Goal: Information Seeking & Learning: Find specific fact

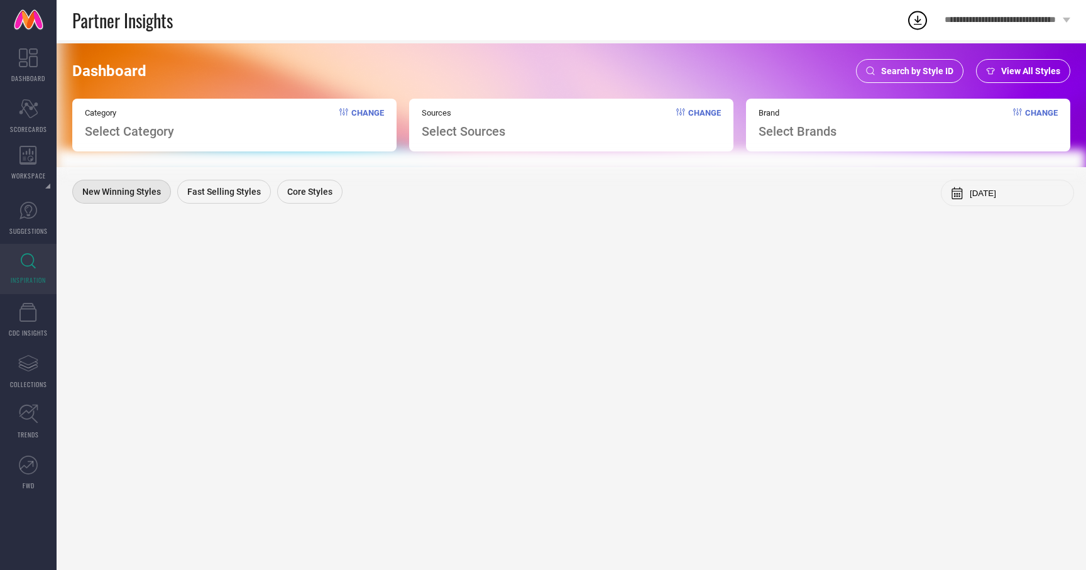
click at [922, 67] on span "Search by Style ID" at bounding box center [917, 71] width 72 height 10
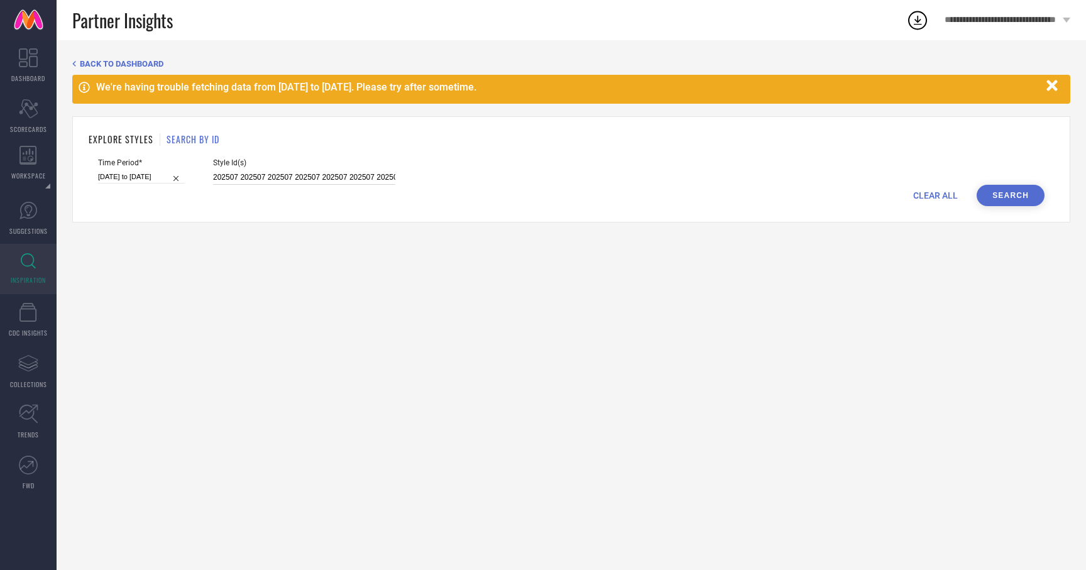
click at [248, 179] on input "202507 202507 202507 202507 202507 202507 202507 202506 202507 202507 202507 20…" at bounding box center [304, 177] width 182 height 14
paste input "202507 202507 202507 202507 202507 202507 202507 202506 202507 202507 202507 20…"
type input "202507 202507 202507 202507 202507 202507 202507 202506 202507 202507 202507 20…"
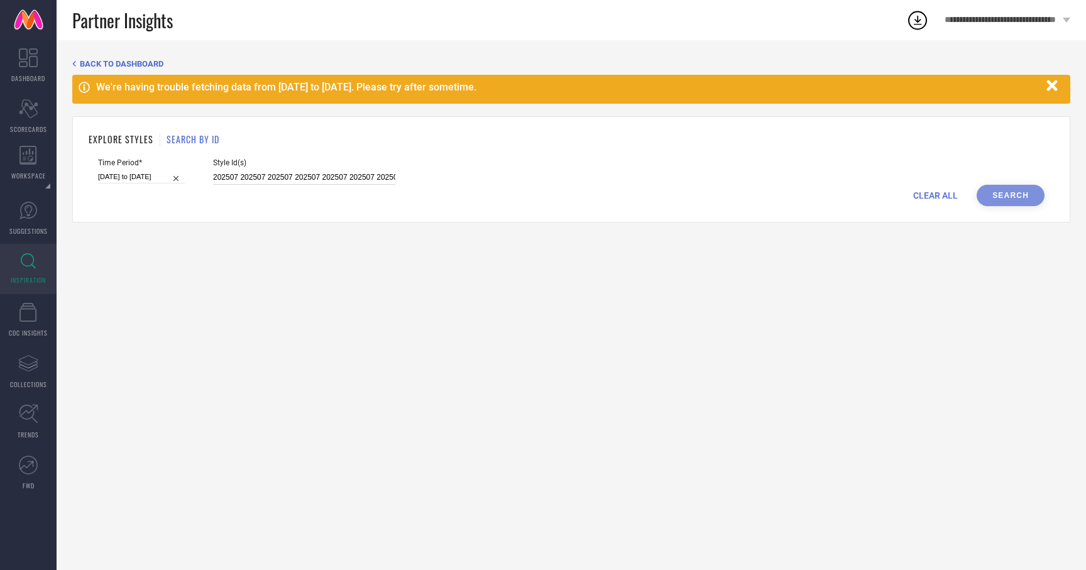
scroll to position [0, 2160]
click at [135, 173] on input "01-06-2025 to 31-08-2025" at bounding box center [141, 176] width 87 height 13
select select "5"
select select "2025"
select select "6"
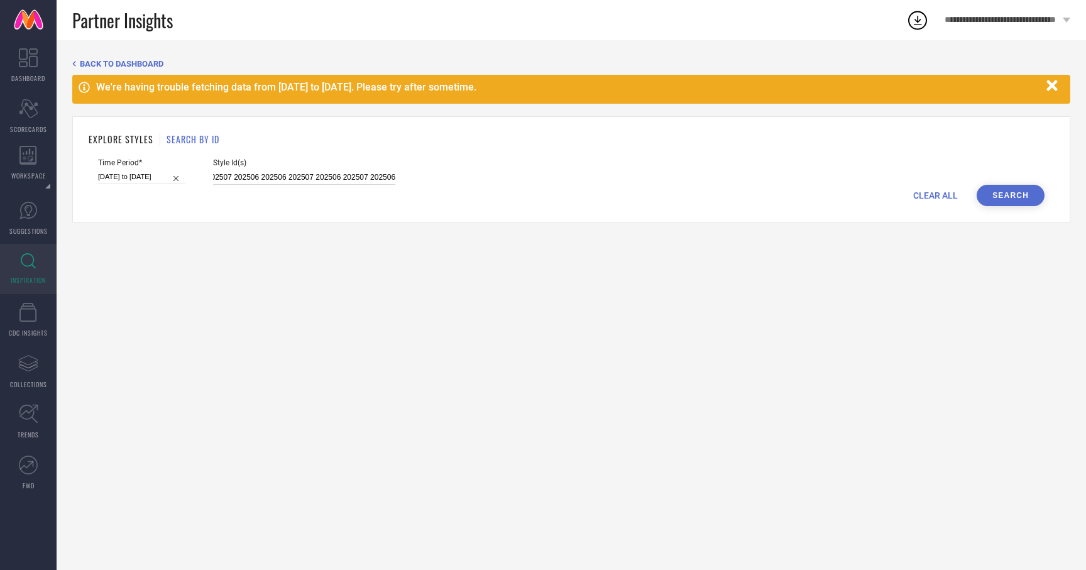
select select "2025"
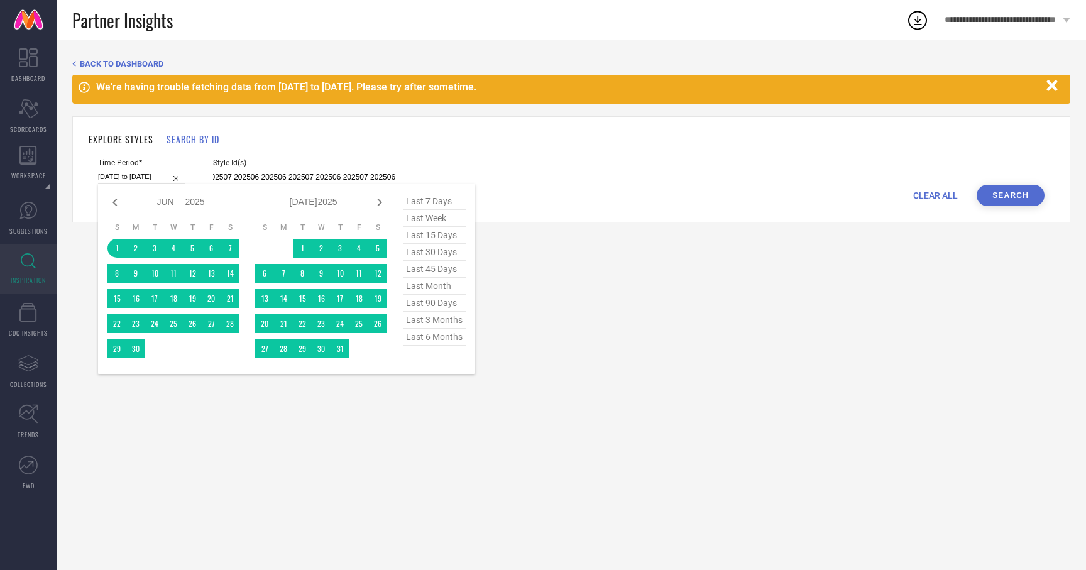
scroll to position [0, 0]
click at [420, 323] on span "last 3 months" at bounding box center [434, 320] width 63 height 17
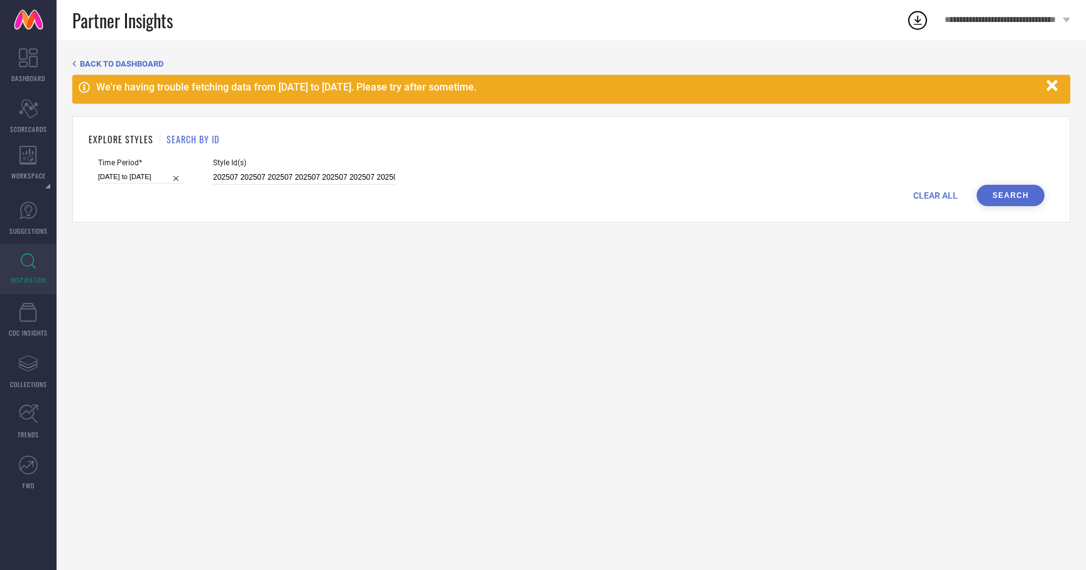
click at [1007, 194] on button "Search" at bounding box center [1010, 195] width 68 height 21
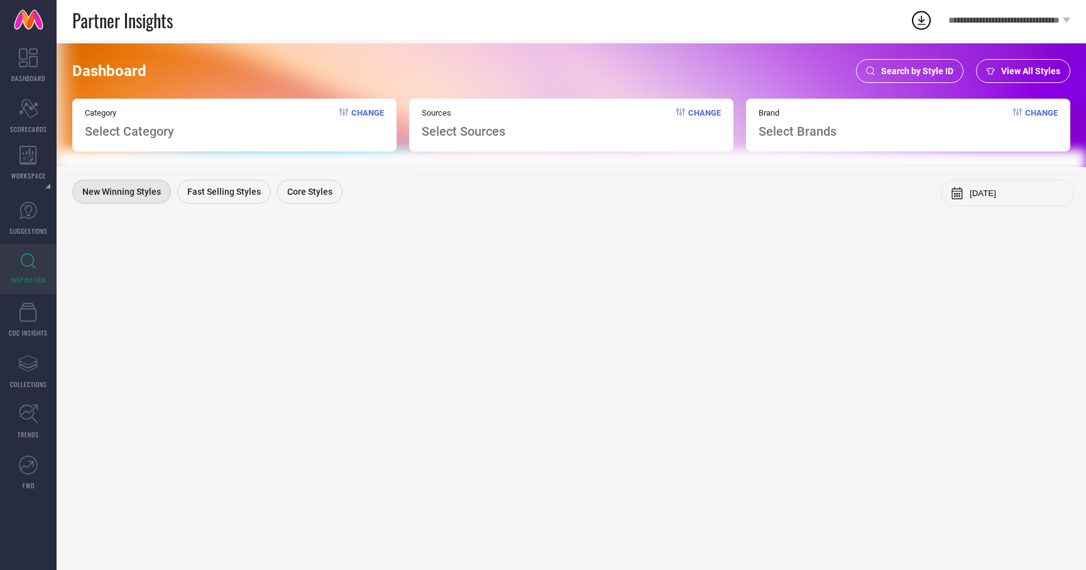
click at [34, 68] on link "DASHBOARD" at bounding box center [28, 65] width 57 height 50
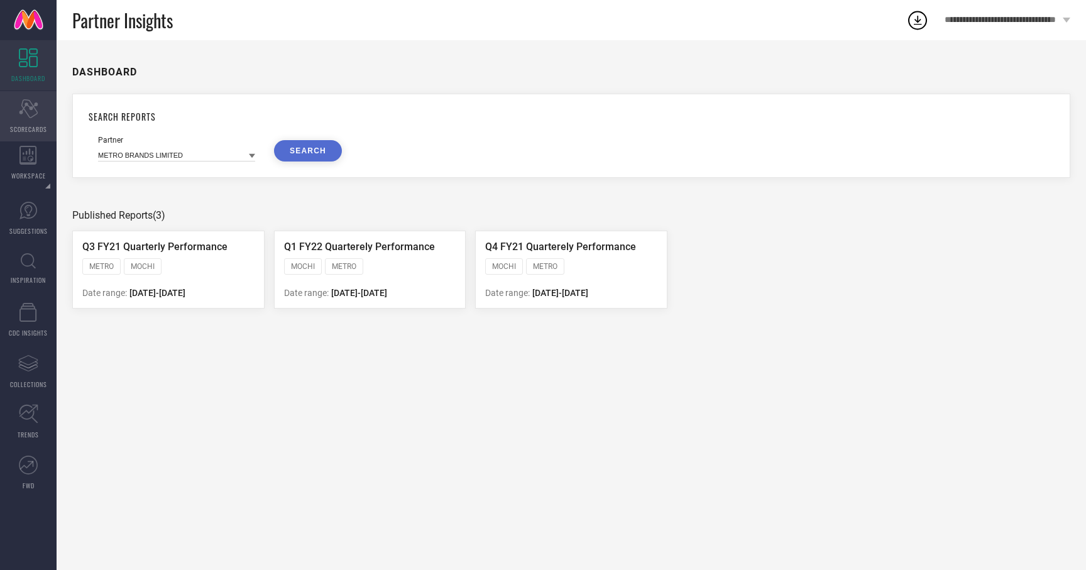
click at [29, 107] on icon at bounding box center [28, 108] width 19 height 19
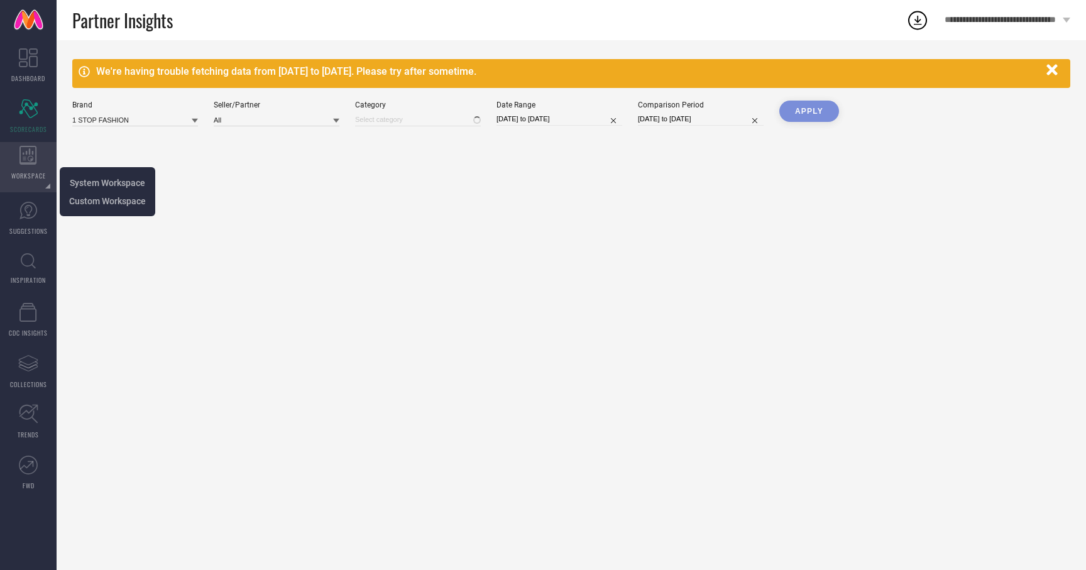
type input "All"
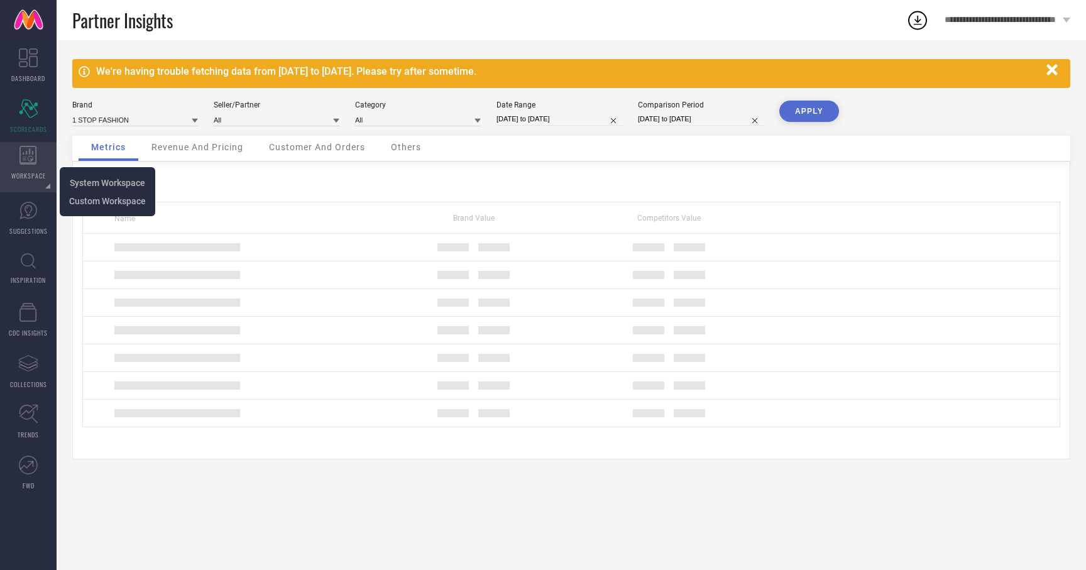
click at [23, 153] on icon at bounding box center [27, 155] width 17 height 19
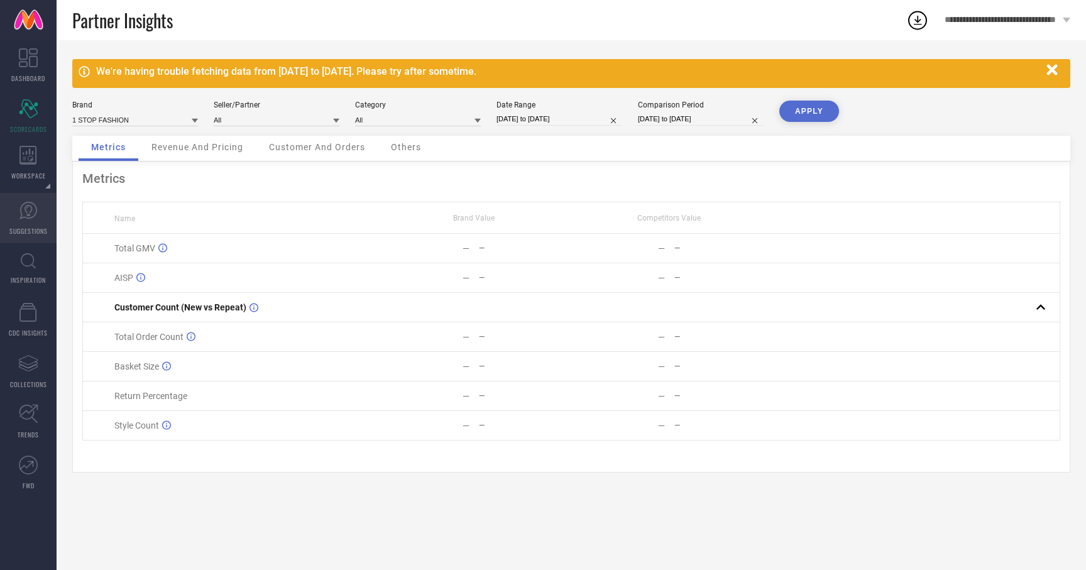
click at [22, 215] on icon at bounding box center [28, 210] width 19 height 19
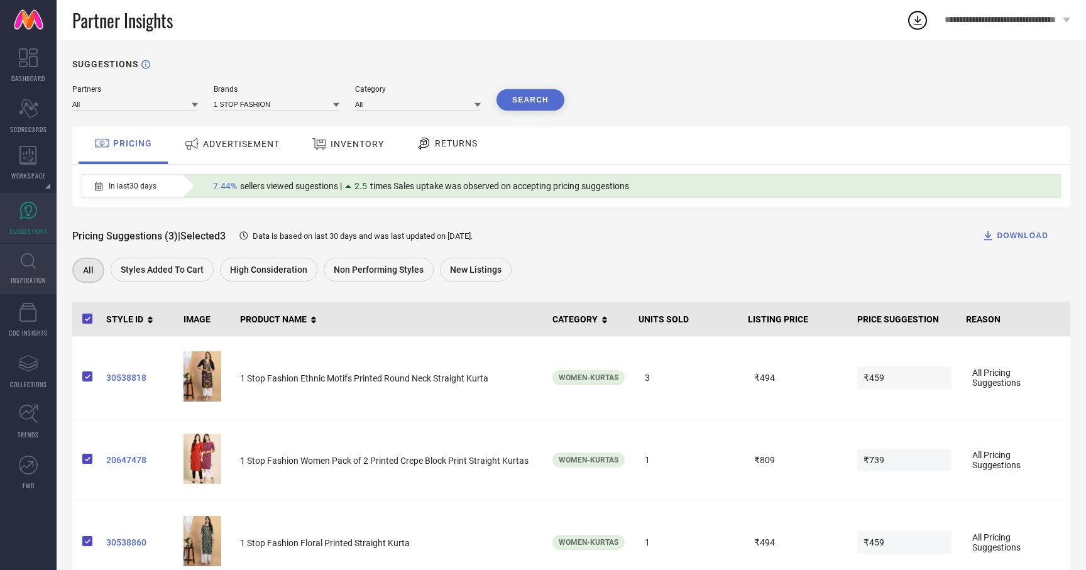
click at [30, 280] on span "INSPIRATION" at bounding box center [28, 279] width 35 height 9
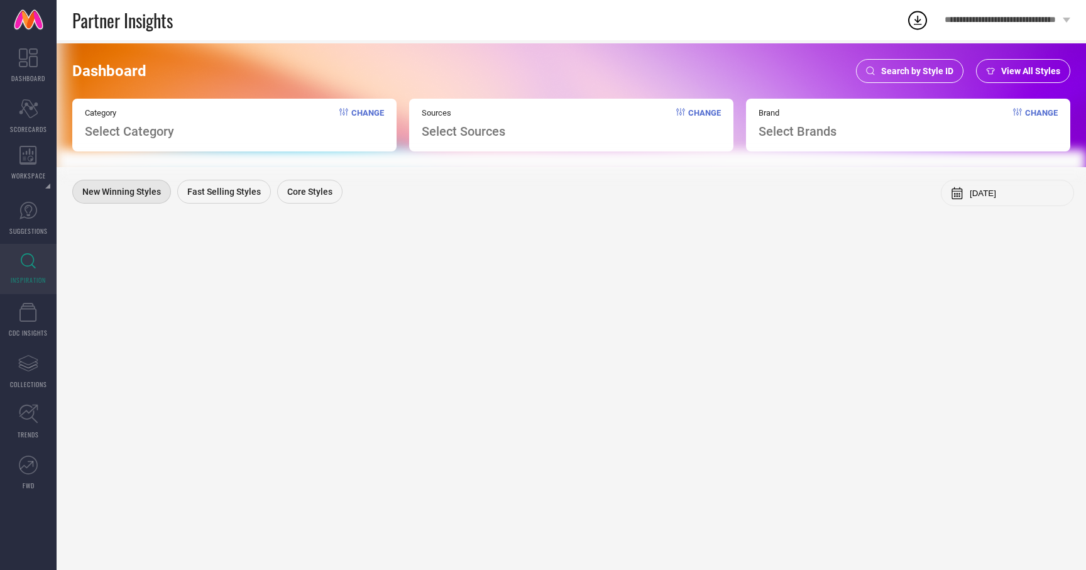
click at [1010, 67] on span "View All Styles" at bounding box center [1030, 71] width 59 height 10
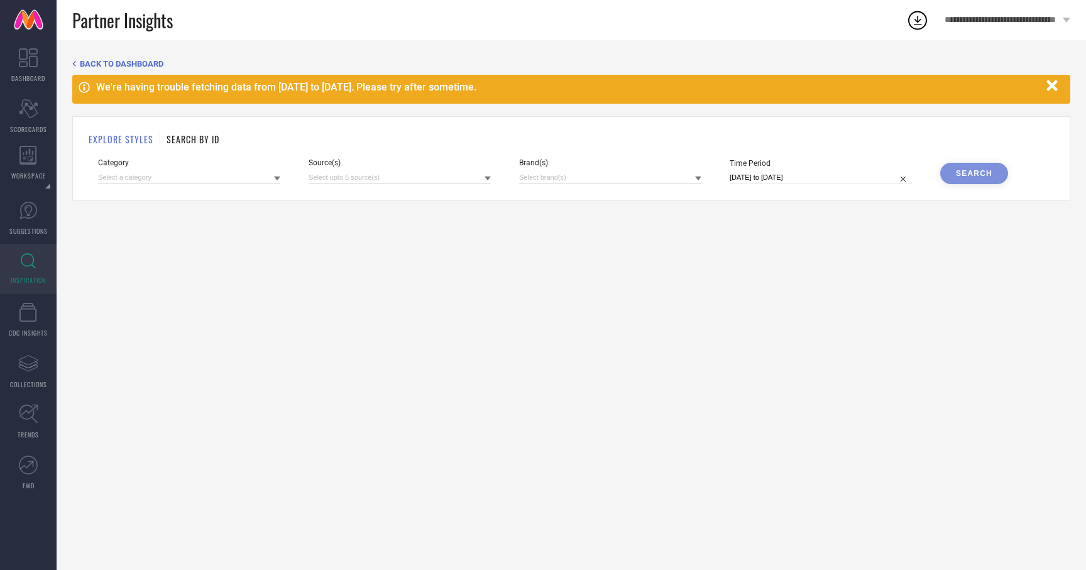
click at [75, 58] on div "BACK TO DASHBOARD We're having trouble fetching data from 09 Sep 2025 to 13 Sep…" at bounding box center [571, 305] width 1029 height 530
click at [74, 62] on icon at bounding box center [73, 64] width 3 height 6
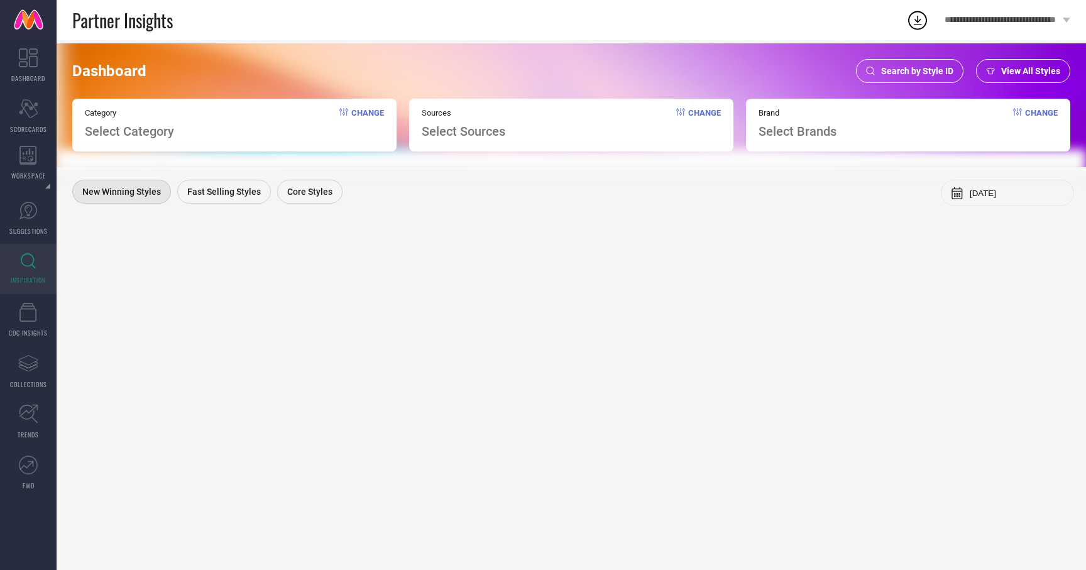
click at [373, 111] on span "Change" at bounding box center [367, 123] width 33 height 31
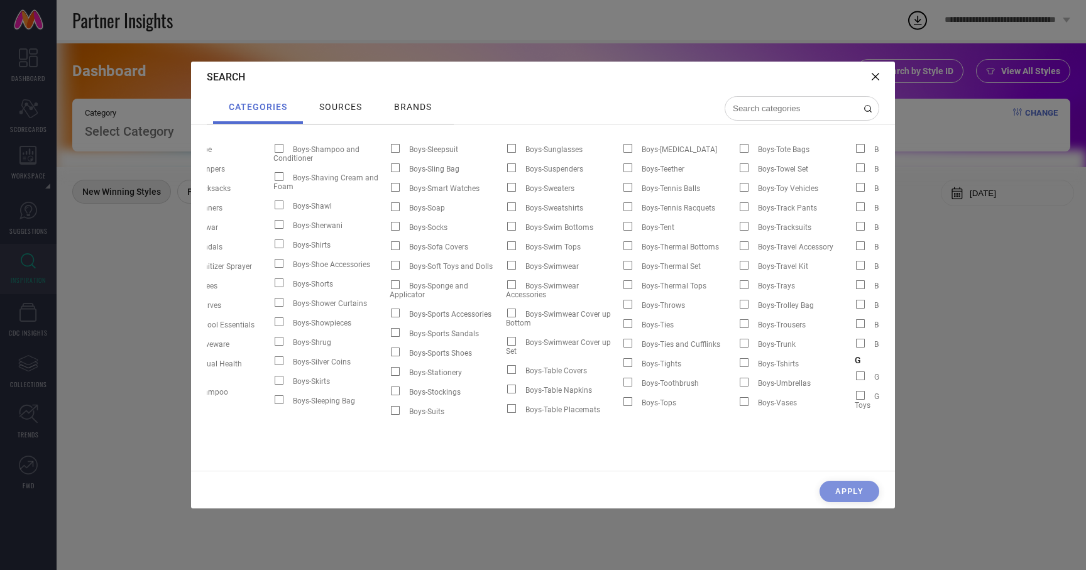
scroll to position [0, 1965]
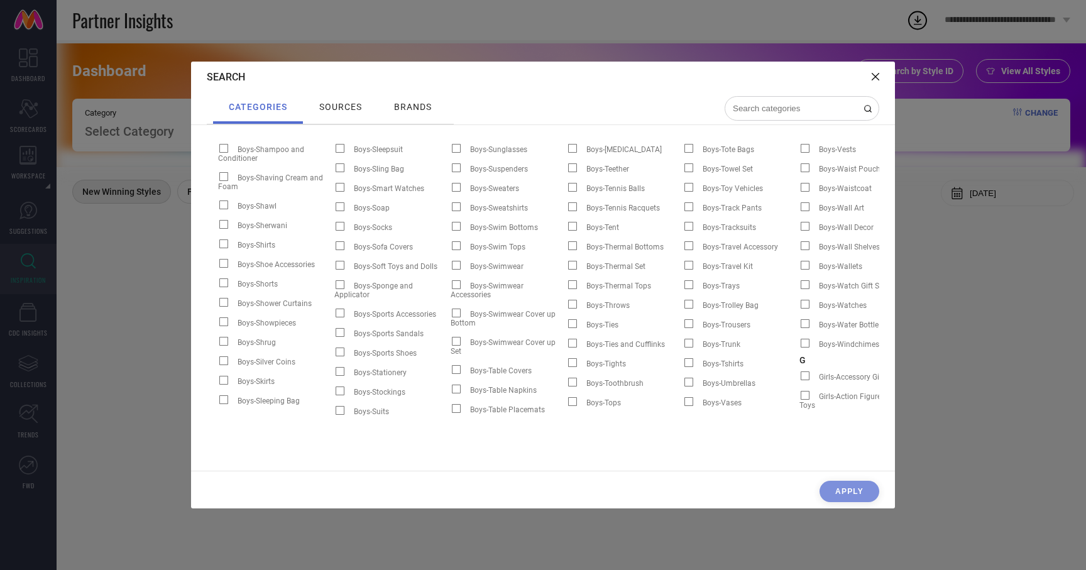
click at [872, 75] on icon at bounding box center [875, 77] width 8 height 8
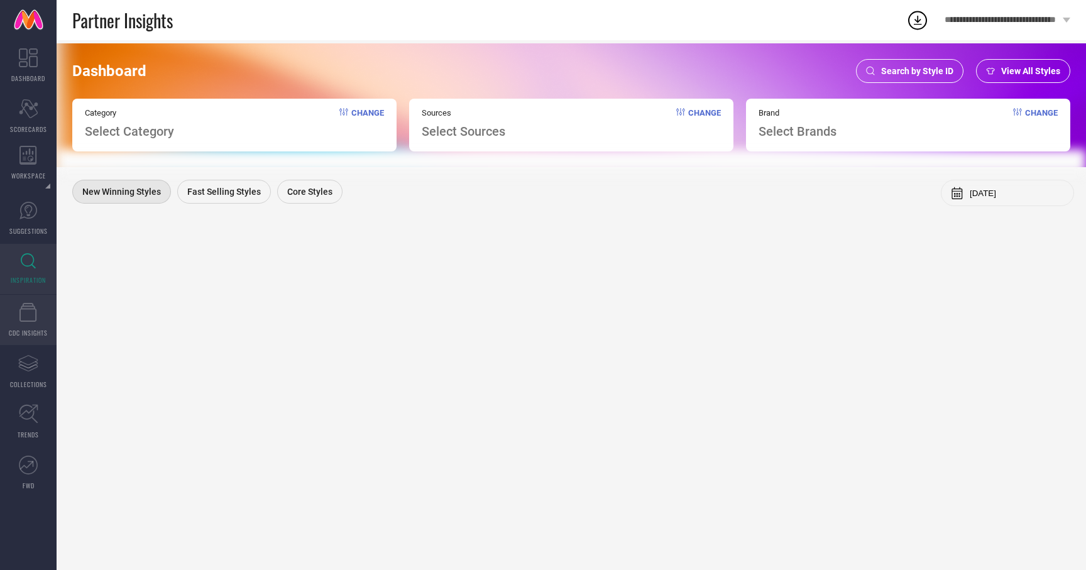
click at [39, 312] on link "CDC INSIGHTS" at bounding box center [28, 320] width 57 height 50
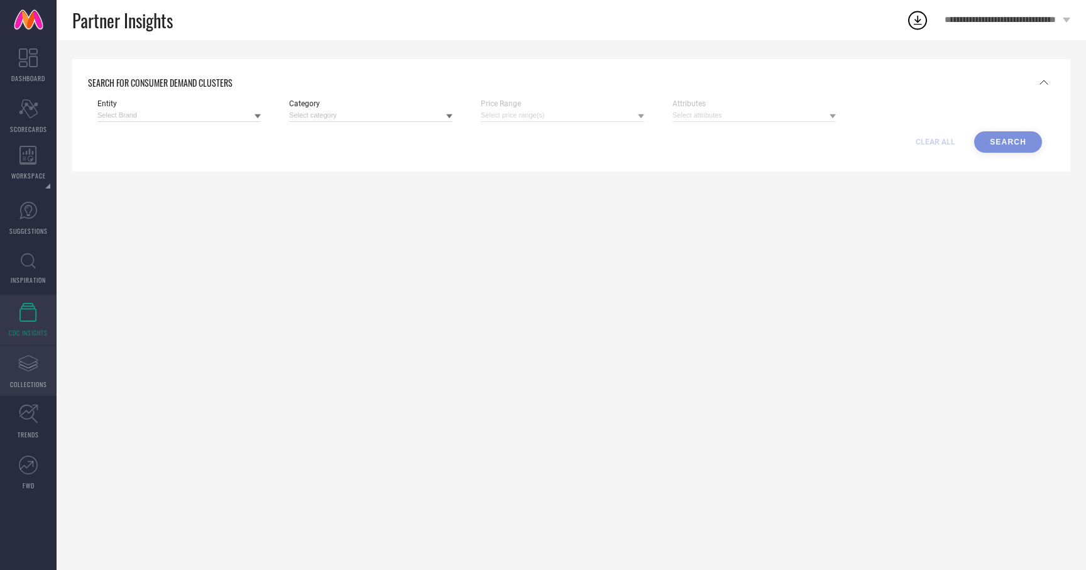
click at [22, 364] on icon "Assortments Created with Sketch." at bounding box center [28, 363] width 20 height 20
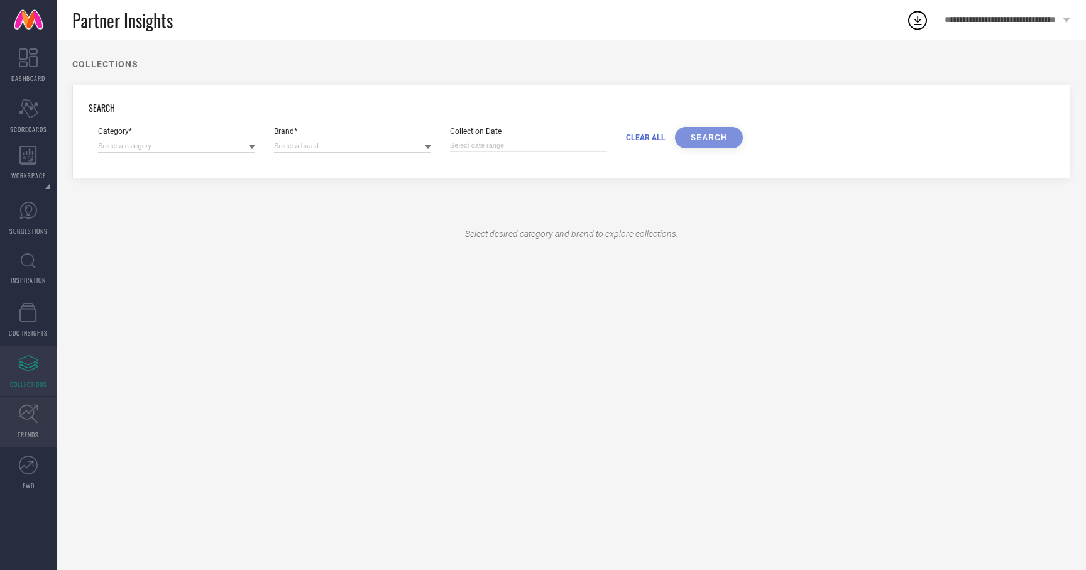
click at [24, 419] on icon at bounding box center [28, 413] width 19 height 19
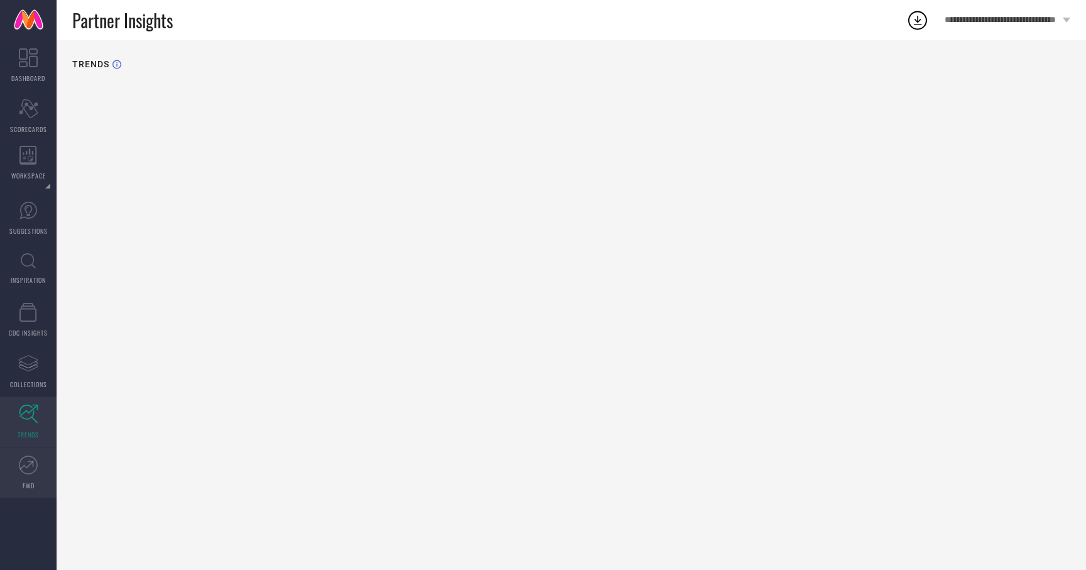
click at [32, 477] on link "FWD" at bounding box center [28, 472] width 57 height 50
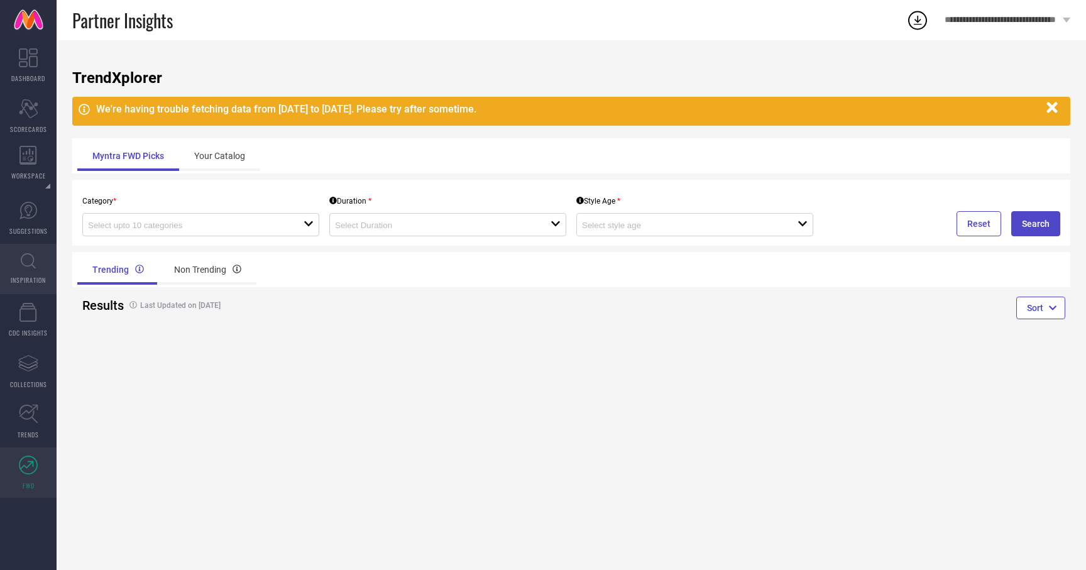
click at [31, 269] on link "INSPIRATION" at bounding box center [28, 269] width 57 height 50
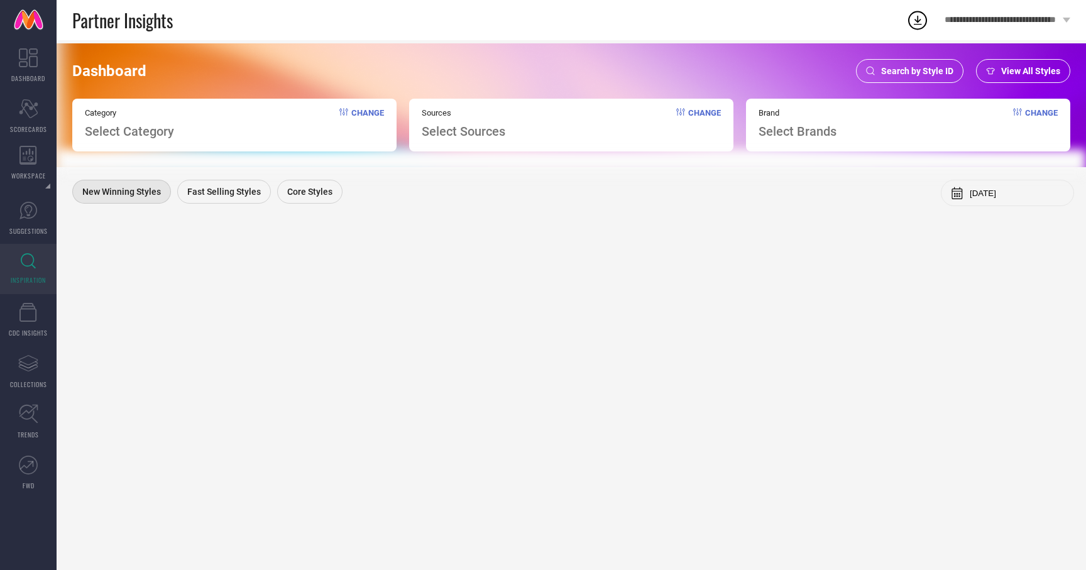
click at [885, 71] on span "Search by Style ID" at bounding box center [917, 71] width 72 height 10
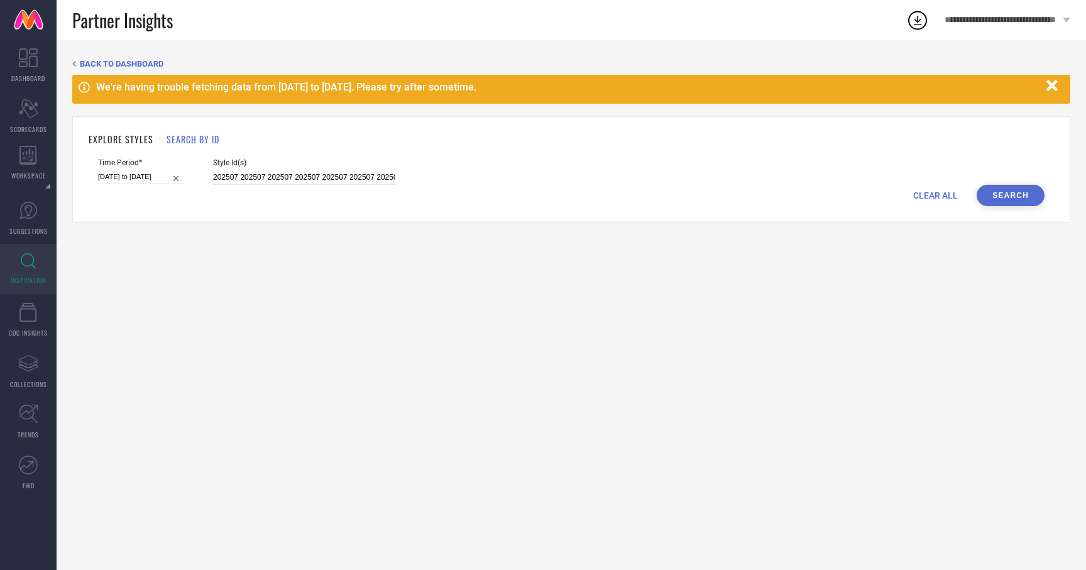
click at [148, 183] on div "Time Period* 01-06-2025 to 31-08-2025" at bounding box center [141, 171] width 87 height 26
select select "5"
select select "2025"
select select "6"
select select "2025"
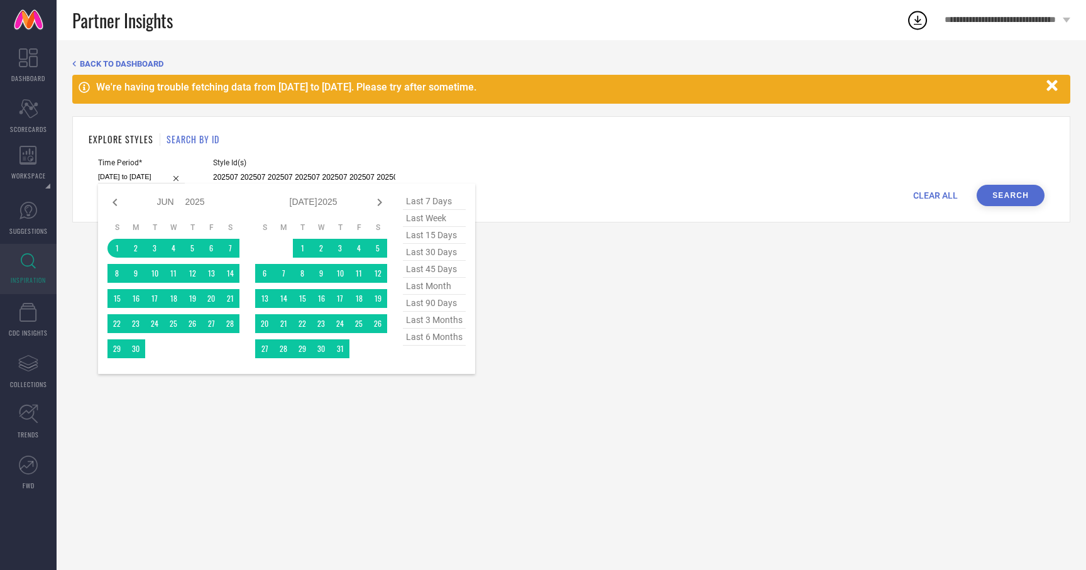
click at [152, 172] on input "[DATE] to [DATE]" at bounding box center [141, 176] width 87 height 13
click at [435, 337] on span "last 6 months" at bounding box center [434, 337] width 63 height 17
type input "01-03-2025 to 31-08-2025"
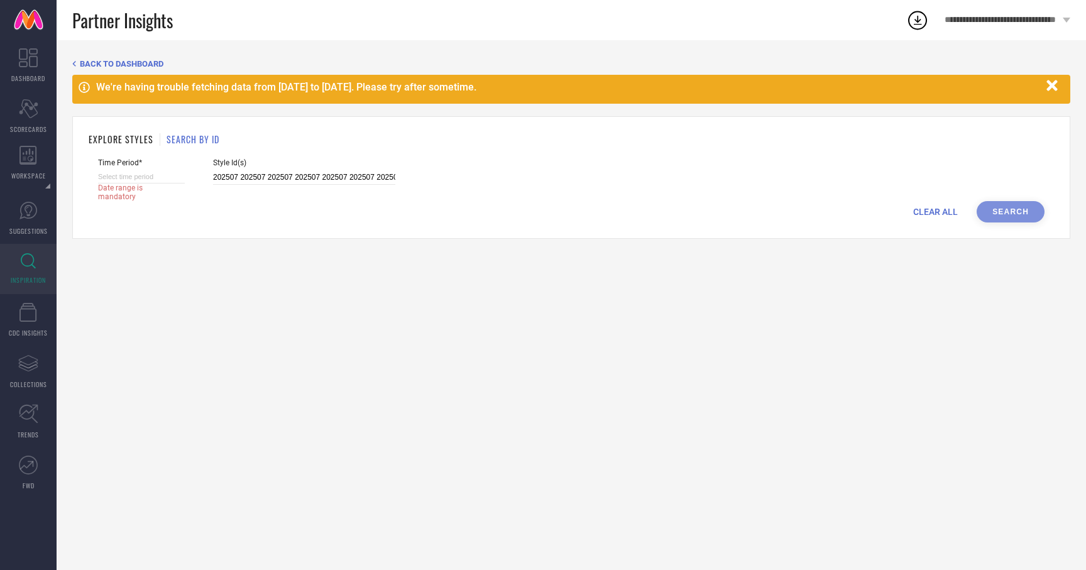
click at [156, 178] on input at bounding box center [141, 176] width 87 height 13
select select "8"
select select "2025"
select select "9"
select select "2025"
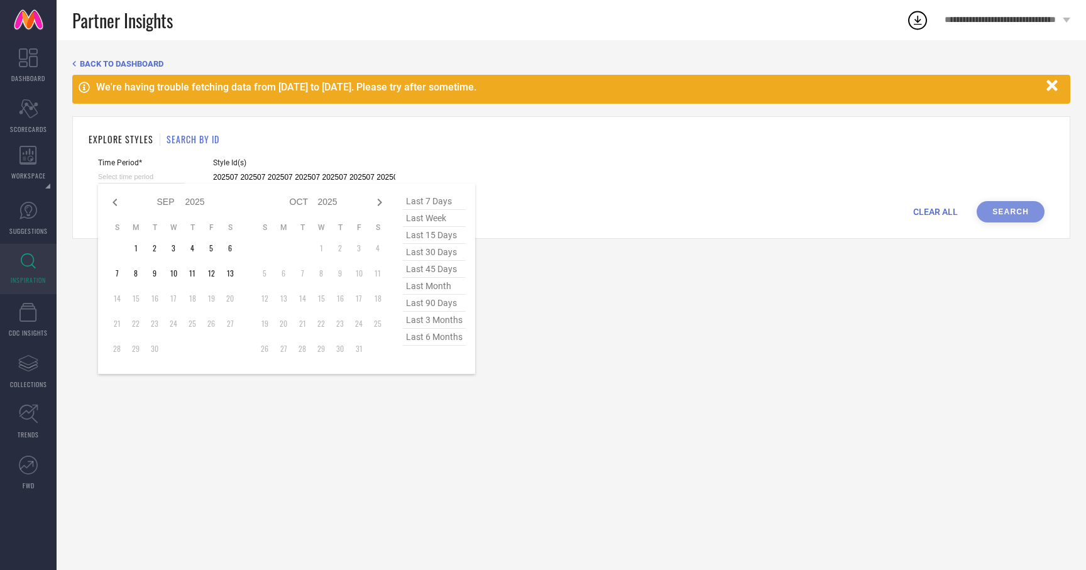
click at [422, 336] on span "last 6 months" at bounding box center [434, 337] width 63 height 17
type input "01-03-2025 to 31-08-2025"
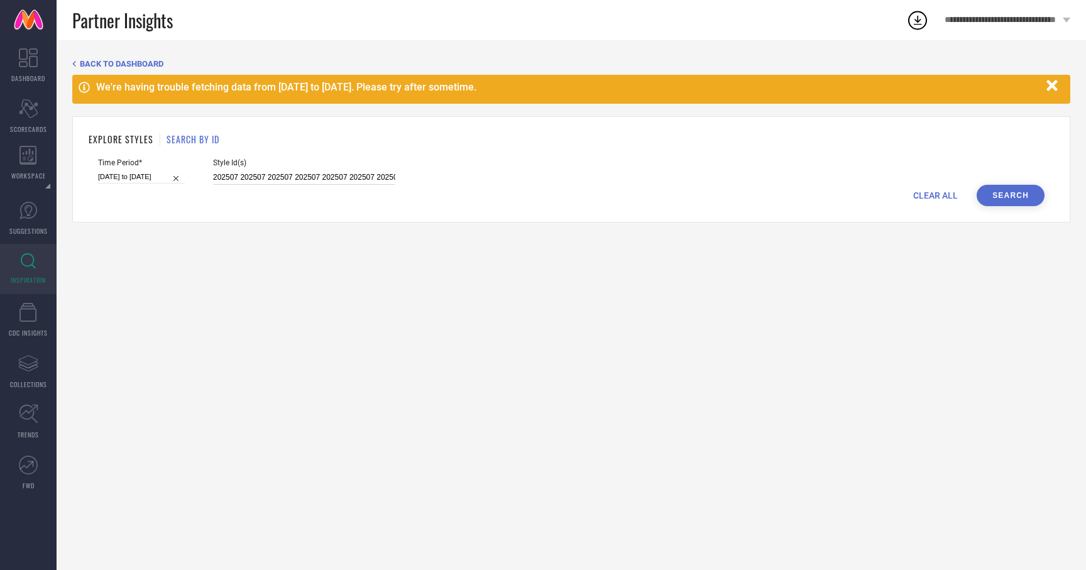
click at [228, 175] on input "202507 202507 202507 202507 202507 202507 202507 202506 202507 202507 202507 20…" at bounding box center [304, 177] width 182 height 14
click at [1006, 204] on button "Search" at bounding box center [1010, 195] width 68 height 21
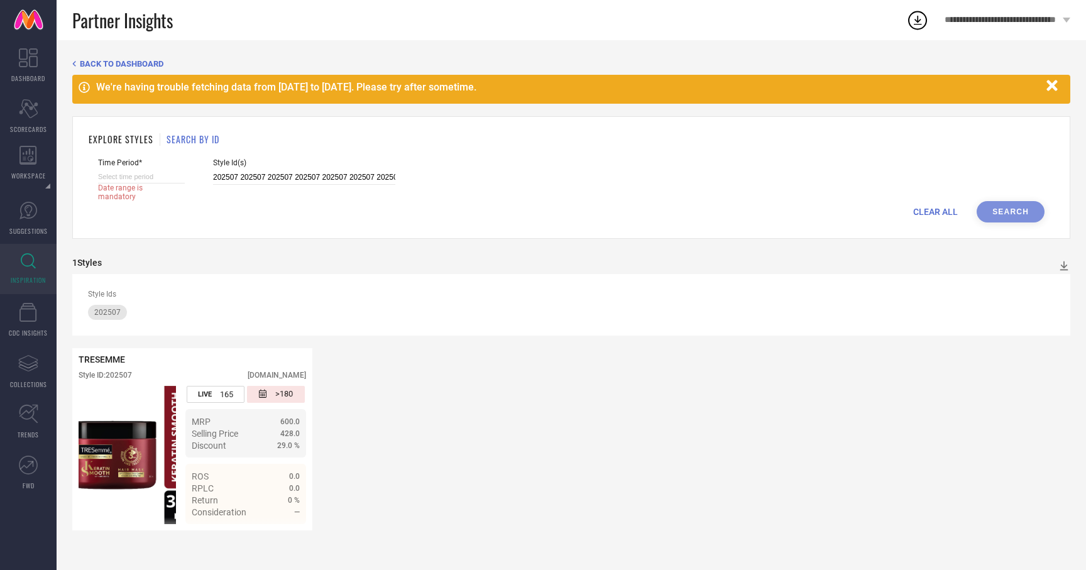
click at [152, 175] on input at bounding box center [141, 176] width 87 height 13
select select "8"
select select "2025"
select select "9"
select select "2025"
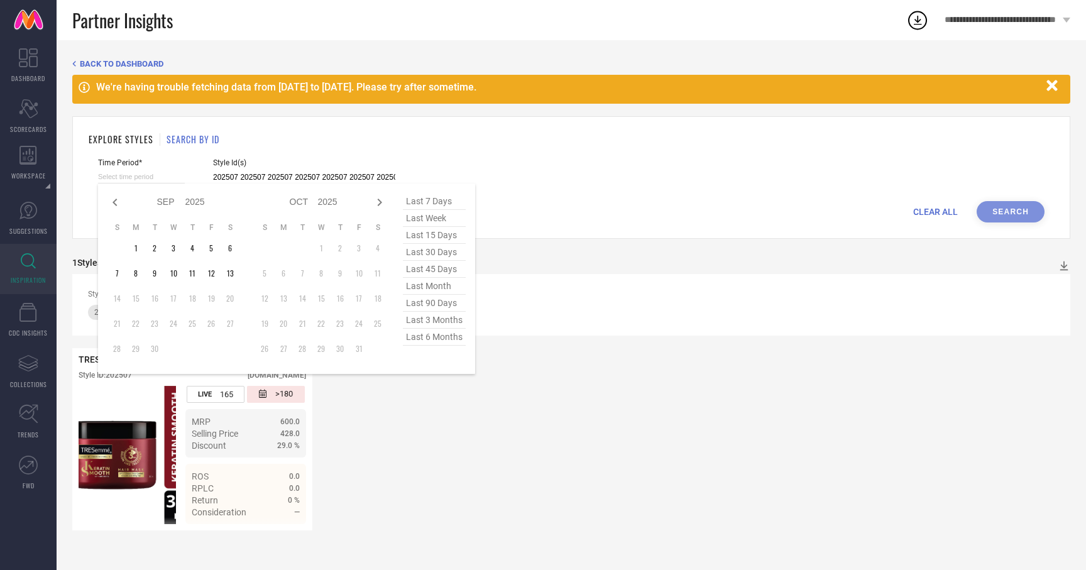
click at [447, 270] on span "last 45 days" at bounding box center [434, 269] width 63 height 17
type input "31-07-2025 to 13-09-2025"
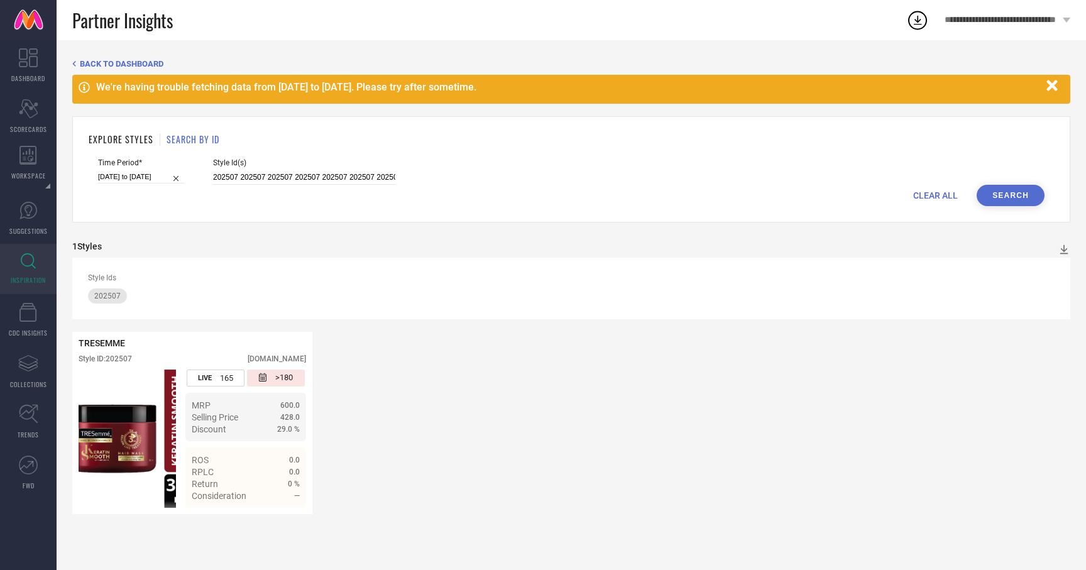
click at [1032, 202] on button "Search" at bounding box center [1010, 195] width 68 height 21
click at [368, 172] on input "202507 202507 202507 202507 202507 202507 202507 202506 202507 202507 202507 20…" at bounding box center [304, 177] width 182 height 14
click at [361, 176] on input "202507 202507 202507 202507 202507 202507 202507 202506 202507 202507 202507 20…" at bounding box center [304, 177] width 182 height 14
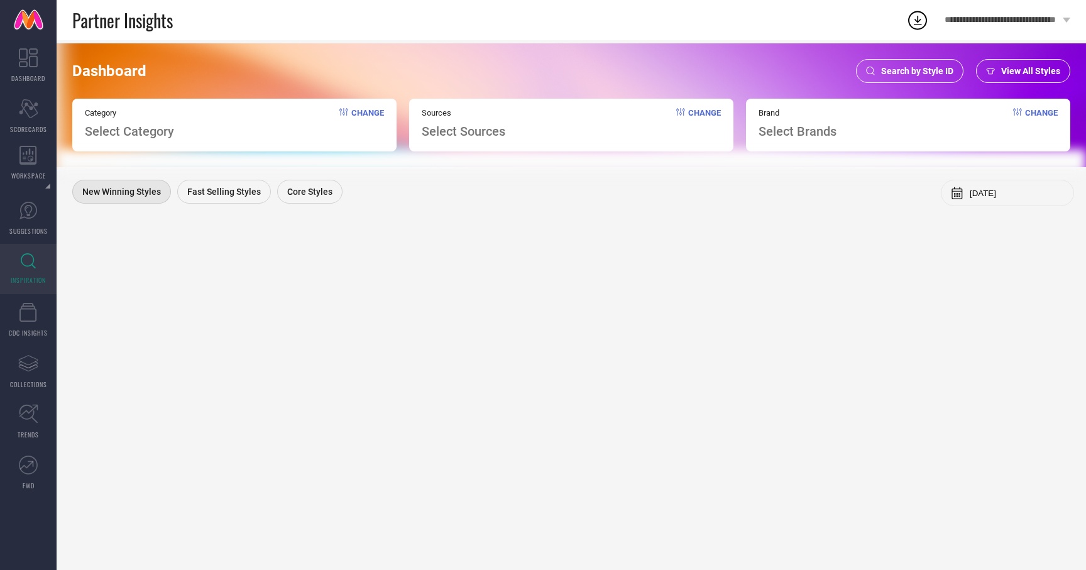
click at [893, 70] on span "Search by Style ID" at bounding box center [917, 71] width 72 height 10
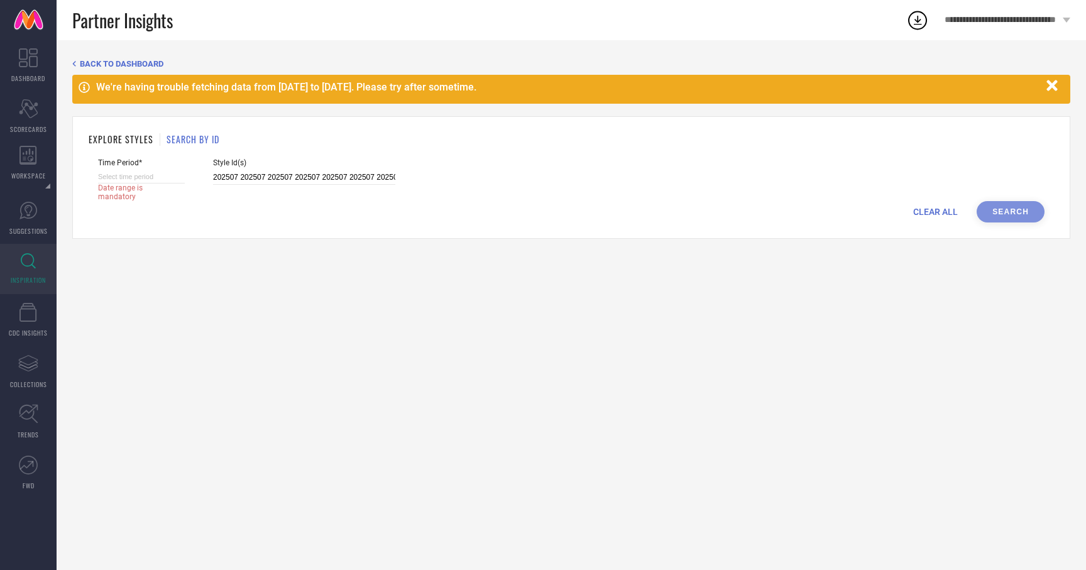
click at [158, 179] on input at bounding box center [141, 176] width 87 height 13
select select "8"
select select "2025"
select select "9"
select select "2025"
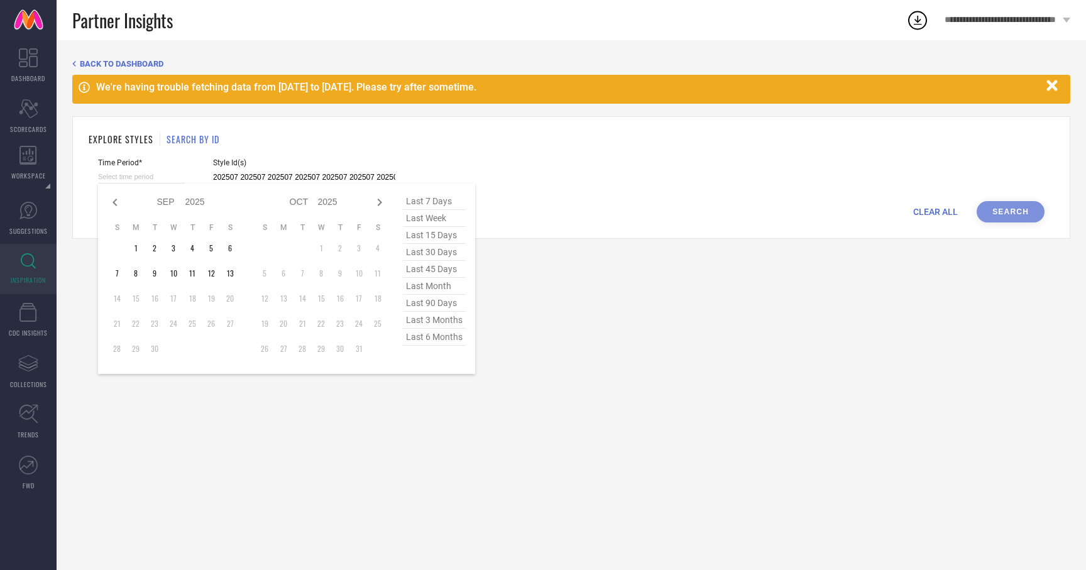
click at [443, 322] on span "last 3 months" at bounding box center [434, 320] width 63 height 17
type input "[DATE] to [DATE]"
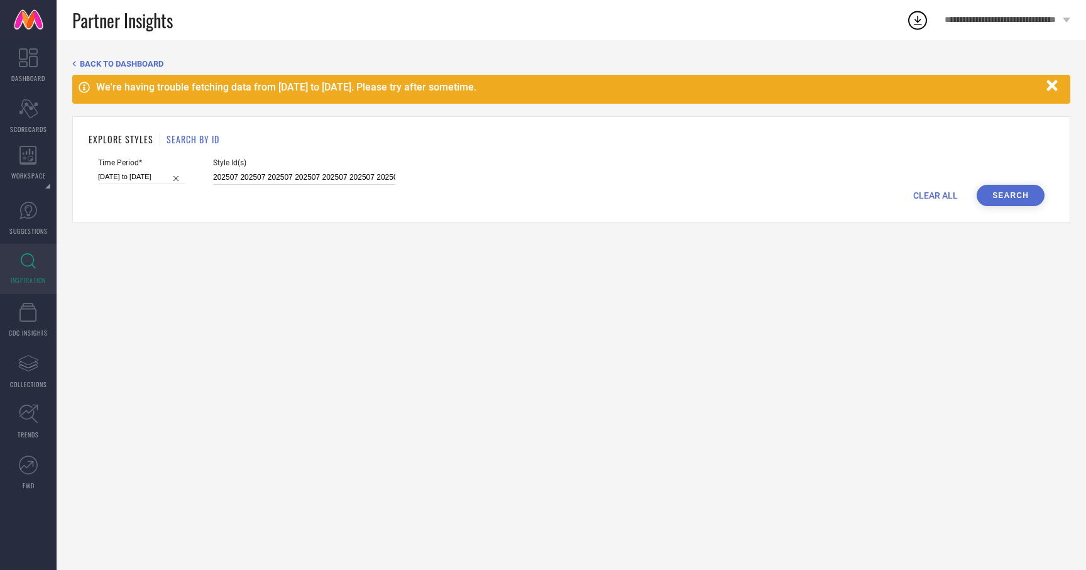
click at [300, 175] on input "202507 202507 202507 202507 202507 202507 202507 202506 202507 202507 202507 20…" at bounding box center [304, 177] width 182 height 14
paste input "Slim Fit Basic 5 Pocket Rinse Clean Look Slim Fit Basic 5 Pocket DS Mild Dry Pr…"
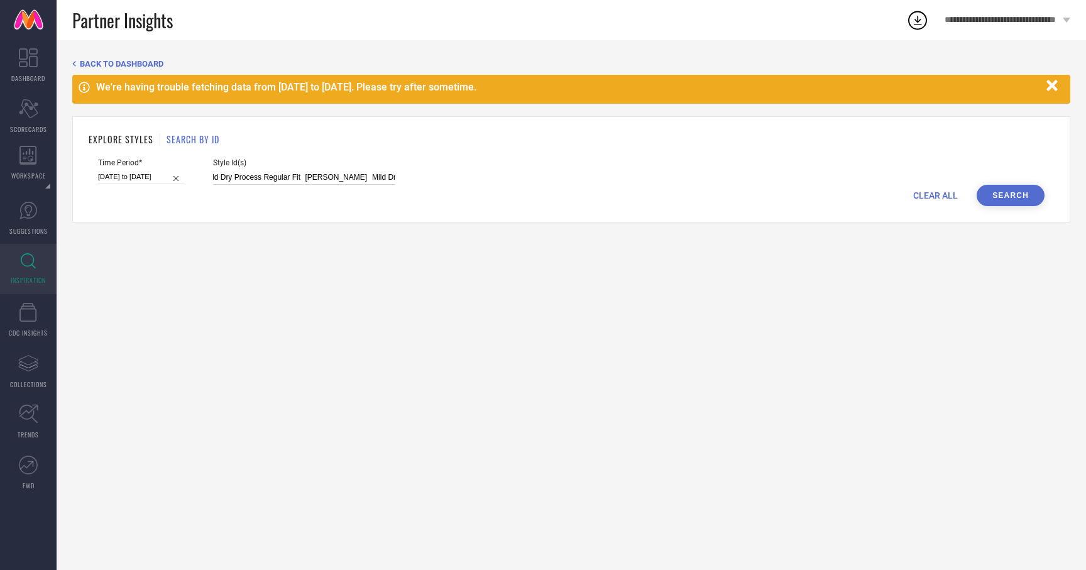
type input "Slim Fit Basic 5 Pocket Rinse Clean Look Slim Fit Basic 5 Pocket DS Mild Dry Pr…"
click at [927, 191] on span "CLEAR ALL" at bounding box center [935, 195] width 45 height 10
click at [280, 184] on input at bounding box center [304, 177] width 182 height 14
click at [280, 180] on input at bounding box center [304, 177] width 182 height 14
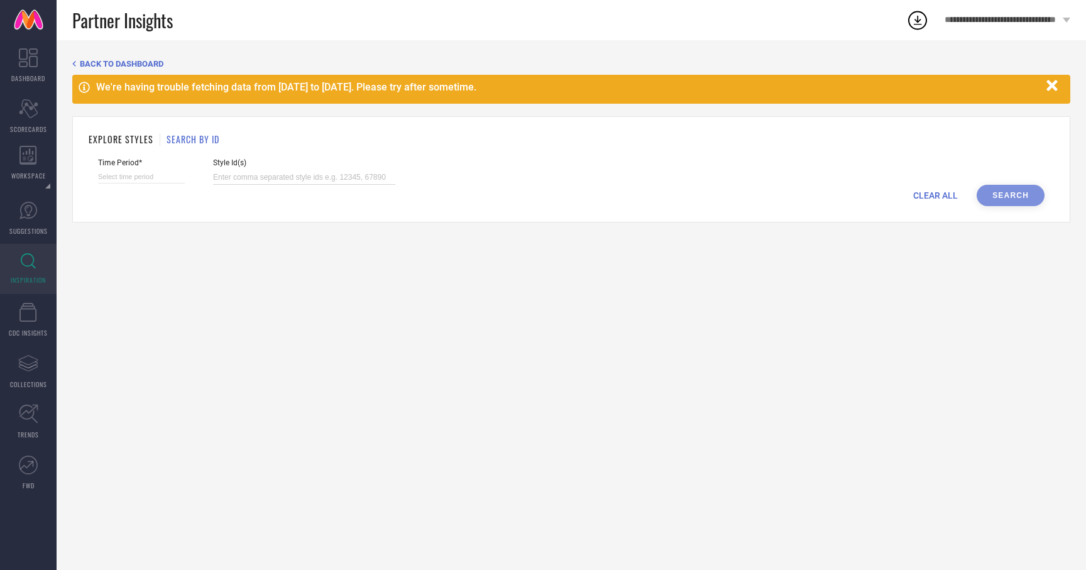
click at [280, 180] on input at bounding box center [304, 177] width 182 height 14
paste input "202507 202507 202507 202507 202507 202507 202507 202506 202507 202507 202507 20…"
type input "202507 202507 202507 202507 202507 202507 202507 202506 202507 202507 202507 20…"
select select "8"
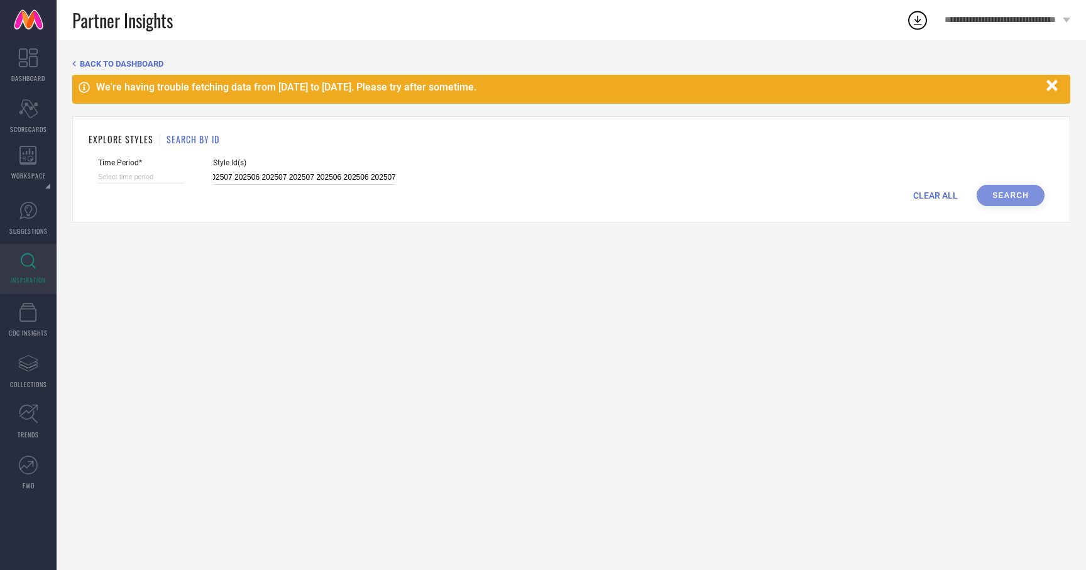
select select "2025"
select select "9"
select select "2025"
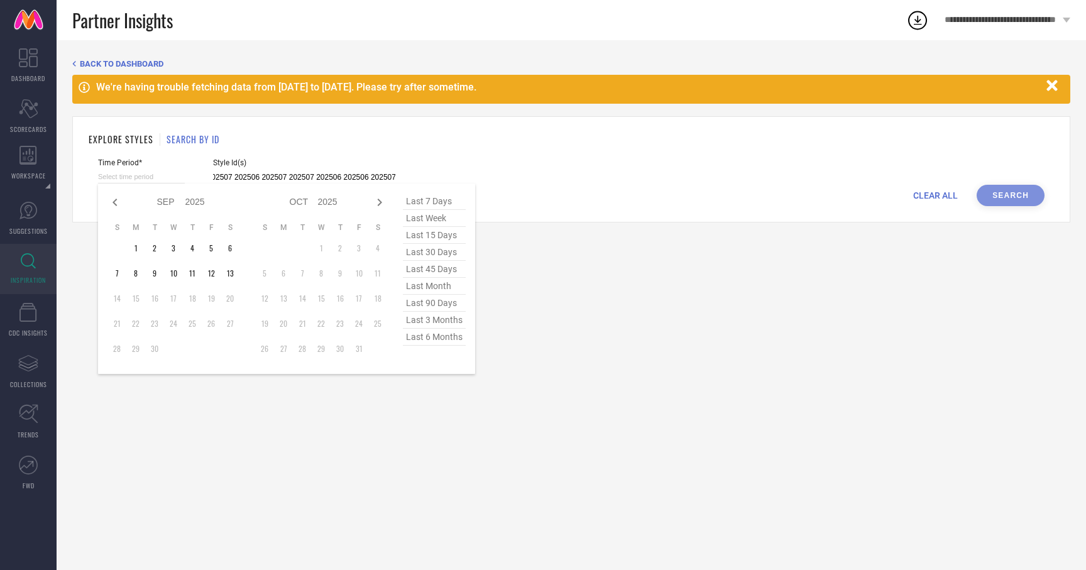
click at [129, 179] on input at bounding box center [141, 176] width 87 height 13
type input "202507 202507 202507 202507 202507 202507 202507 202506 202507 202507 202507 20…"
click at [427, 275] on span "last 45 days" at bounding box center [434, 269] width 63 height 17
type input "31-07-2025 to 13-09-2025"
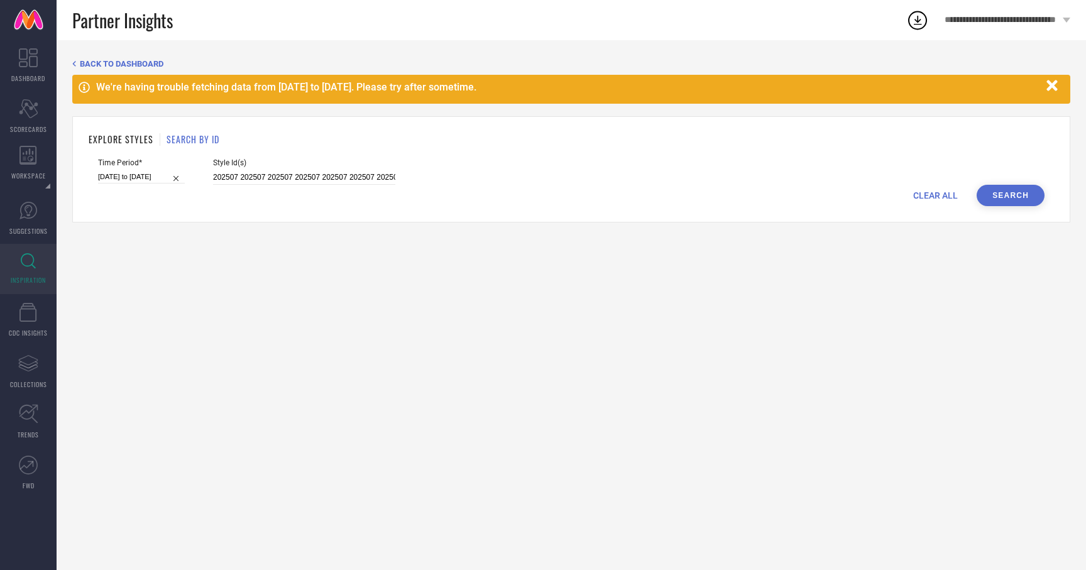
click at [994, 198] on button "Search" at bounding box center [1010, 195] width 68 height 21
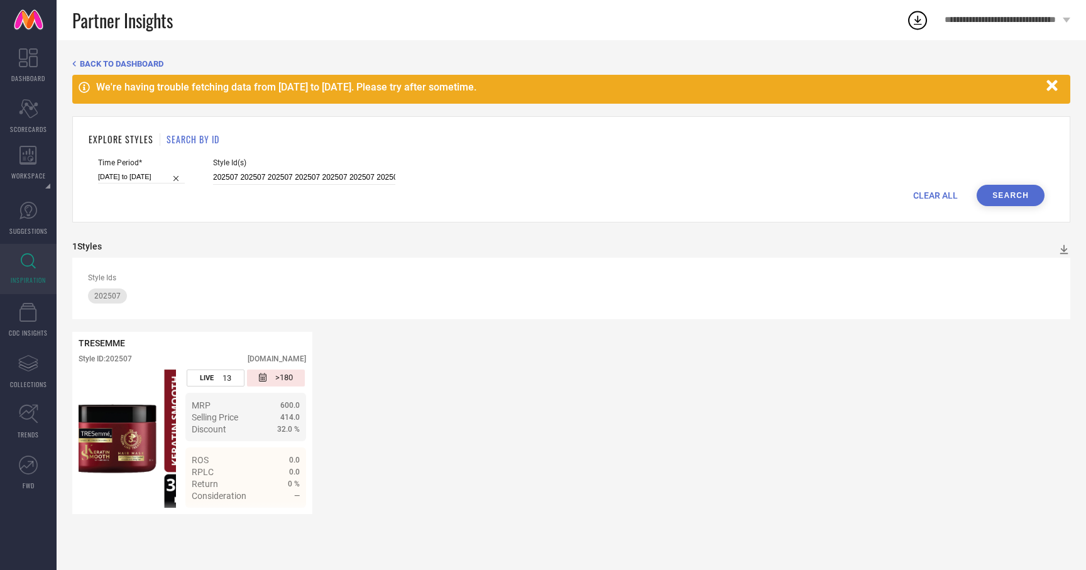
click at [1054, 83] on icon "button" at bounding box center [1051, 85] width 11 height 11
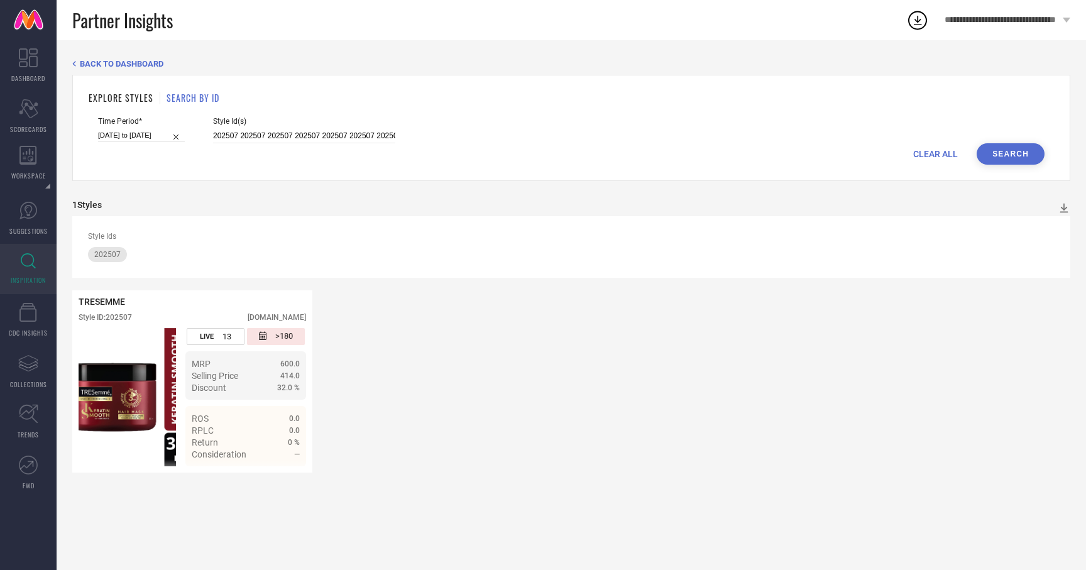
click at [987, 150] on button "Search" at bounding box center [1010, 153] width 68 height 21
click at [936, 153] on span "CLEAR ALL" at bounding box center [935, 154] width 45 height 10
select select "8"
select select "2025"
select select "9"
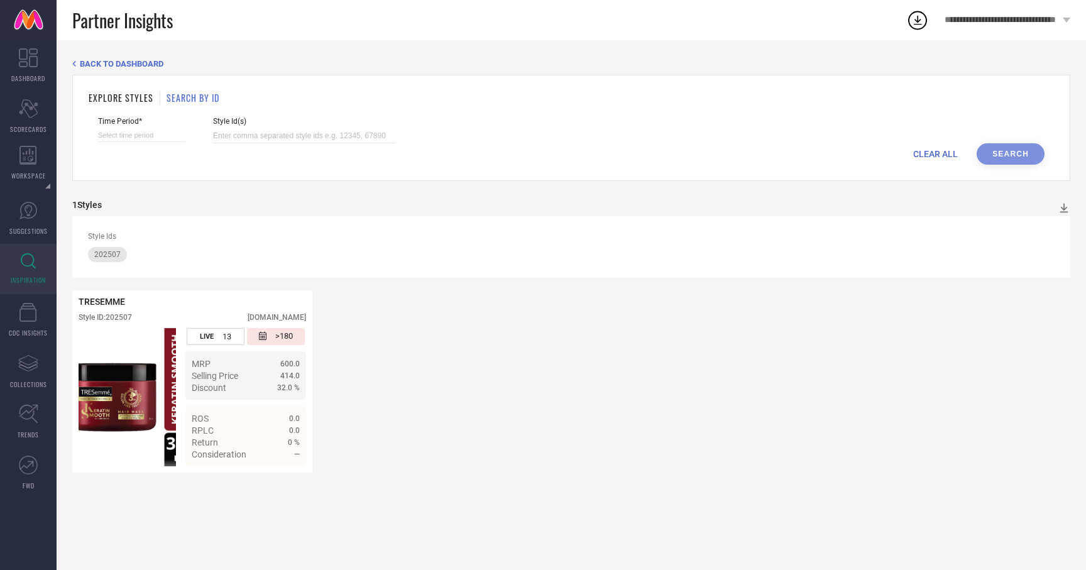
select select "2025"
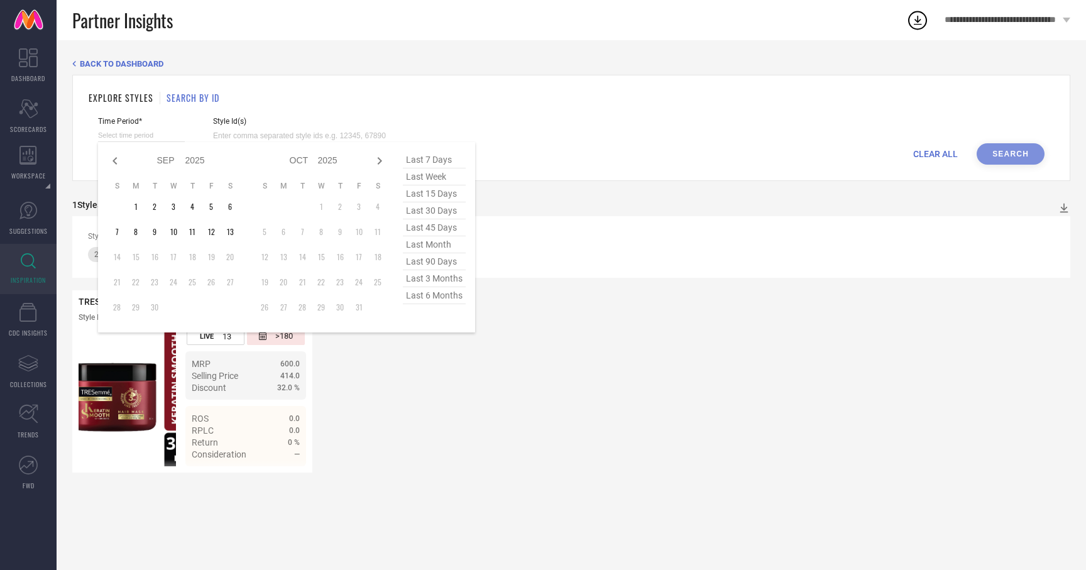
click at [124, 134] on input at bounding box center [141, 135] width 87 height 13
click at [430, 295] on span "last 6 months" at bounding box center [434, 295] width 63 height 17
type input "01-03-2025 to 31-08-2025"
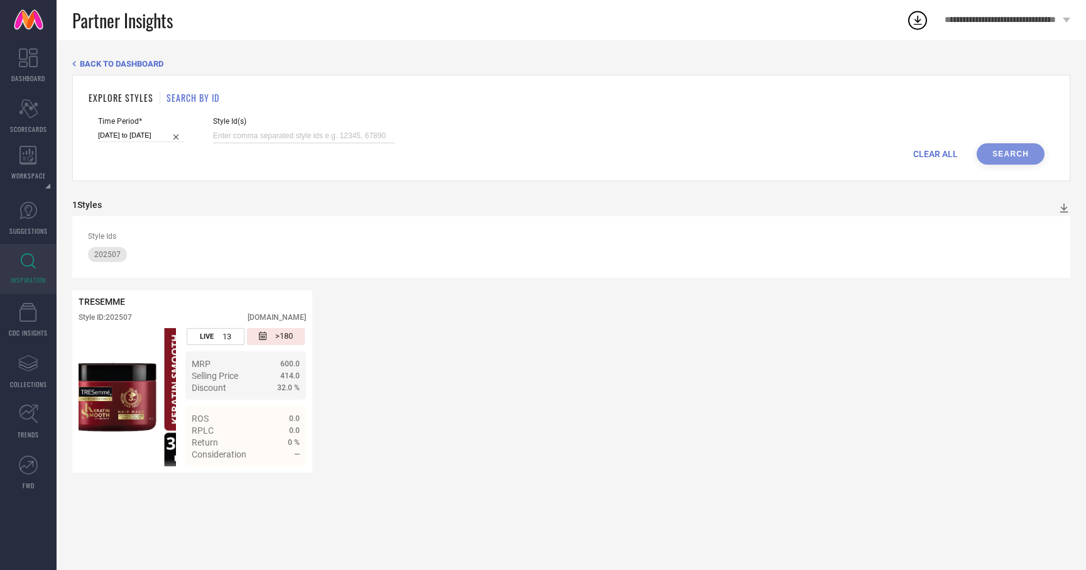
click at [236, 137] on input at bounding box center [304, 136] width 182 height 14
paste input "32591567 31722588 32026577 32591881 32026533 31842678 32495643 33008886 3138676…"
type input "32591567 31722588 32026577 32591881 32026533 31842678 32495643 33008886 3138676…"
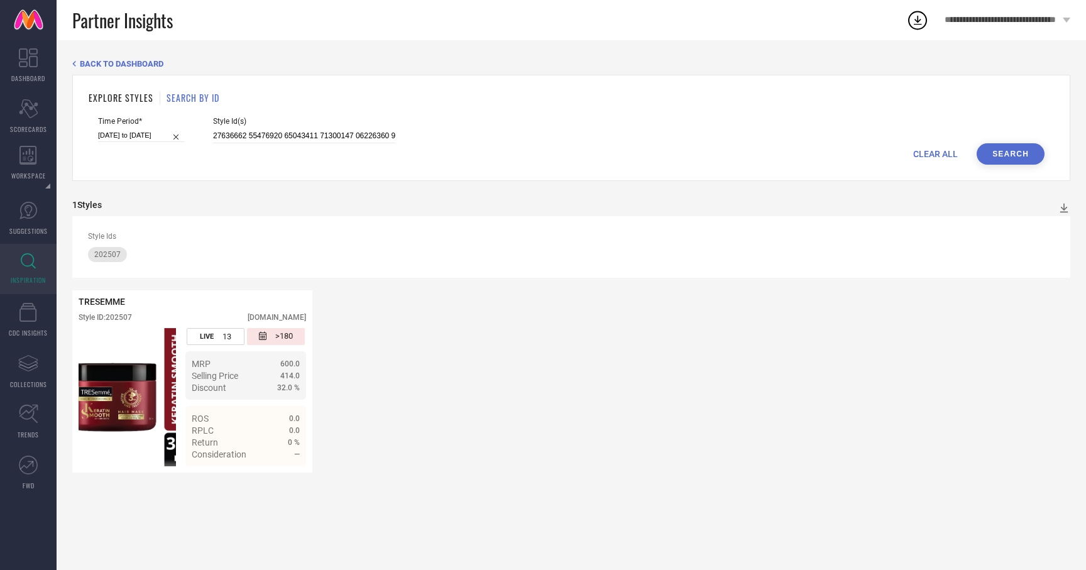
click at [1002, 158] on button "Search" at bounding box center [1010, 153] width 68 height 21
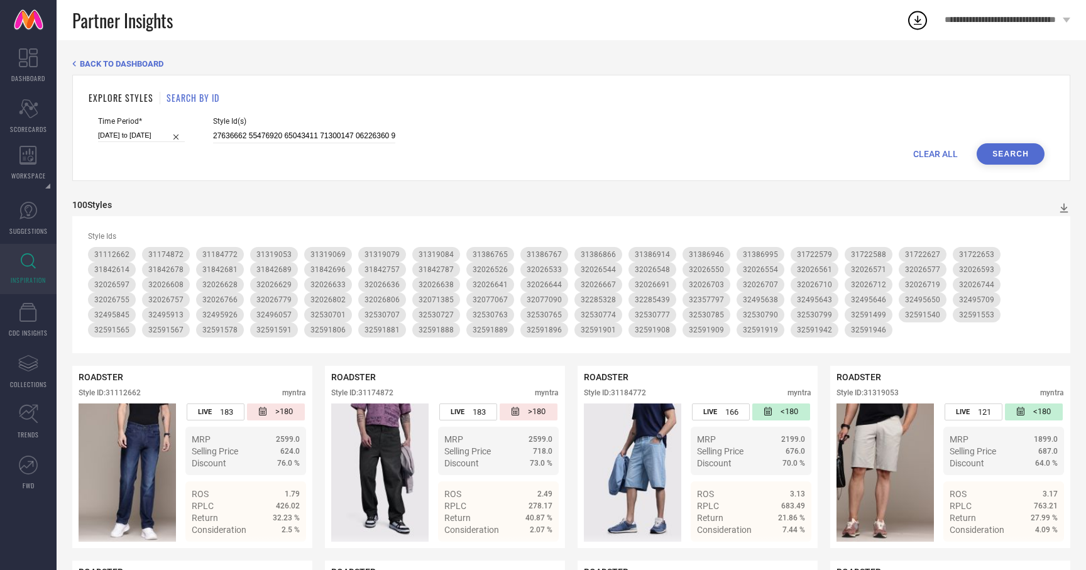
click at [917, 154] on span "CLEAR ALL" at bounding box center [935, 154] width 45 height 10
click at [231, 133] on input at bounding box center [304, 136] width 182 height 14
click at [519, 118] on div "Time Period* Style Id(s)" at bounding box center [571, 130] width 946 height 26
click at [251, 139] on input at bounding box center [304, 136] width 182 height 14
paste input "32591567 31722588 32026577 32591881 32026533 31842678 32495643 33008886 3138676…"
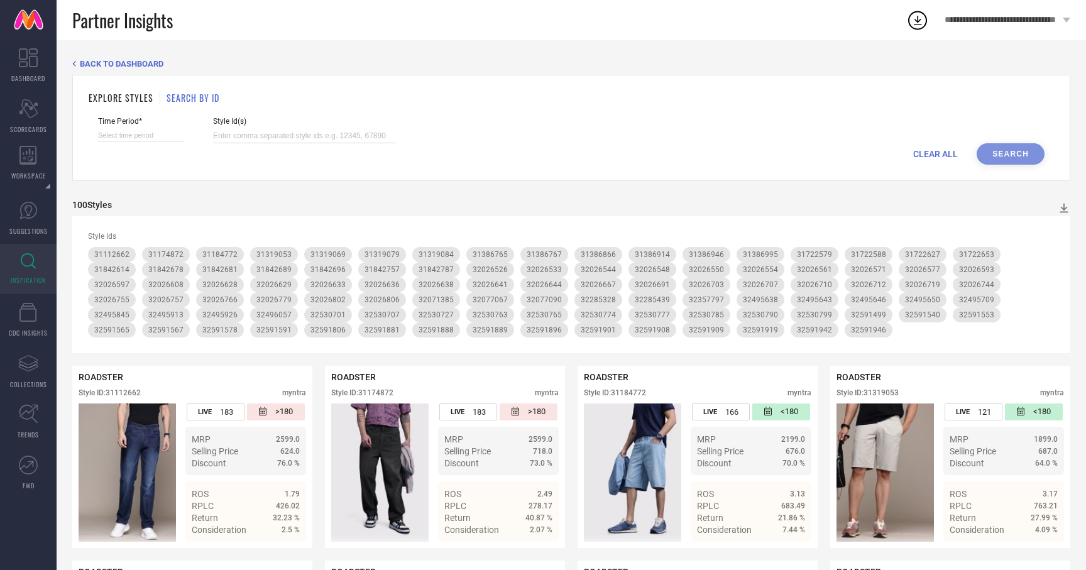
type input "32591567 31722588 32026577 32591881 32026533 31842678 32495643 33008886 3138676…"
select select "8"
select select "2025"
select select "9"
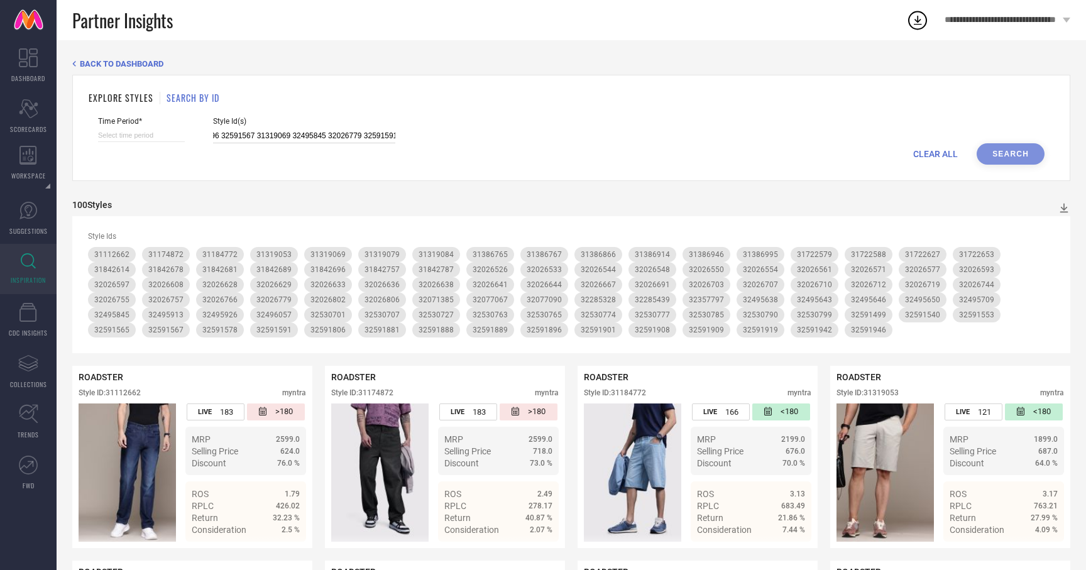
select select "2025"
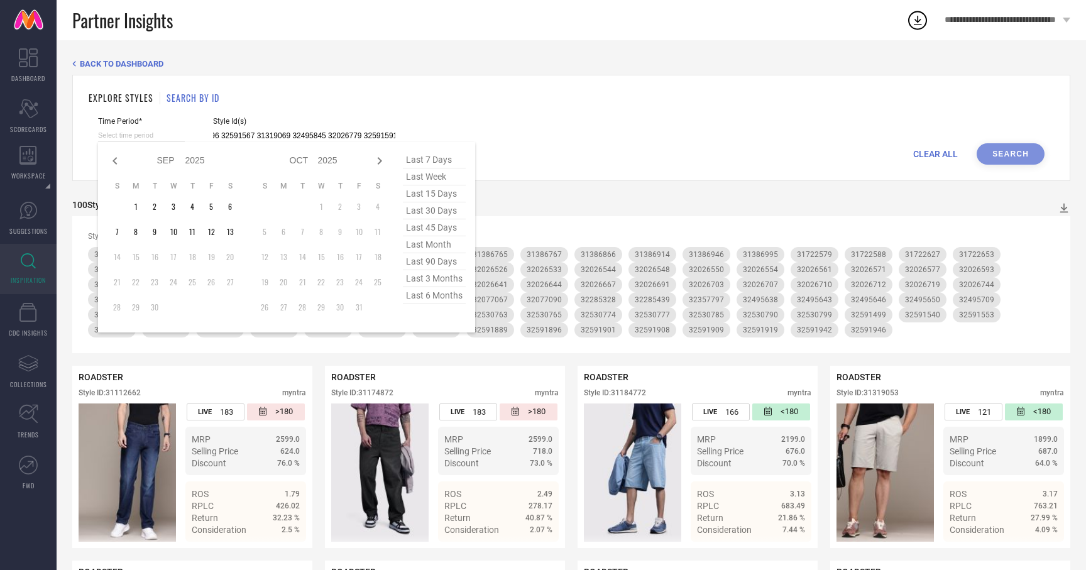
click at [124, 139] on input at bounding box center [141, 135] width 87 height 13
type input "32591567 31722588 32026577 32591881 32026533 31842678 32495643 33008886 3138676…"
click at [441, 283] on span "last 3 months" at bounding box center [434, 278] width 63 height 17
type input "01-06-2025 to 31-08-2025"
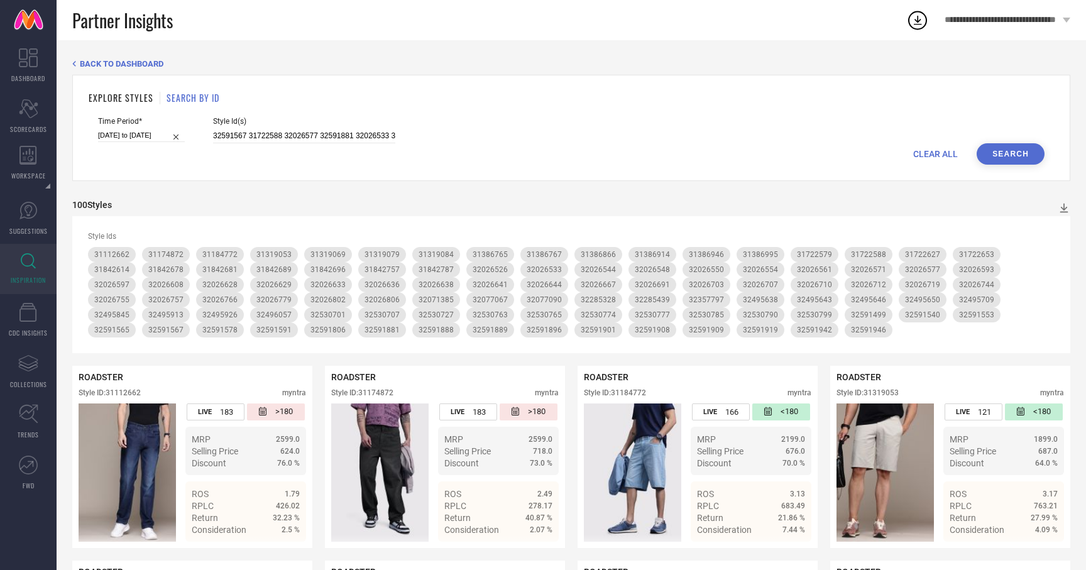
click at [1004, 143] on button "Search" at bounding box center [1010, 153] width 68 height 21
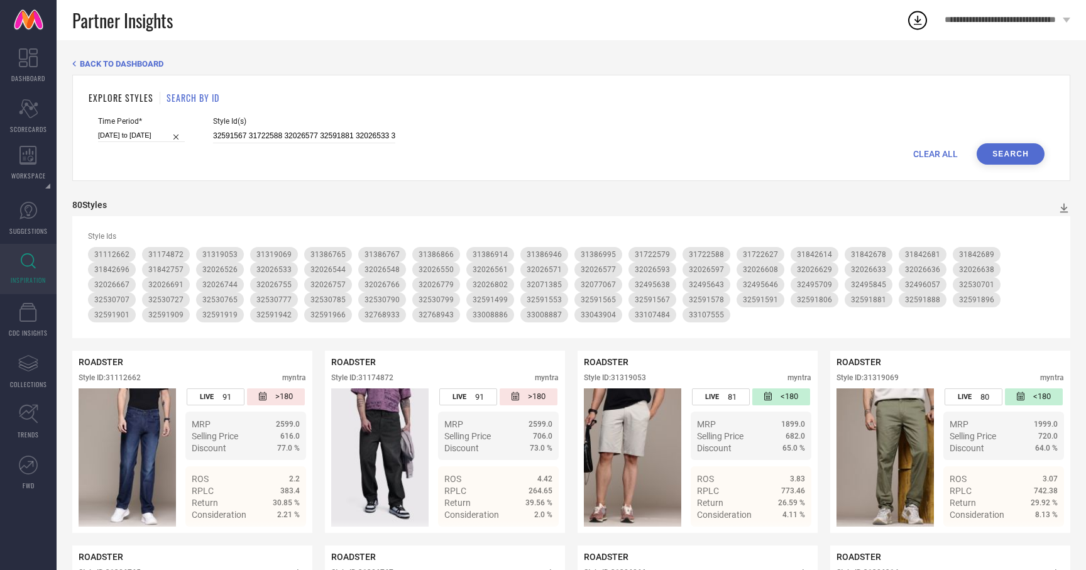
click at [914, 21] on icon at bounding box center [917, 20] width 23 height 23
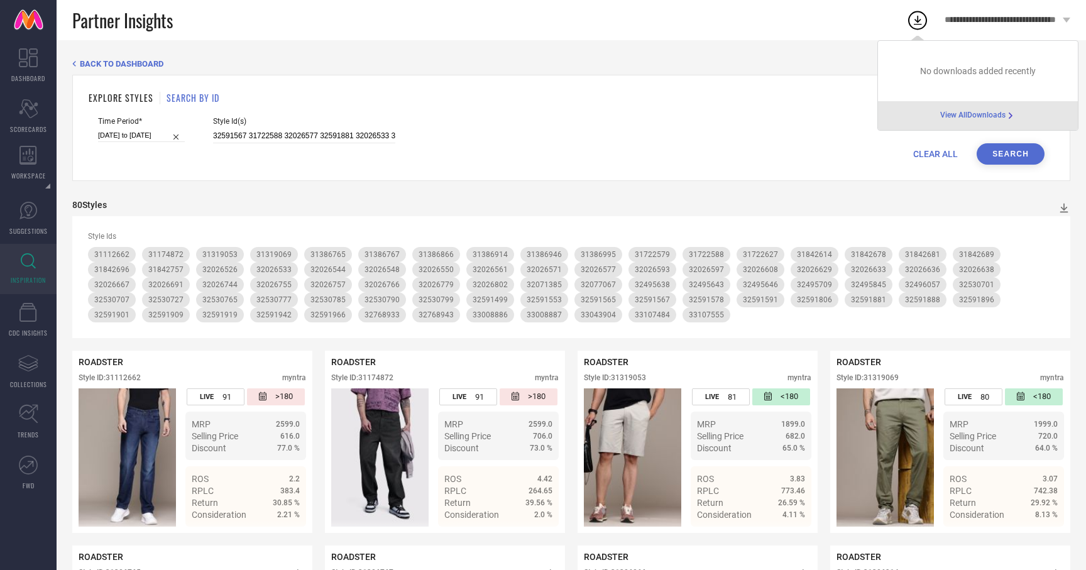
click at [798, 133] on div "Time Period* 01-06-2025 to 31-08-2025 Style Id(s) 32591567 31722588 32026577 32…" at bounding box center [571, 130] width 946 height 26
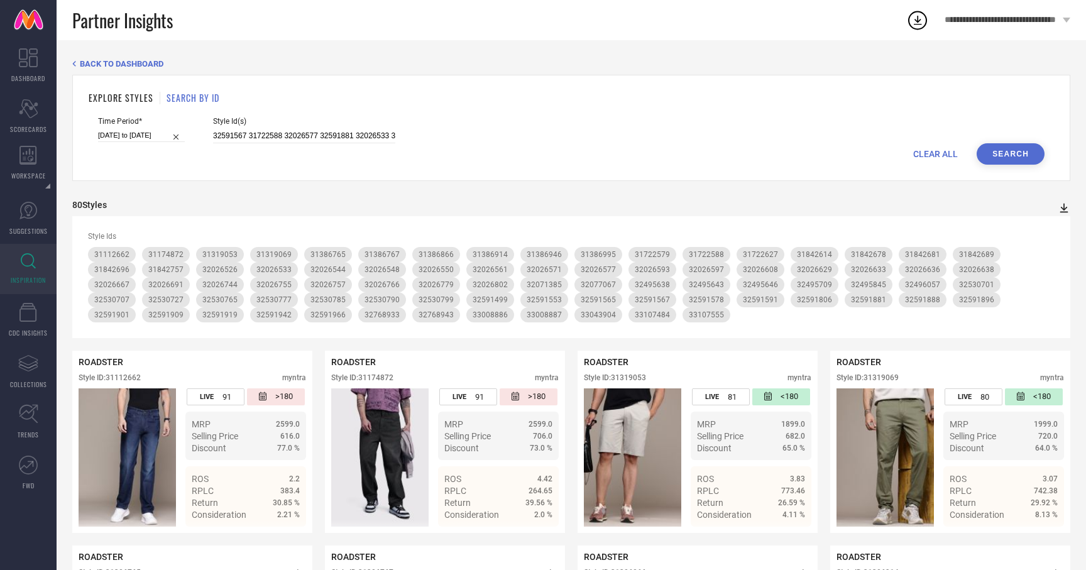
click at [1066, 205] on icon at bounding box center [1063, 208] width 13 height 13
click at [1044, 225] on li "PDF" at bounding box center [1050, 230] width 33 height 18
click at [277, 135] on input "32591567 31722588 32026577 32591881 32026533 31842678 32495643 33008886 3138676…" at bounding box center [304, 136] width 182 height 14
click at [930, 152] on span "CLEAR ALL" at bounding box center [935, 154] width 45 height 10
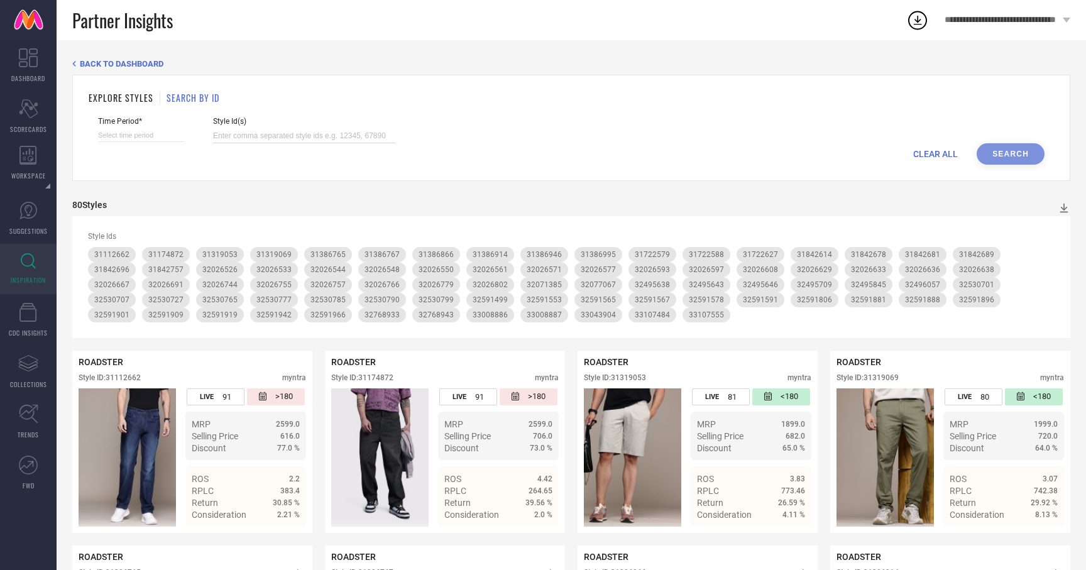
click at [303, 137] on input at bounding box center [304, 136] width 182 height 14
paste input "32026644 32026755 32026710 32026554 32026710 32768943 31842787 32591889 3300888…"
type input "32026644 32026755 32026710 32026554 32026710 32768943 31842787 32591889 3300888…"
select select "8"
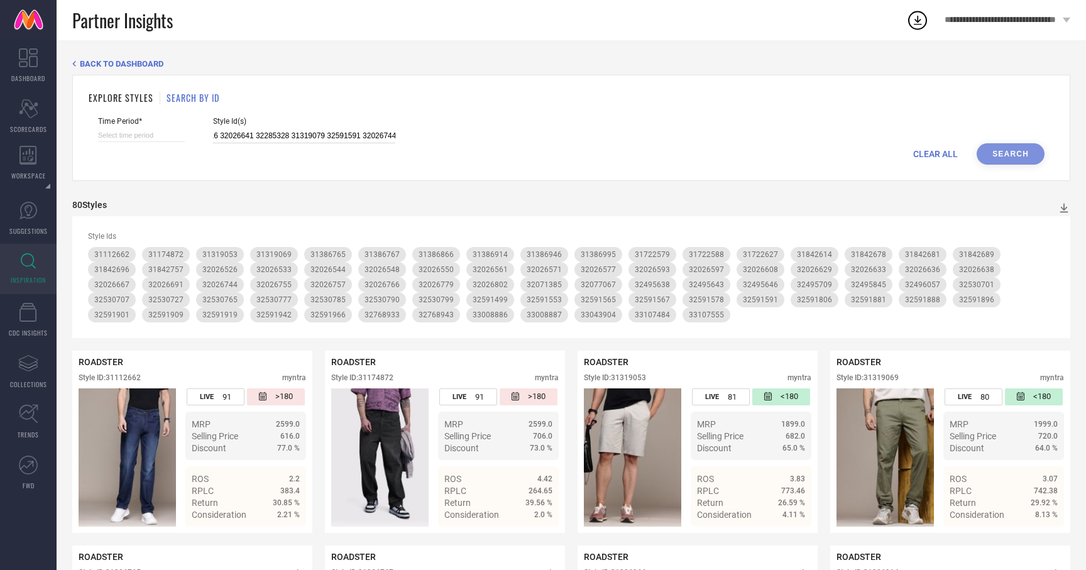
select select "2025"
select select "9"
select select "2025"
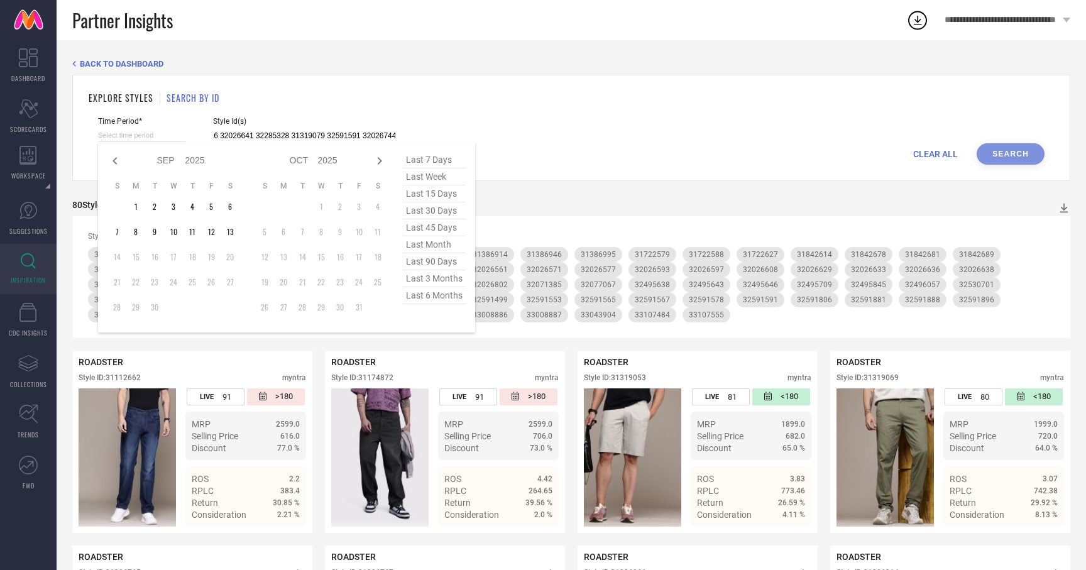
click at [155, 133] on input at bounding box center [141, 135] width 87 height 13
type input "32026644 32026755 32026710 32026554 32026710 32768943 31842787 32591889 3300888…"
click at [435, 285] on span "last 3 months" at bounding box center [434, 278] width 63 height 17
type input "01-06-2025 to 31-08-2025"
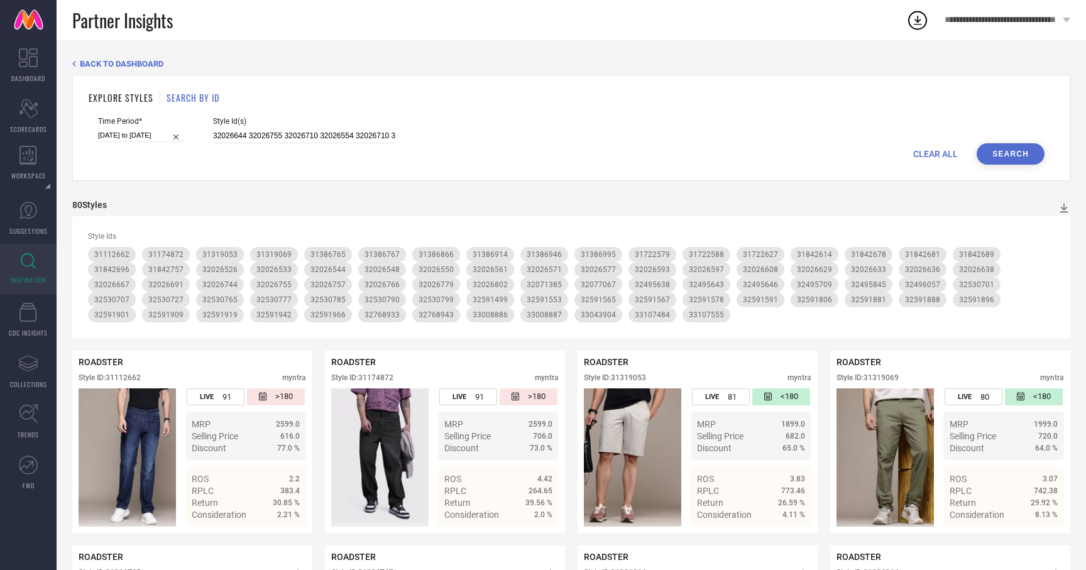
click at [1006, 151] on button "Search" at bounding box center [1010, 153] width 68 height 21
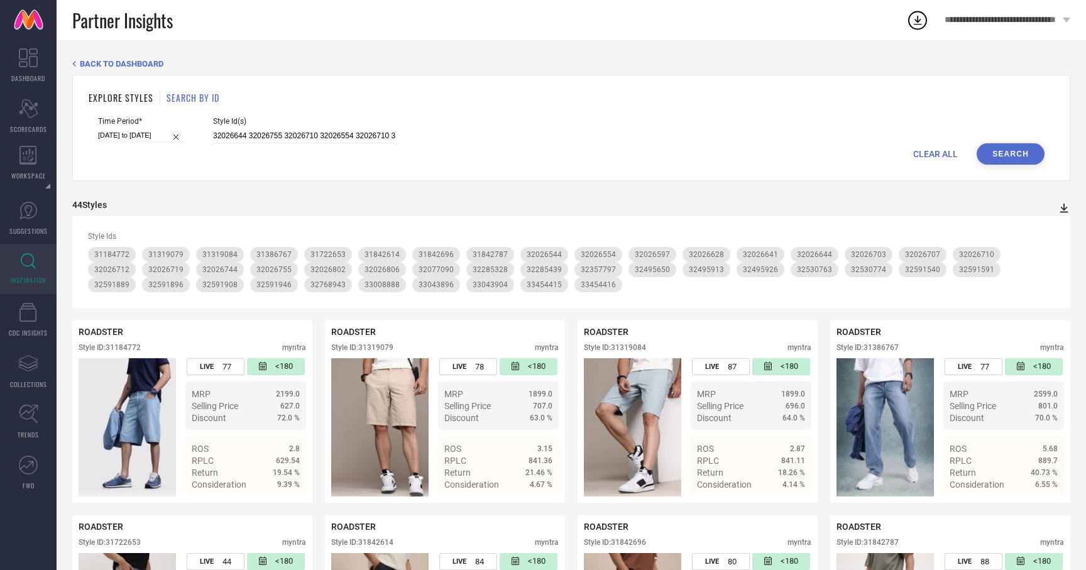
click at [1061, 210] on icon at bounding box center [1063, 208] width 13 height 13
click at [1051, 222] on li "PDF" at bounding box center [1050, 230] width 33 height 18
click at [1062, 209] on icon at bounding box center [1063, 208] width 13 height 13
click at [1056, 225] on li "PDF" at bounding box center [1050, 230] width 33 height 18
click at [1065, 210] on icon at bounding box center [1063, 208] width 13 height 13
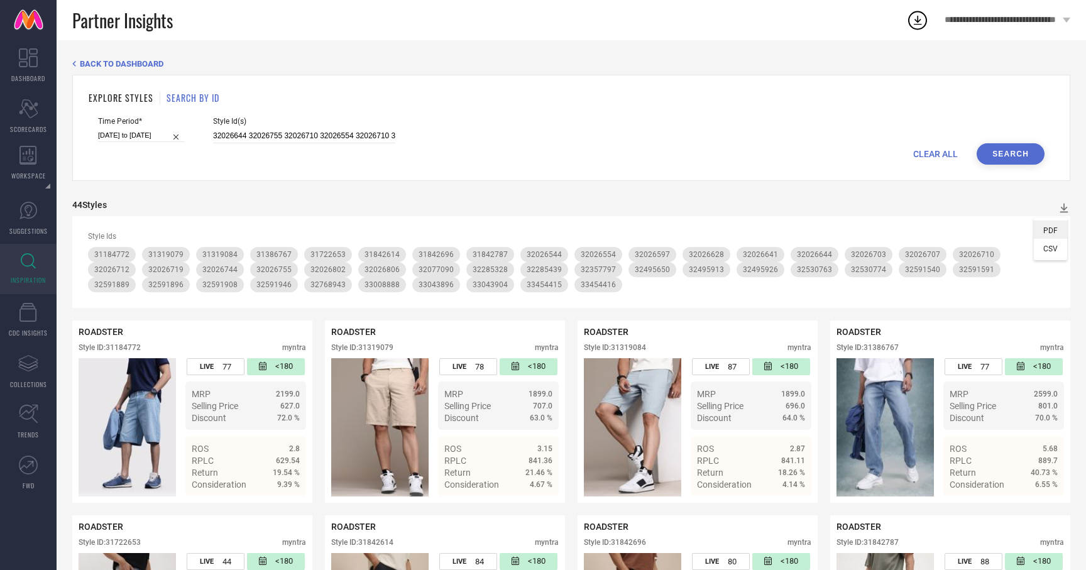
click at [1047, 227] on span "PDF" at bounding box center [1050, 230] width 14 height 9
click at [1066, 207] on icon at bounding box center [1064, 208] width 8 height 9
click at [1044, 229] on span "PDF" at bounding box center [1050, 230] width 14 height 9
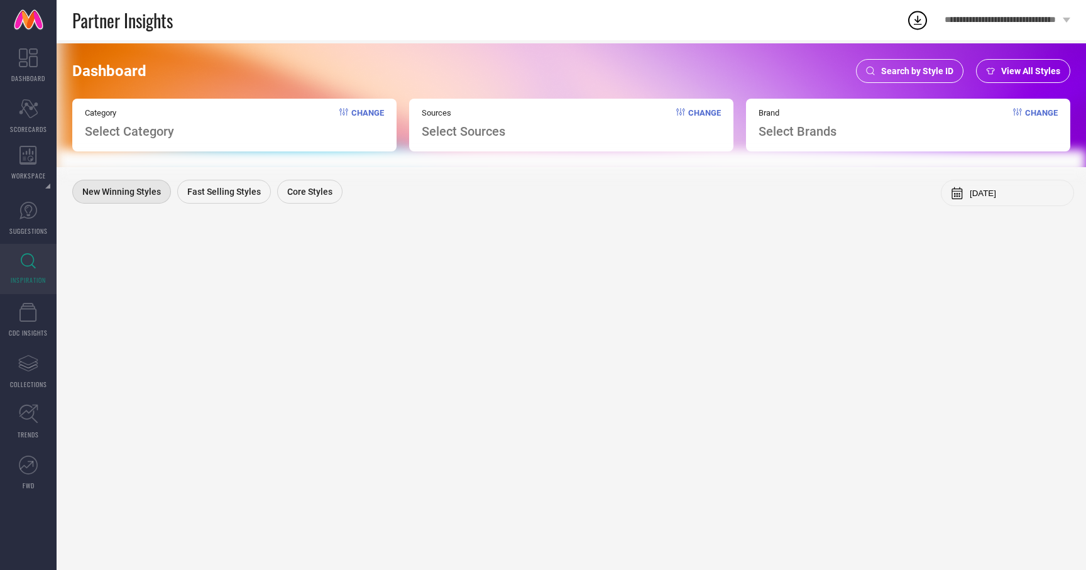
click at [919, 74] on span "Search by Style ID" at bounding box center [917, 71] width 72 height 10
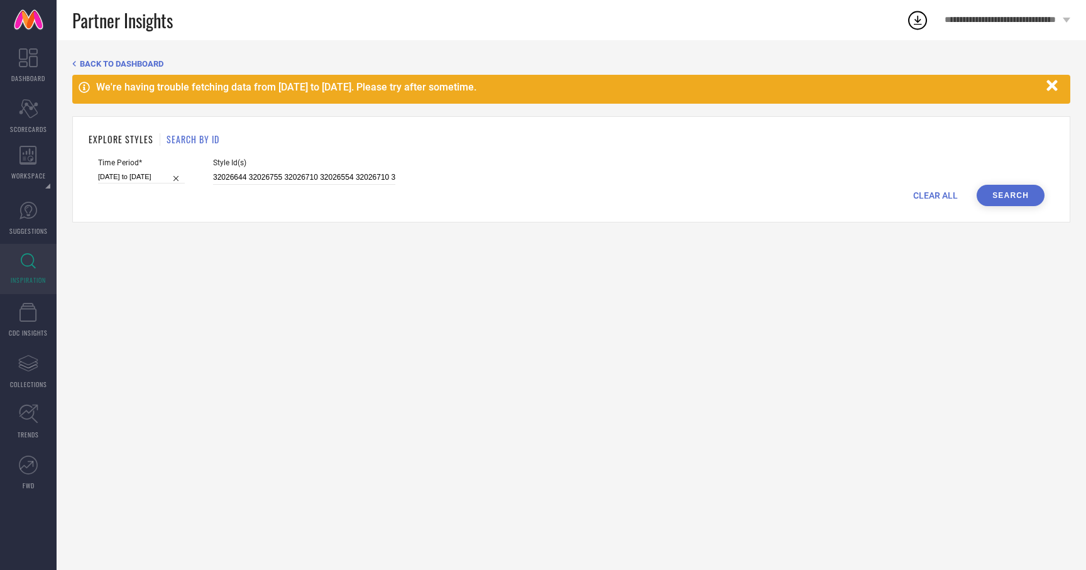
click at [938, 188] on div "CLEAR ALL Search" at bounding box center [571, 195] width 946 height 21
click at [931, 194] on span "CLEAR ALL" at bounding box center [935, 195] width 45 height 10
click at [300, 176] on input at bounding box center [304, 177] width 182 height 14
paste input "32026644 32026755 32026710 32026554 32026710 32768943 31842787 32591889 3300888…"
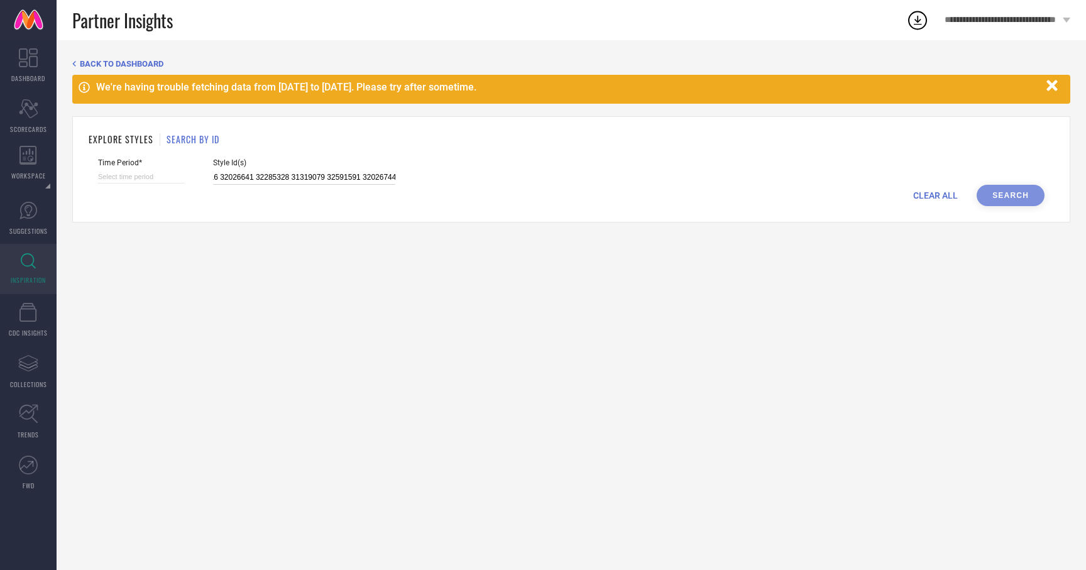
type input "32026644 32026755 32026710 32026554 32026710 32768943 31842787 32591889 3300888…"
click at [995, 207] on div "EXPLORE STYLES SEARCH BY ID Time Period* Style Id(s) 32026644 32026755 32026710…" at bounding box center [571, 169] width 998 height 106
select select "8"
select select "2025"
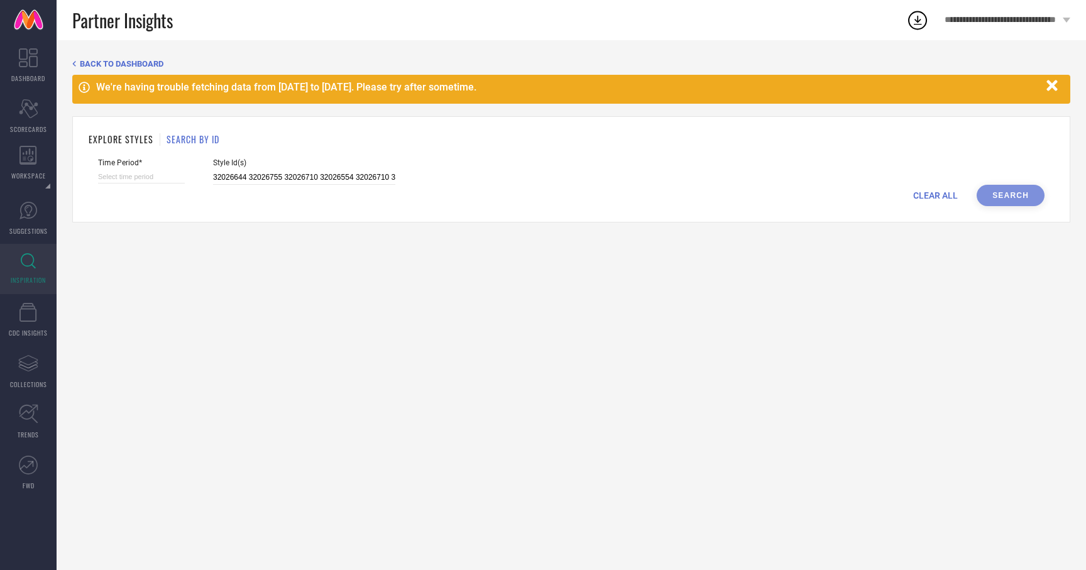
select select "9"
select select "2025"
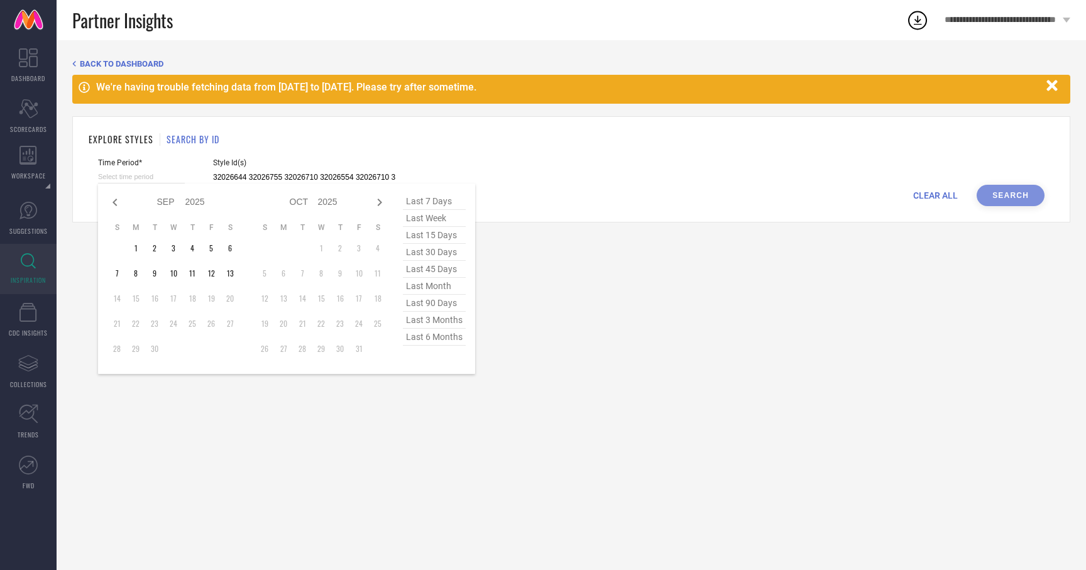
click at [150, 183] on input at bounding box center [141, 176] width 87 height 13
click at [435, 319] on span "last 3 months" at bounding box center [434, 320] width 63 height 17
type input "[DATE] to [DATE]"
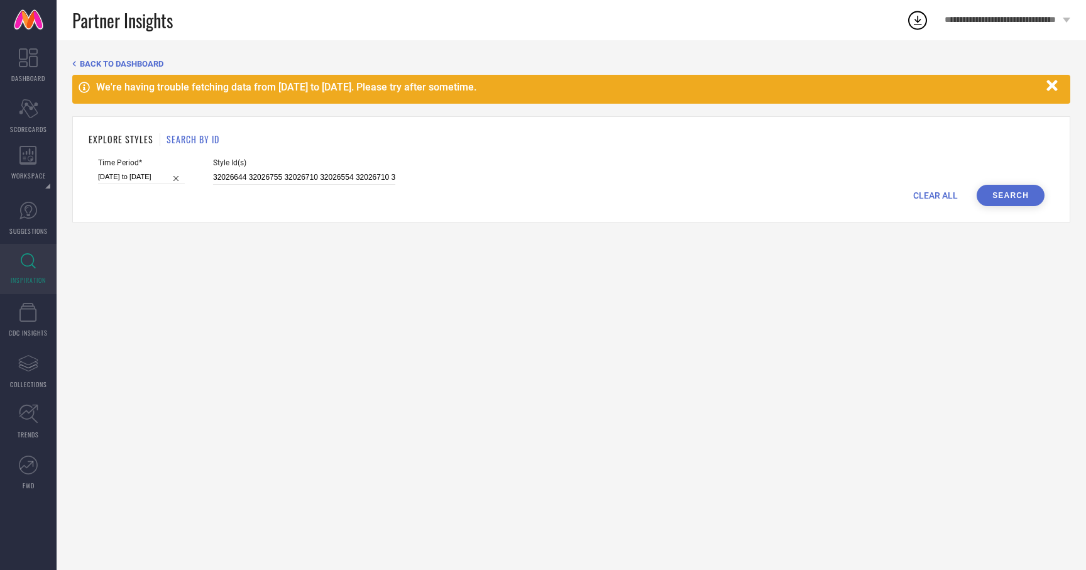
click at [1032, 200] on button "Search" at bounding box center [1010, 195] width 68 height 21
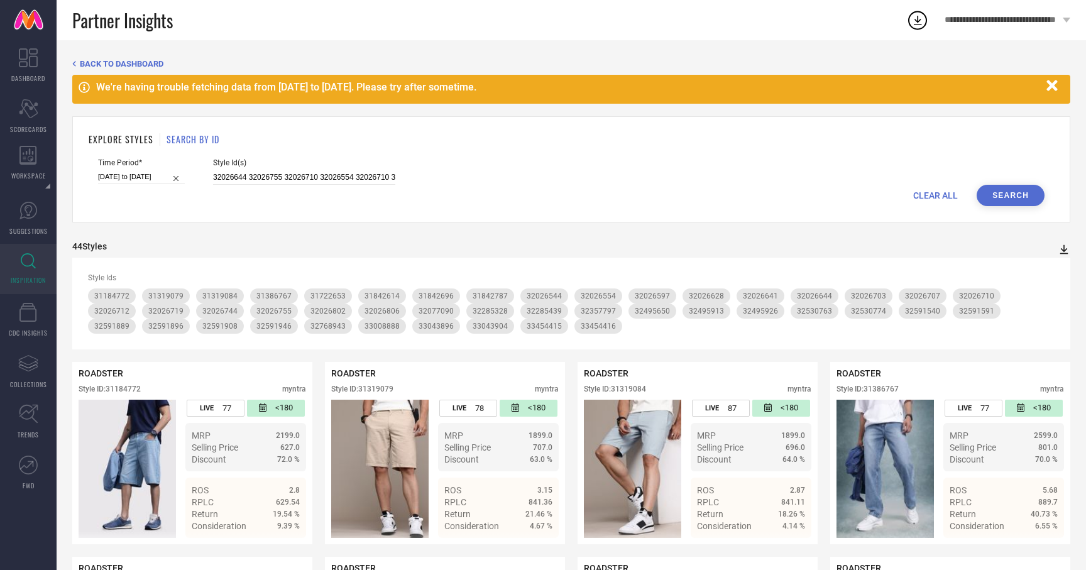
click at [1062, 250] on icon at bounding box center [1064, 249] width 8 height 9
click at [1050, 265] on li "PDF" at bounding box center [1050, 271] width 33 height 18
click at [931, 189] on div "CLEAR ALL Search" at bounding box center [571, 195] width 946 height 21
click at [925, 196] on span "CLEAR ALL" at bounding box center [935, 195] width 45 height 10
click at [346, 186] on div "CLEAR ALL Search" at bounding box center [571, 195] width 946 height 21
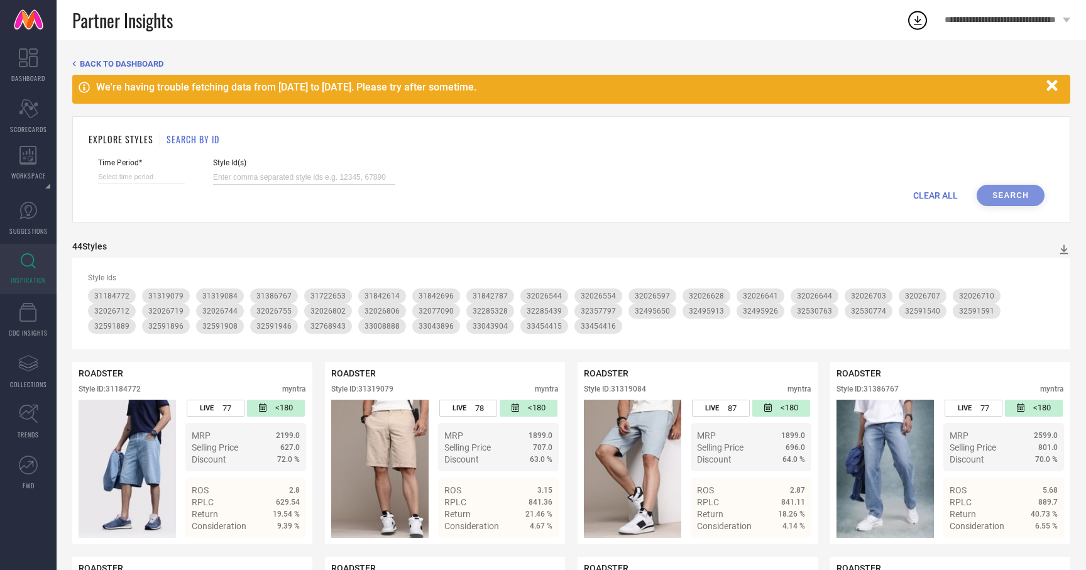
click at [346, 182] on input at bounding box center [304, 177] width 182 height 14
paste input "32591567 31722588 32026577 32591881 32026533 31842678 32495643 33008886 3138676…"
type input "32591567 31722588 32026577 32591881 32026533 31842678 32495643 33008886 3138676…"
click at [123, 175] on input at bounding box center [141, 176] width 87 height 13
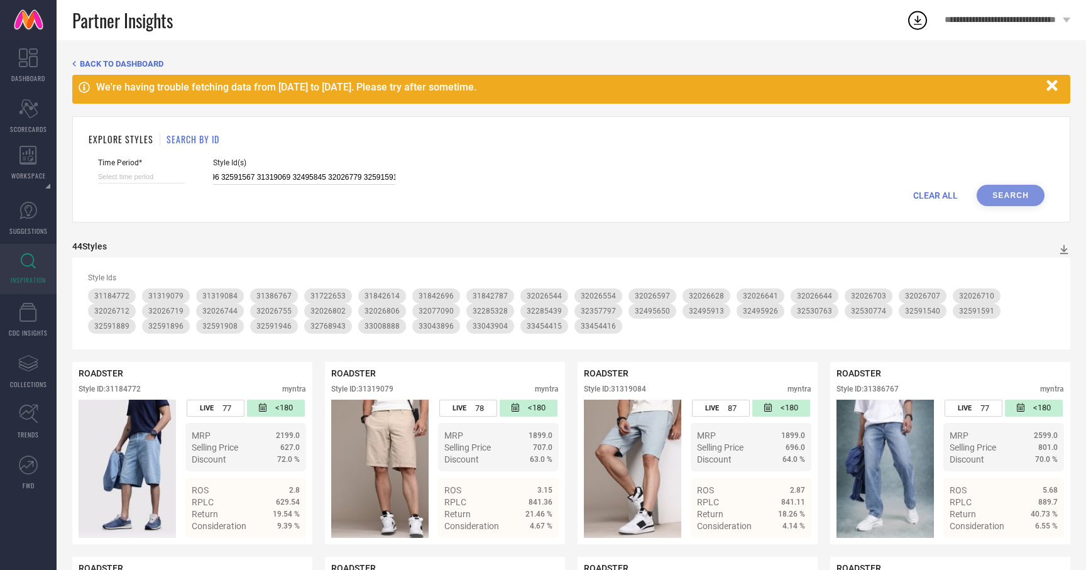
select select "8"
select select "2025"
select select "9"
select select "2025"
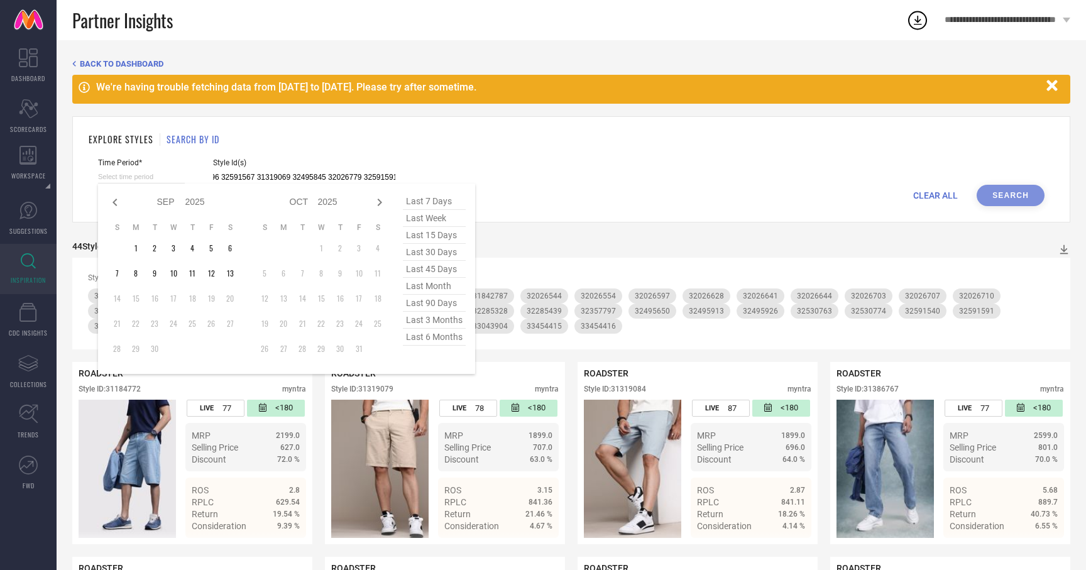
type input "32591567 31722588 32026577 32591881 32026533 31842678 32495643 33008886 3138676…"
click at [442, 324] on span "last 3 months" at bounding box center [434, 320] width 63 height 17
type input "[DATE] to [DATE]"
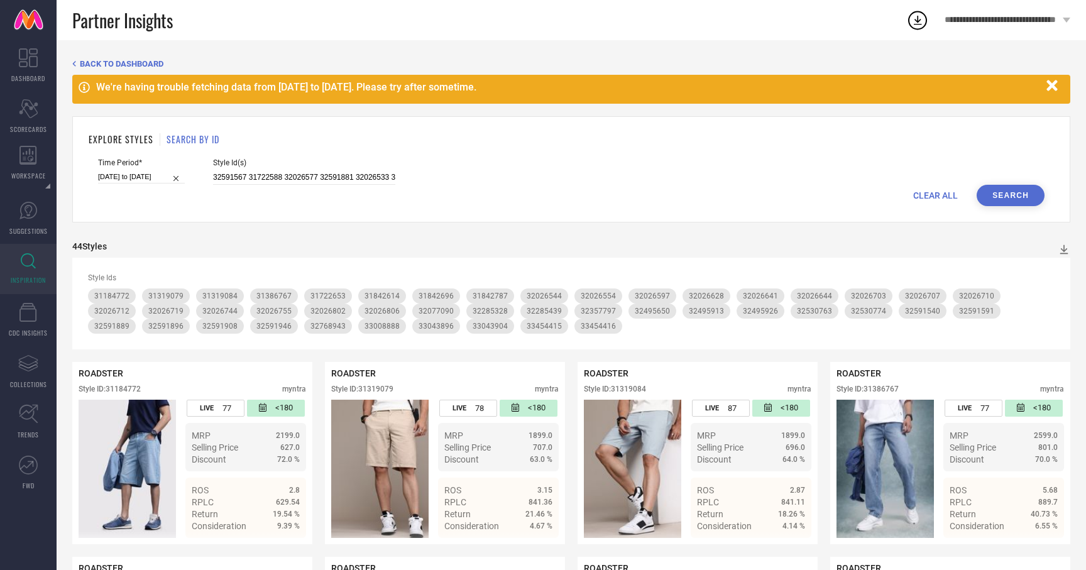
click at [1003, 194] on button "Search" at bounding box center [1010, 195] width 68 height 21
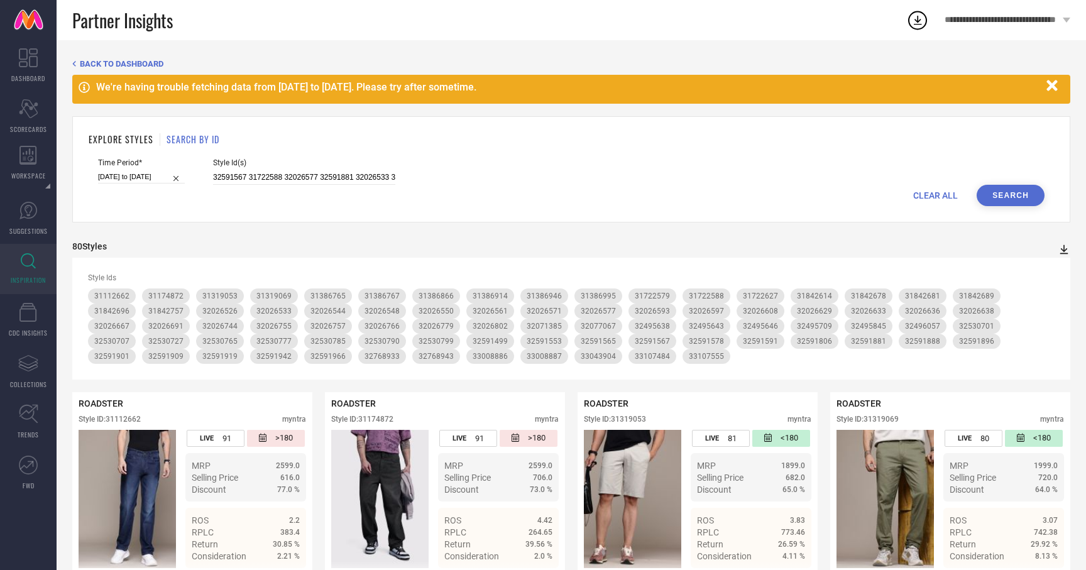
click at [1063, 250] on icon at bounding box center [1064, 249] width 8 height 9
click at [1046, 268] on span "PDF" at bounding box center [1050, 272] width 14 height 9
click at [1060, 251] on icon at bounding box center [1063, 249] width 13 height 13
click at [1052, 266] on li "PDF" at bounding box center [1050, 271] width 33 height 18
click at [1066, 253] on icon at bounding box center [1064, 249] width 8 height 9
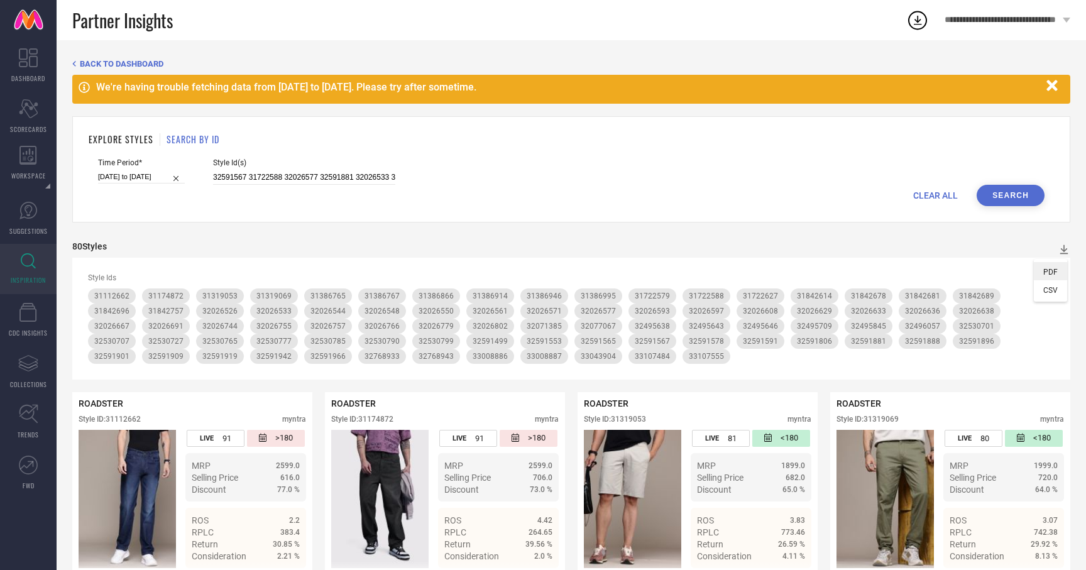
click at [1054, 274] on span "PDF" at bounding box center [1050, 272] width 14 height 9
click at [1063, 254] on icon at bounding box center [1063, 249] width 13 height 13
click at [1056, 265] on li "PDF" at bounding box center [1050, 271] width 33 height 18
click at [1054, 81] on icon "button" at bounding box center [1051, 85] width 11 height 11
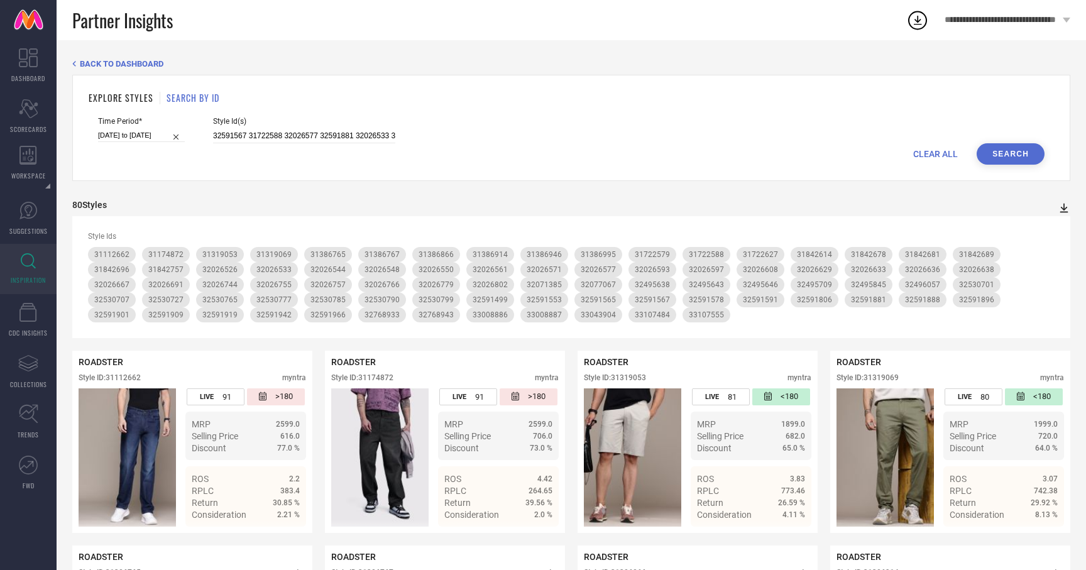
click at [1061, 207] on icon at bounding box center [1063, 208] width 13 height 13
click at [1049, 232] on span "PDF" at bounding box center [1050, 230] width 14 height 9
click at [1067, 205] on icon at bounding box center [1063, 208] width 13 height 13
click at [1047, 233] on span "PDF" at bounding box center [1050, 230] width 14 height 9
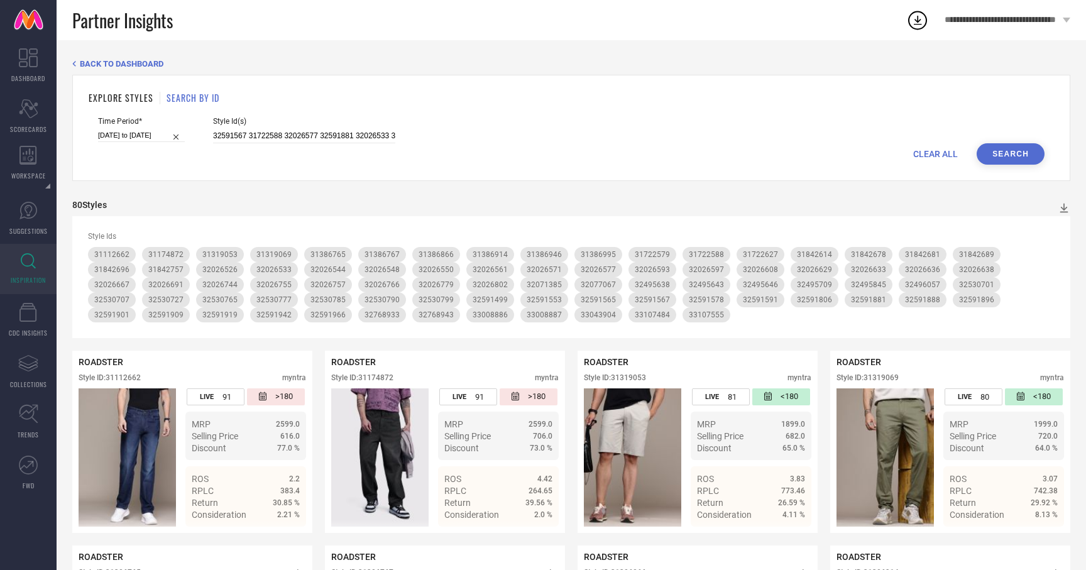
click at [917, 21] on icon at bounding box center [917, 20] width 23 height 23
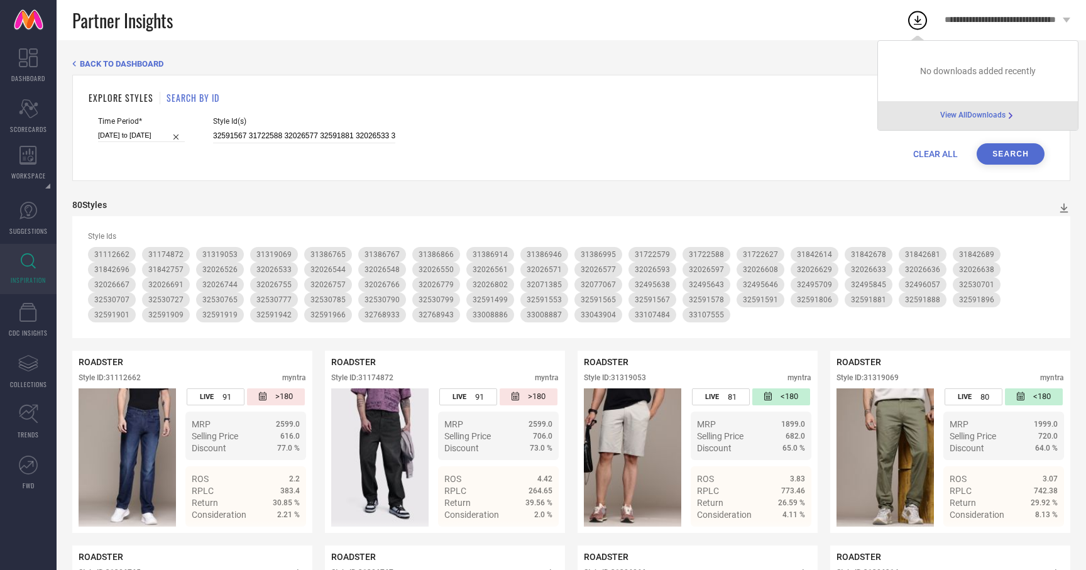
click at [981, 107] on div "View All Downloads" at bounding box center [978, 115] width 200 height 29
click at [1064, 205] on icon at bounding box center [1063, 208] width 13 height 13
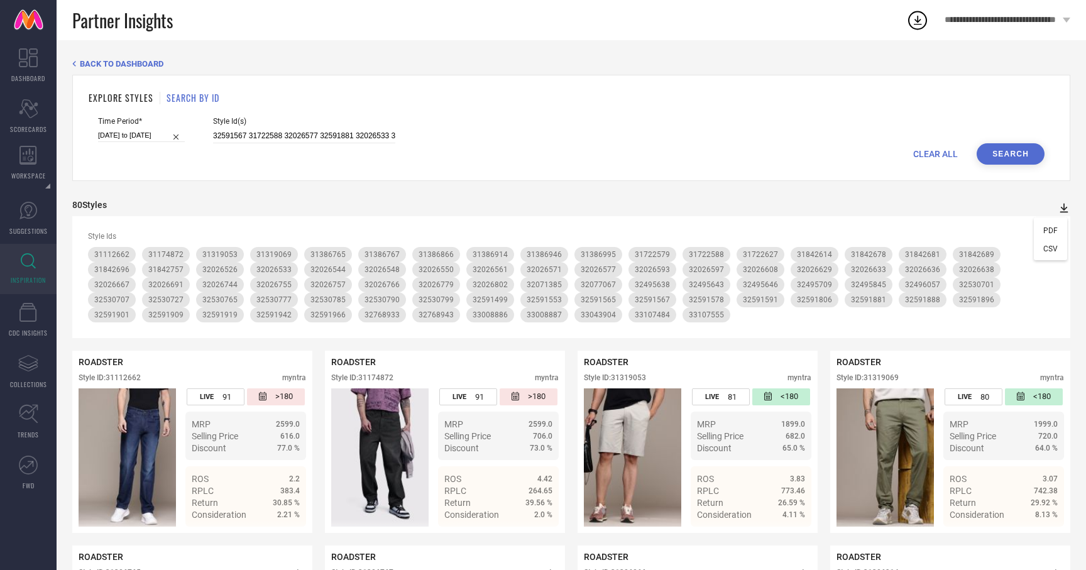
click at [1064, 205] on icon at bounding box center [1063, 208] width 13 height 13
click at [1062, 202] on icon at bounding box center [1063, 208] width 13 height 13
click at [1043, 234] on span "PDF" at bounding box center [1050, 230] width 14 height 9
click at [1034, 161] on button "Search" at bounding box center [1010, 153] width 68 height 21
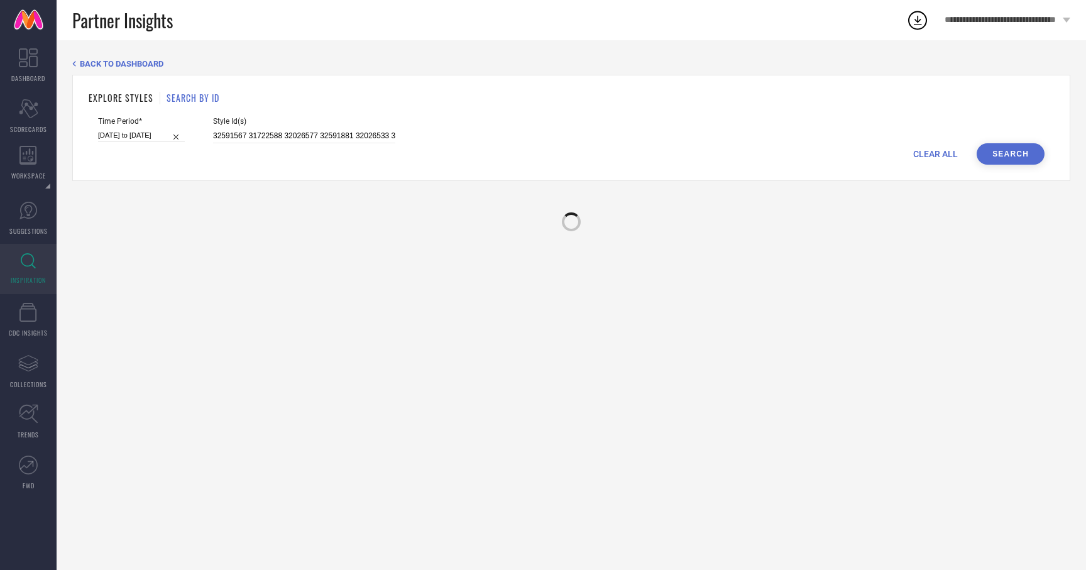
click at [923, 152] on span "CLEAR ALL" at bounding box center [935, 154] width 45 height 10
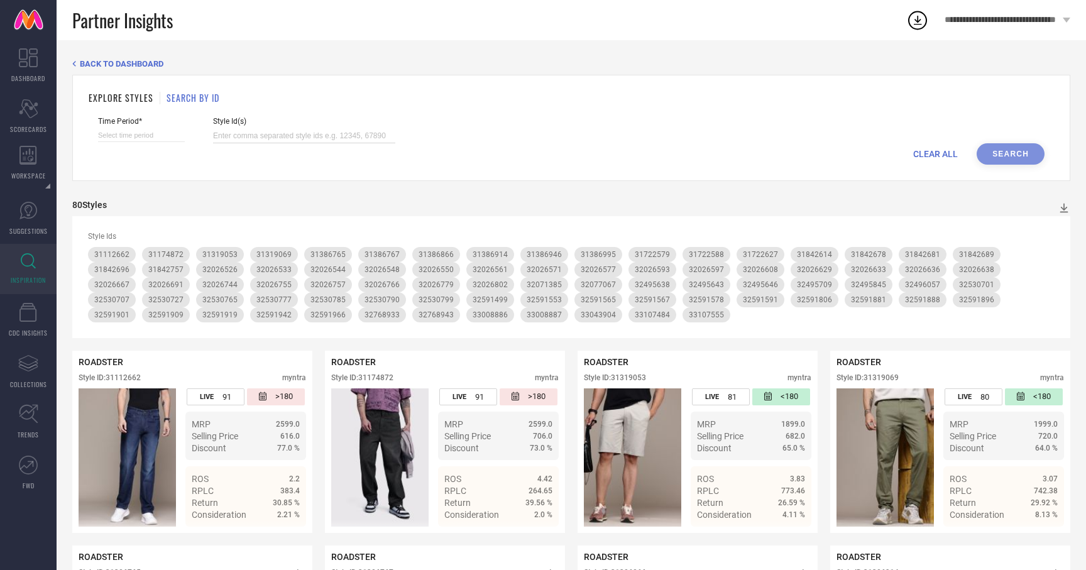
click at [298, 142] on input at bounding box center [304, 136] width 182 height 14
paste input "32026644 32026755 32026710 32026554 32026710 32768943 31842787 32591889 3300888…"
type input "32026644 32026755 32026710 32026554 32026710 32768943 31842787 32591889 3300888…"
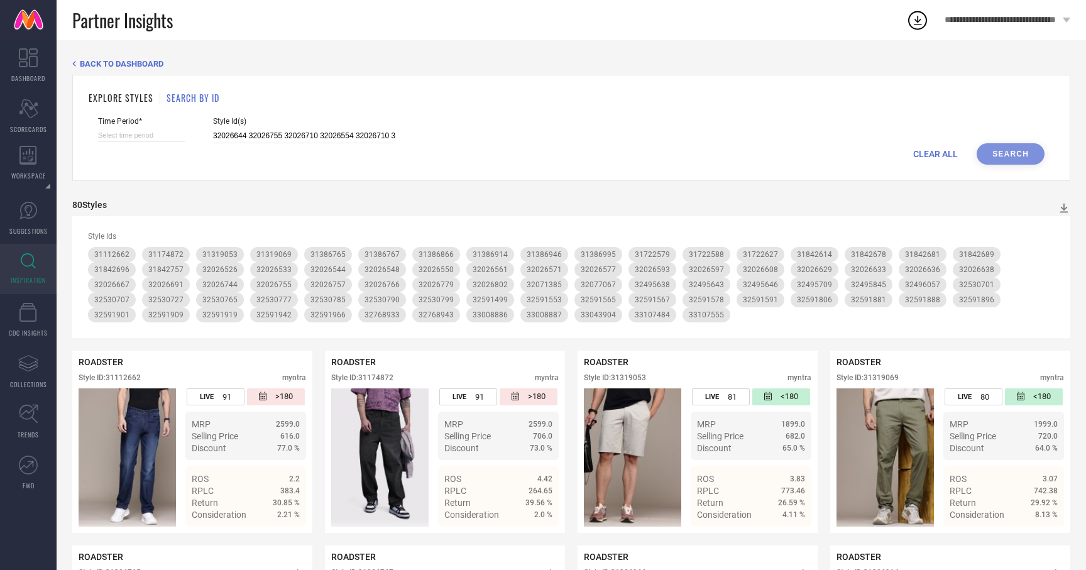
click at [104, 149] on div "CLEAR ALL Search" at bounding box center [571, 153] width 946 height 21
click at [104, 148] on div "CLEAR ALL Search" at bounding box center [571, 153] width 946 height 21
click at [107, 136] on input at bounding box center [141, 135] width 87 height 13
select select "8"
select select "2025"
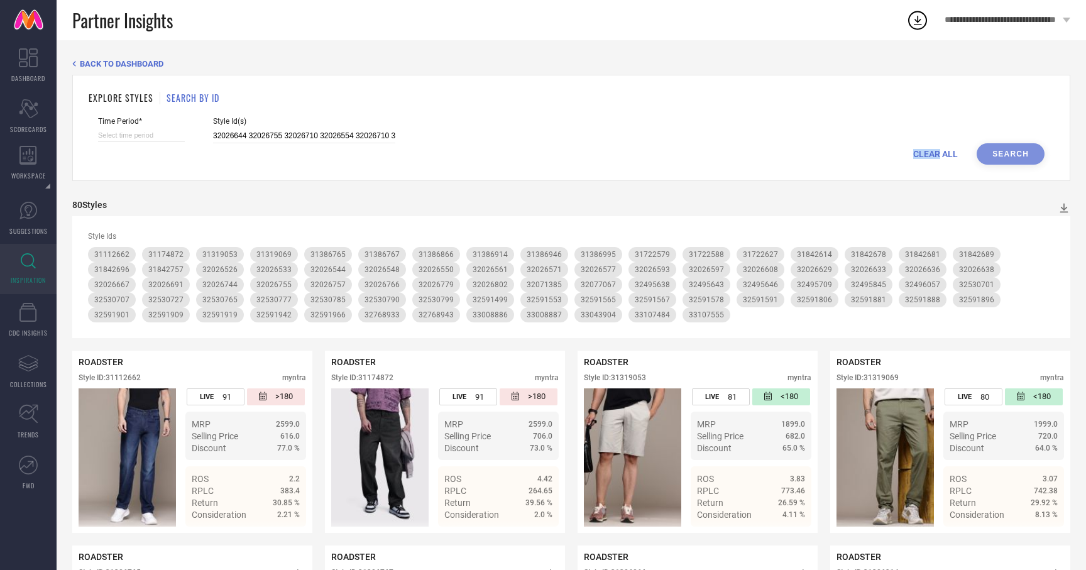
select select "9"
select select "2025"
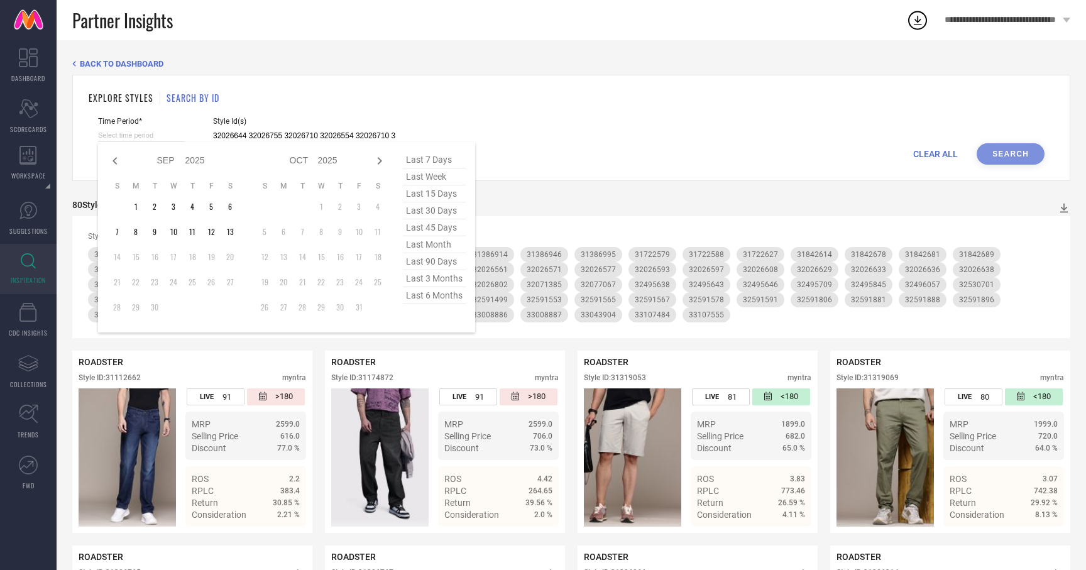
click at [442, 283] on span "last 3 months" at bounding box center [434, 278] width 63 height 17
type input "01-06-2025 to 31-08-2025"
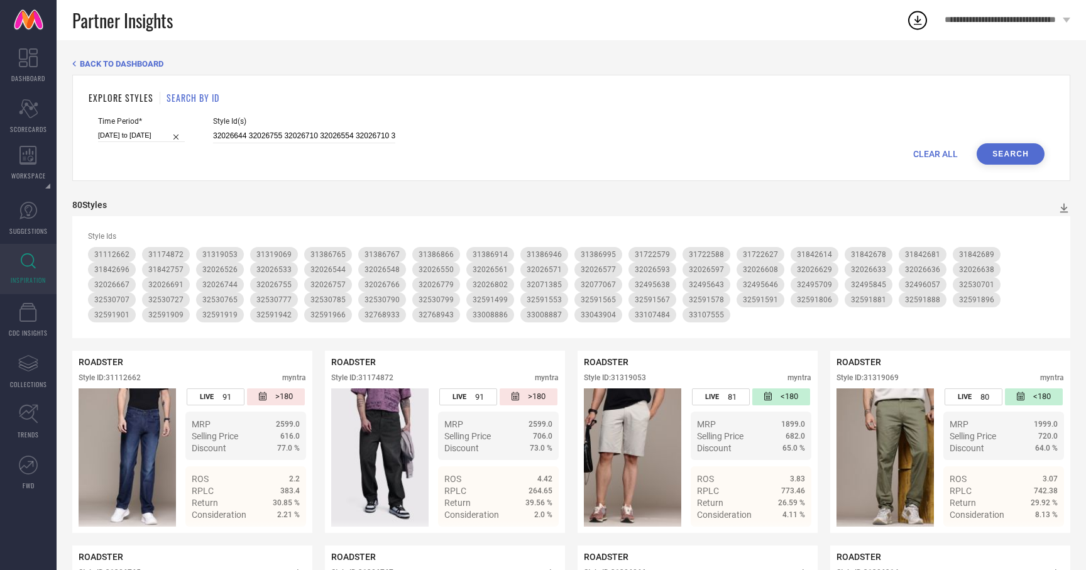
click at [1008, 147] on button "Search" at bounding box center [1010, 153] width 68 height 21
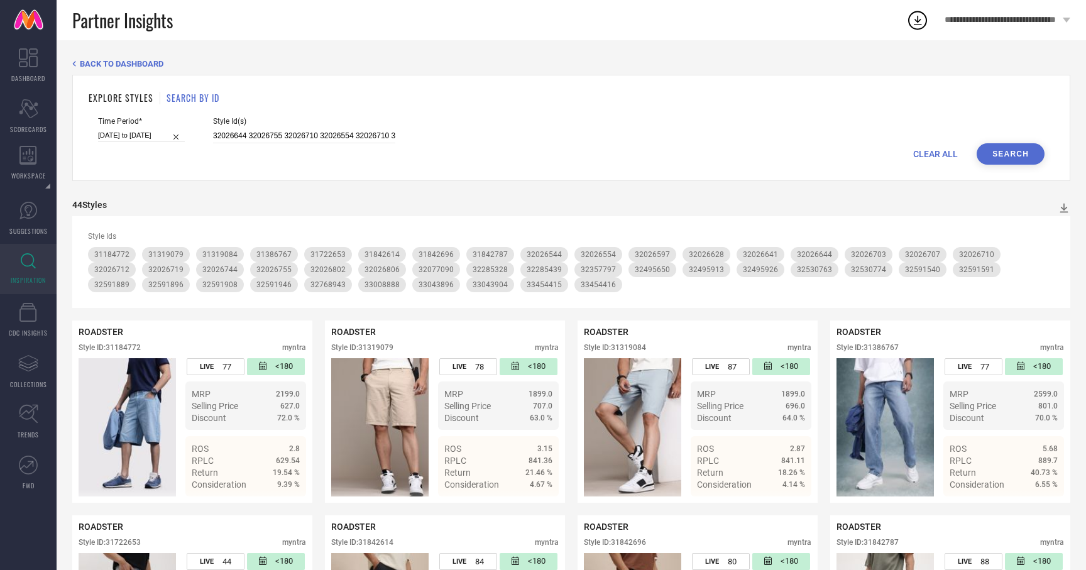
click at [937, 149] on span "CLEAR ALL" at bounding box center [935, 154] width 45 height 10
click at [248, 138] on input at bounding box center [304, 136] width 182 height 14
paste input "32591567 31722588 32026577 32591881 32026533 31842678 32495643 33008886 3138676…"
type input "32591567 31722588 32026577 32591881 32026533 31842678 32495643 33008886 3138676…"
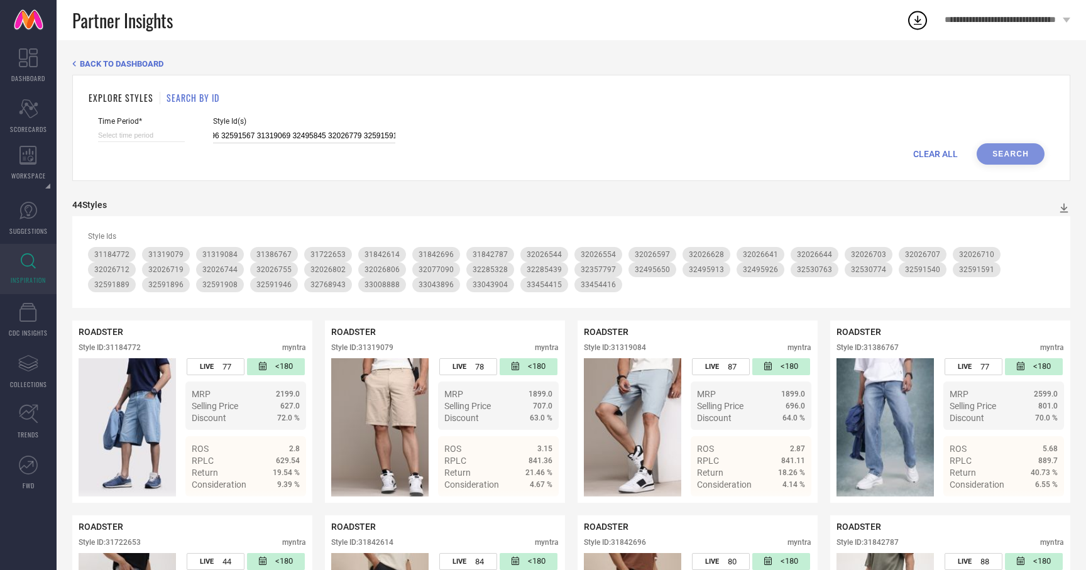
click at [124, 135] on input at bounding box center [141, 135] width 87 height 13
select select "8"
select select "2025"
select select "9"
select select "2025"
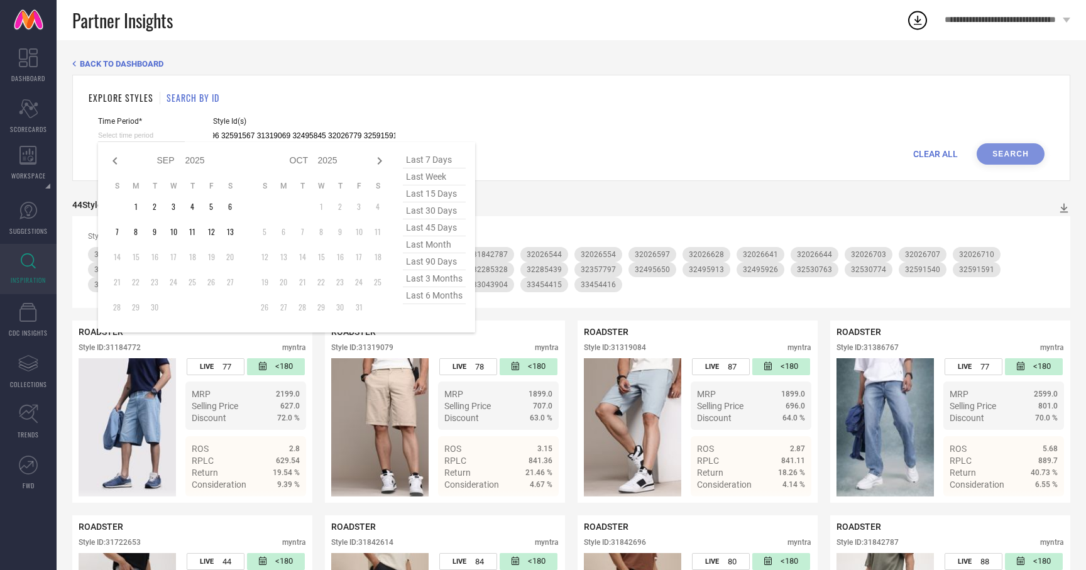
type input "32591567 31722588 32026577 32591881 32026533 31842678 32495643 33008886 3138676…"
click at [418, 275] on span "last 3 months" at bounding box center [434, 278] width 63 height 17
type input "01-06-2025 to 31-08-2025"
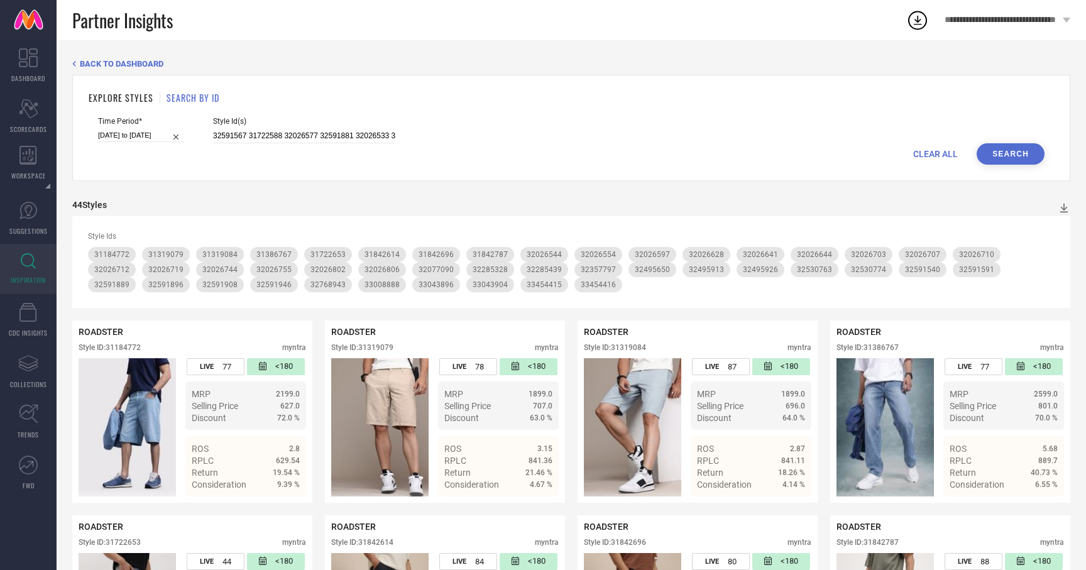
click at [1013, 156] on button "Search" at bounding box center [1010, 153] width 68 height 21
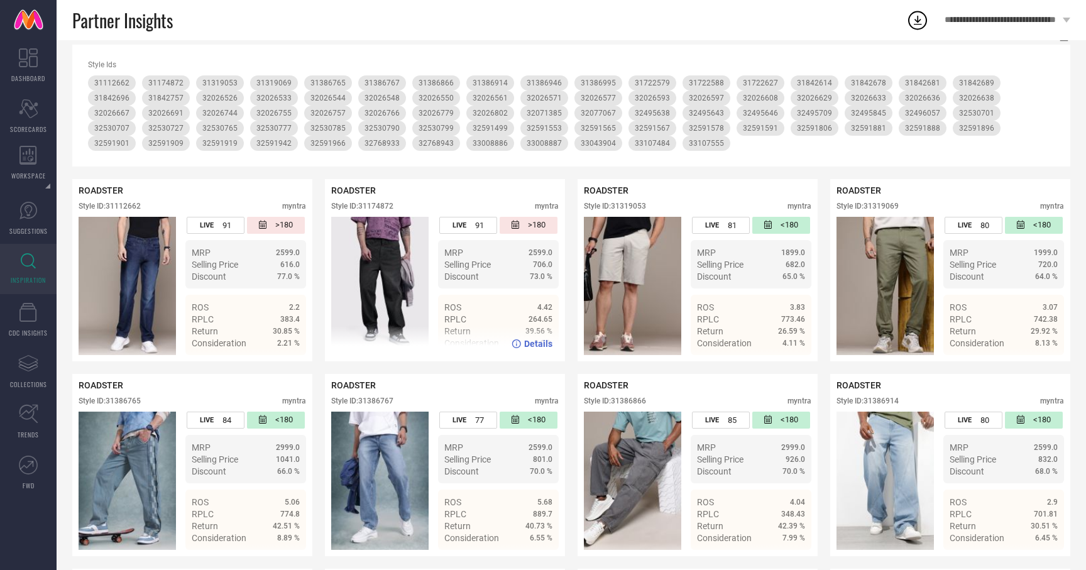
scroll to position [194, 0]
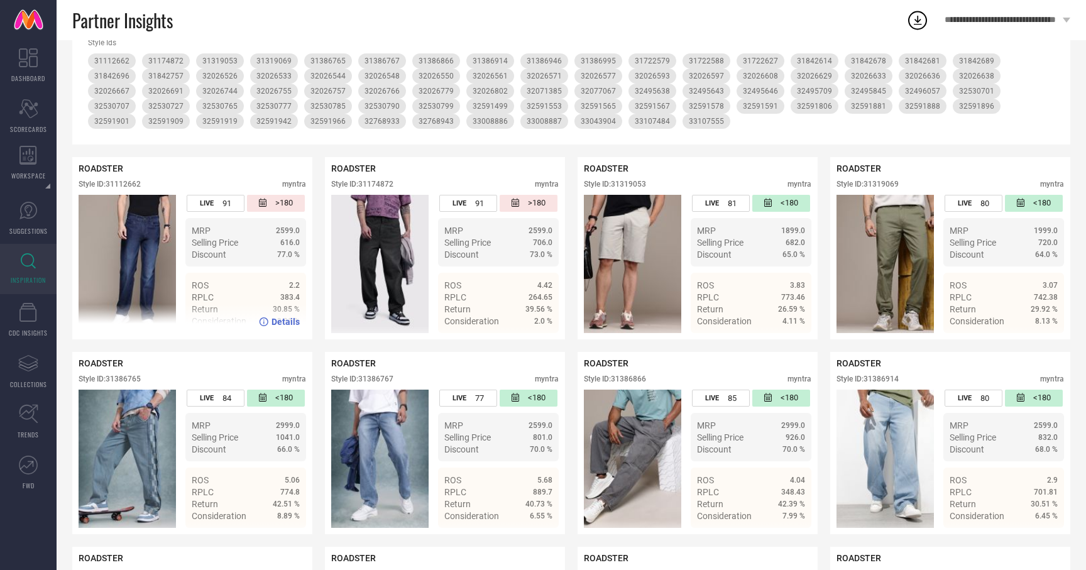
click at [275, 325] on span "Details" at bounding box center [285, 322] width 28 height 10
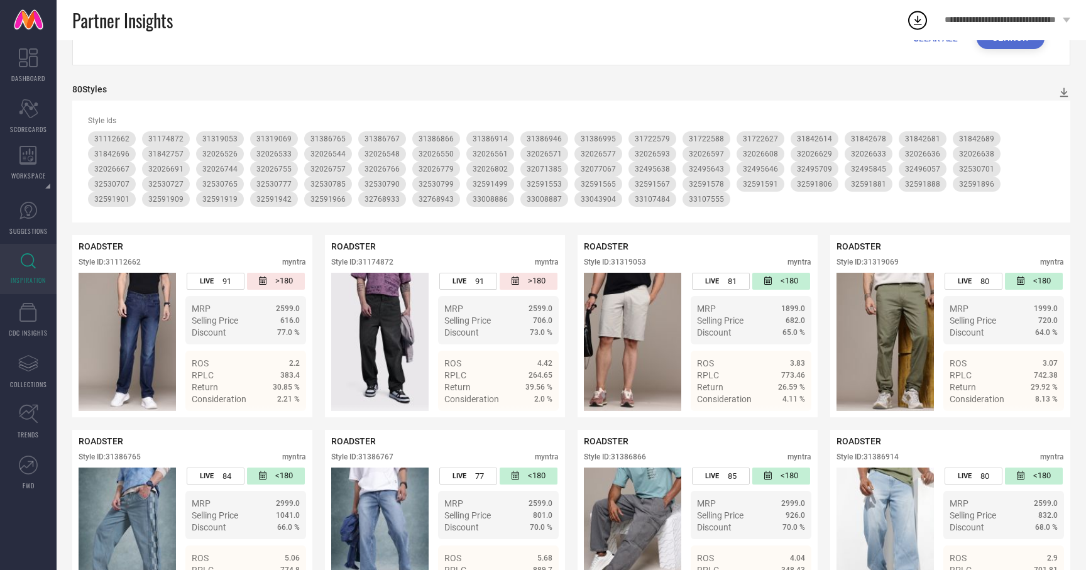
scroll to position [0, 0]
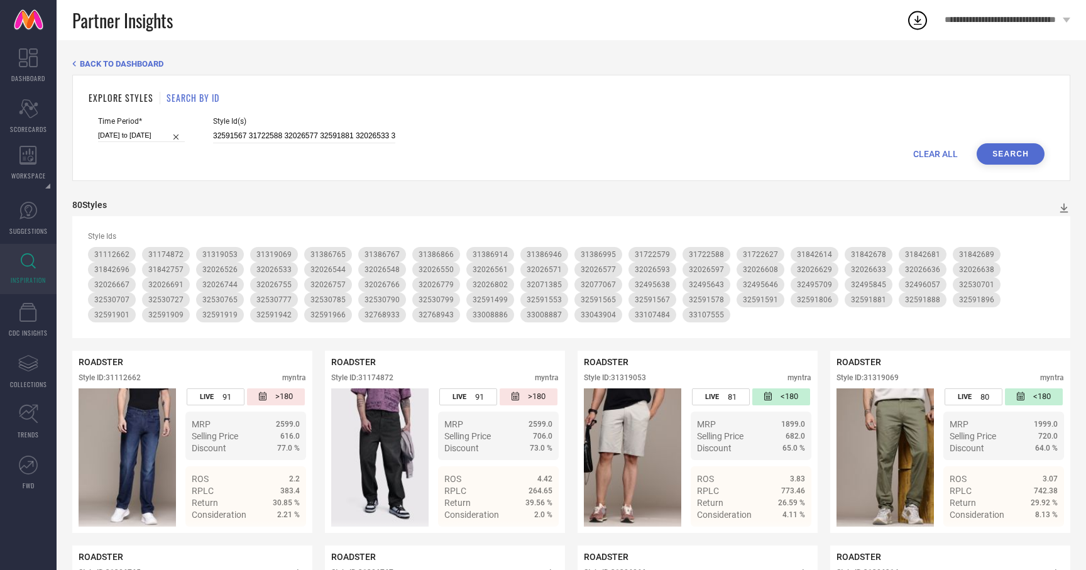
click at [254, 143] on div "CLEAR ALL Search" at bounding box center [571, 153] width 946 height 21
click at [258, 133] on input "32591567 31722588 32026577 32591881 32026533 31842678 32495643 33008886 3138676…" at bounding box center [304, 136] width 182 height 14
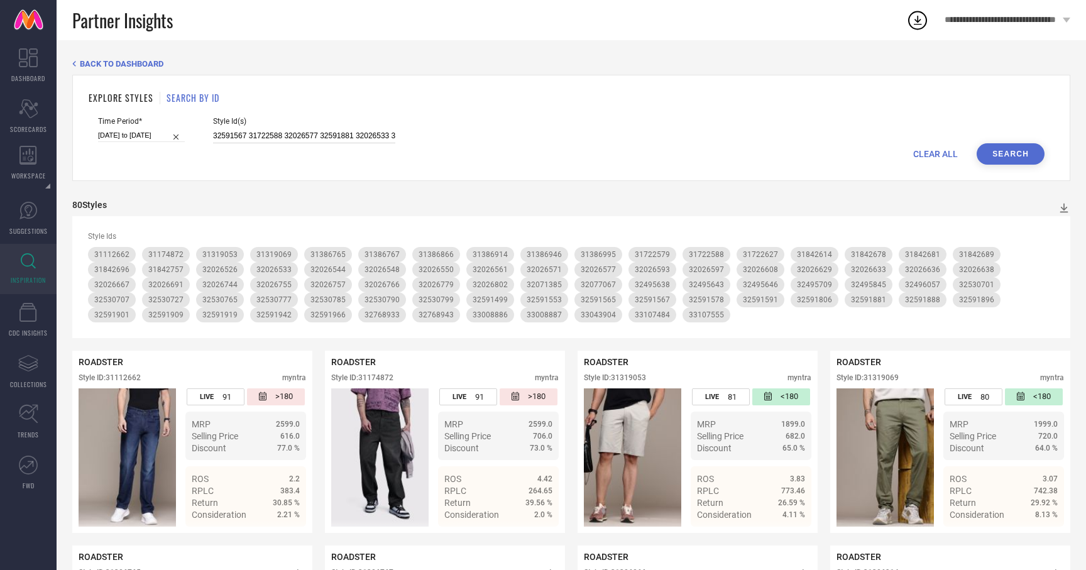
click at [258, 133] on input "32591567 31722588 32026577 32591881 32026533 31842678 32495643 33008886 3138676…" at bounding box center [304, 136] width 182 height 14
paste input "32113610 32107722 32247251 31422957 32224334 33725766 31981708 32247371 3310187…"
type input "32113610 32107722 32247251 31422957 32224334 33725766 31981708 32247371 3310187…"
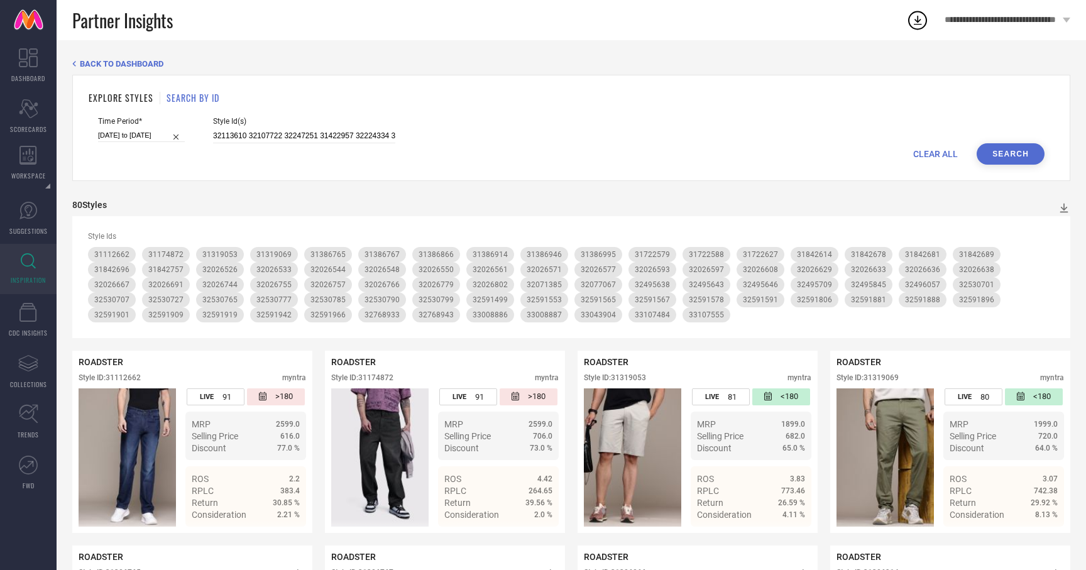
click at [988, 148] on button "Search" at bounding box center [1010, 153] width 68 height 21
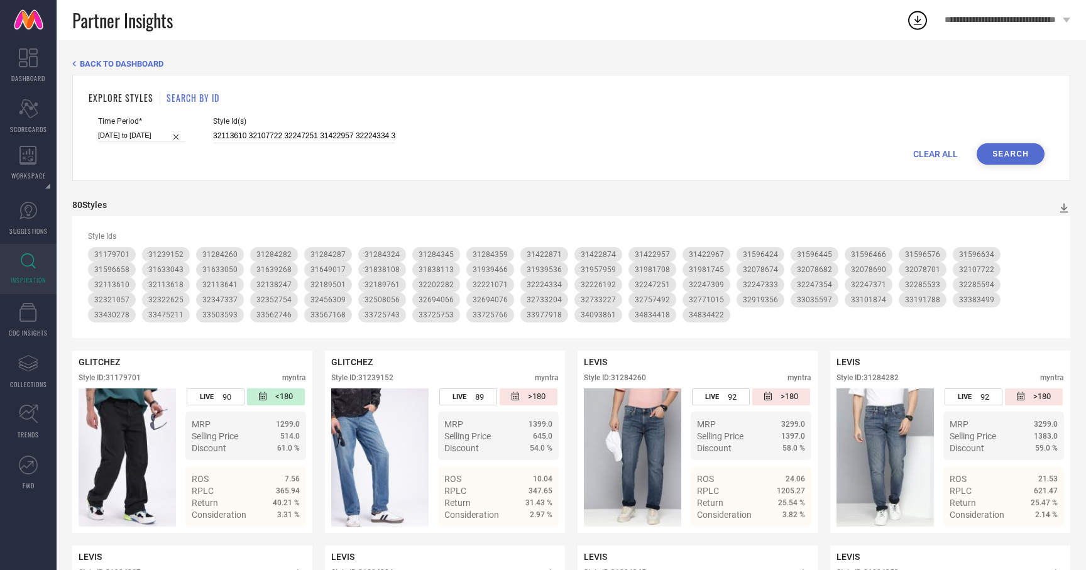
click at [945, 158] on span "CLEAR ALL" at bounding box center [935, 154] width 45 height 10
click at [305, 143] on div "CLEAR ALL Search" at bounding box center [571, 153] width 946 height 21
click at [305, 136] on input at bounding box center [304, 136] width 182 height 14
paste input "32113610 32107722 32247251 31422957 32224334 33725766 31981708 32247371 3310187…"
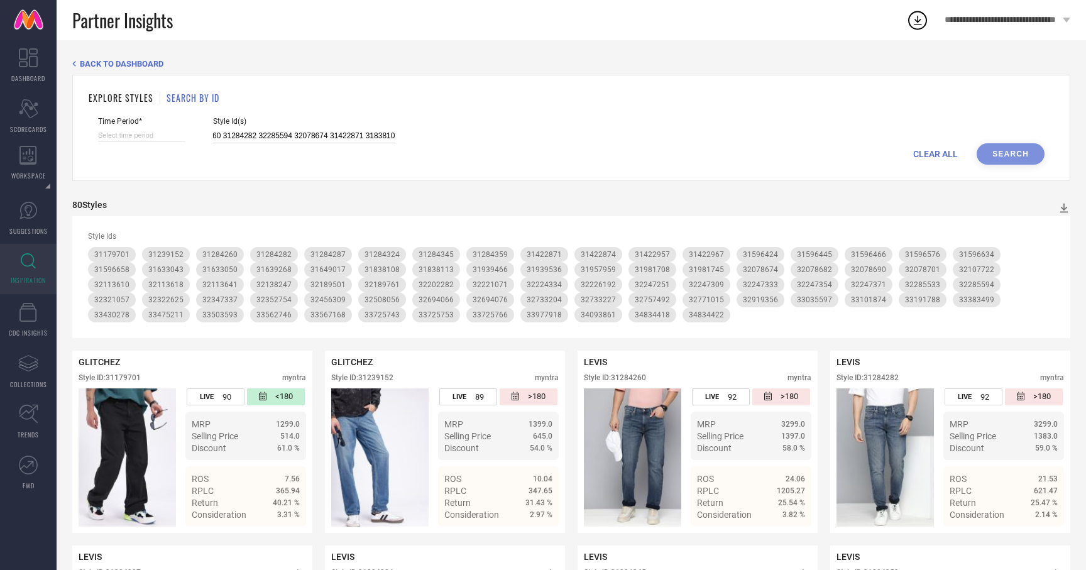
type input "32113610 32107722 32247251 31422957 32224334 33725766 31981708 32247371 3310187…"
click at [126, 144] on div "CLEAR ALL Search" at bounding box center [571, 153] width 946 height 21
click at [127, 138] on input at bounding box center [141, 135] width 87 height 13
select select "8"
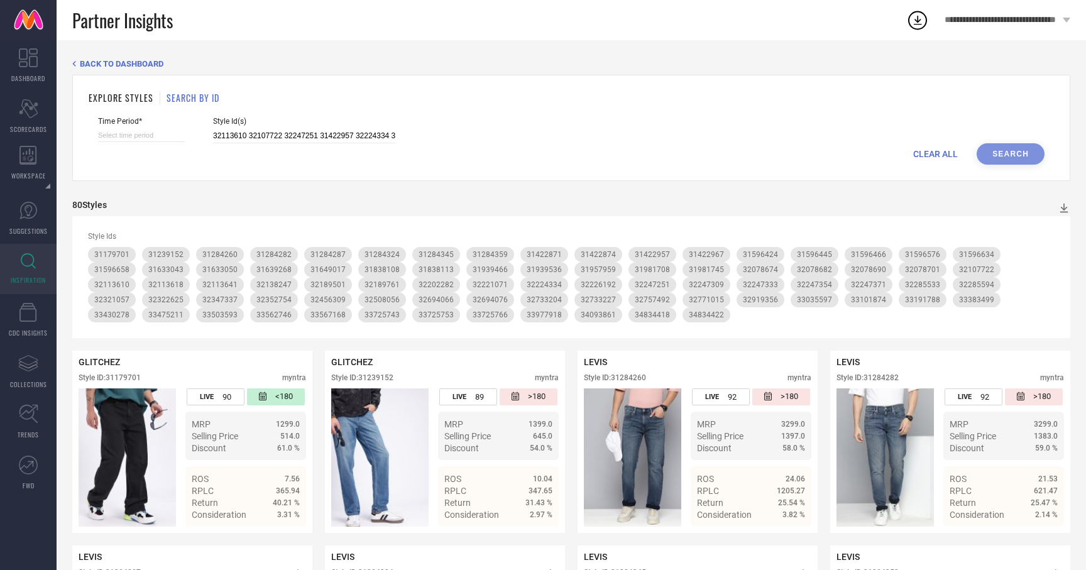
select select "2025"
select select "9"
select select "2025"
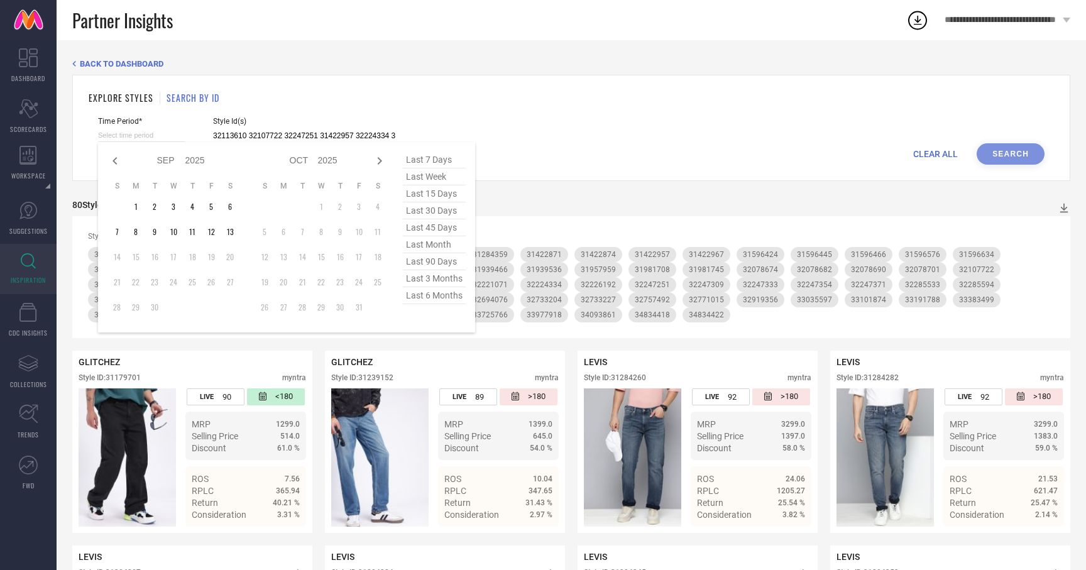
click at [425, 292] on span "last 6 months" at bounding box center [434, 295] width 63 height 17
type input "01-03-2025 to 31-08-2025"
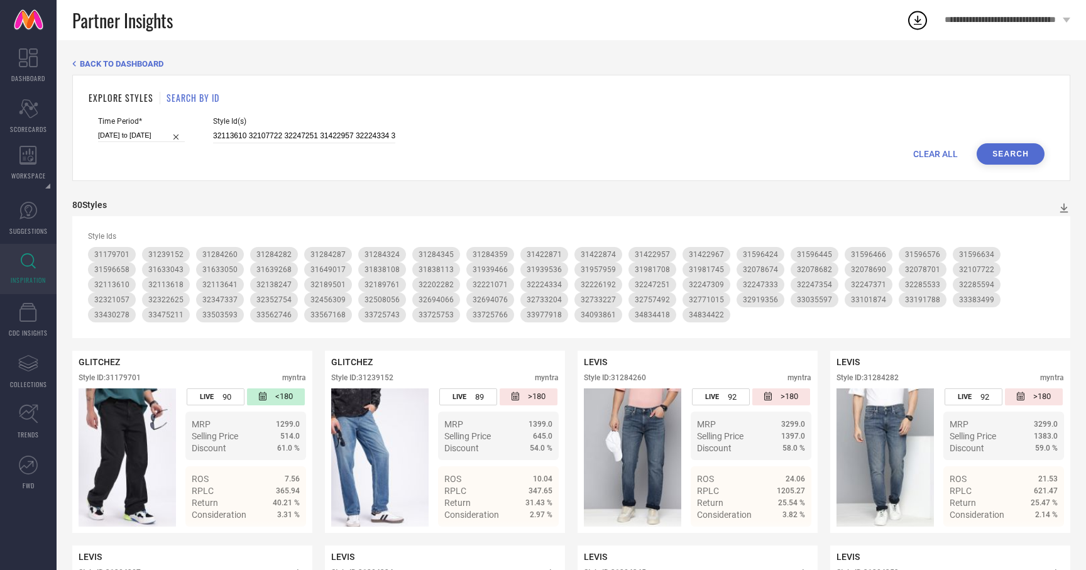
click at [1002, 141] on div "Time Period* 01-03-2025 to 31-08-2025 Style Id(s) 32113610 32107722 32247251 31…" at bounding box center [571, 130] width 946 height 26
click at [999, 146] on button "Search" at bounding box center [1010, 153] width 68 height 21
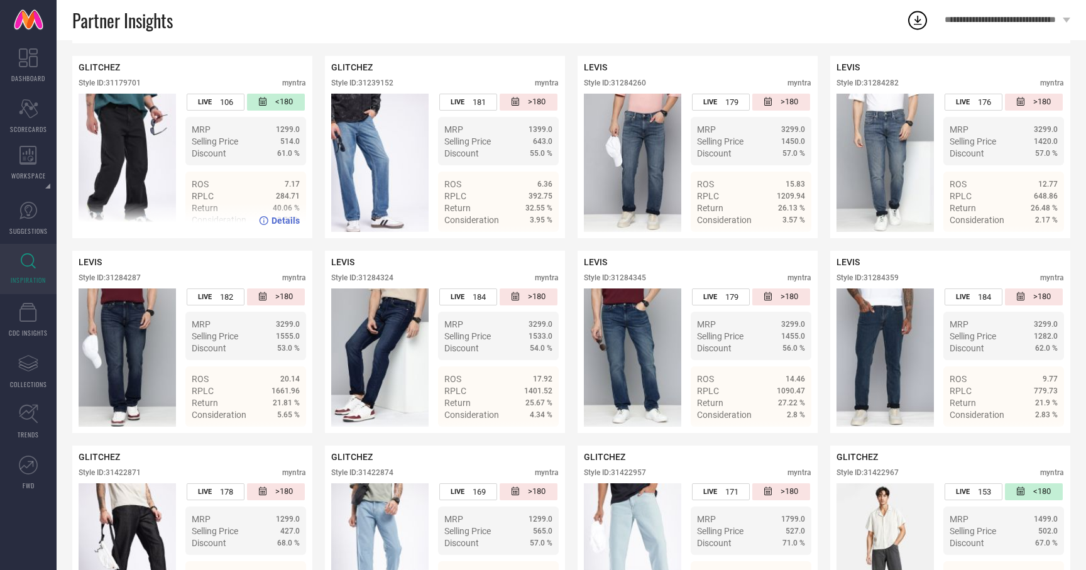
scroll to position [298, 0]
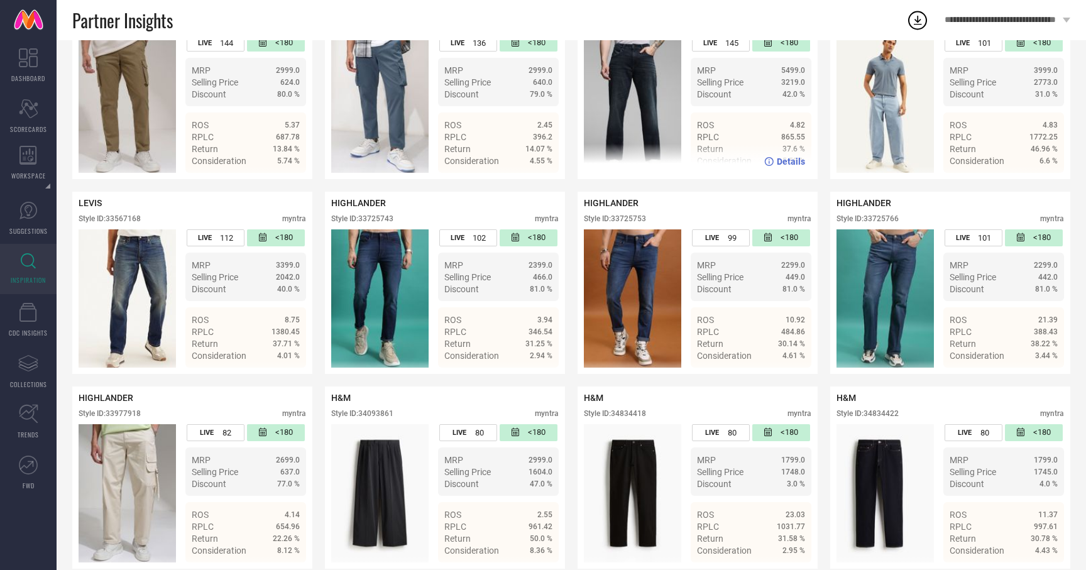
scroll to position [3689, 0]
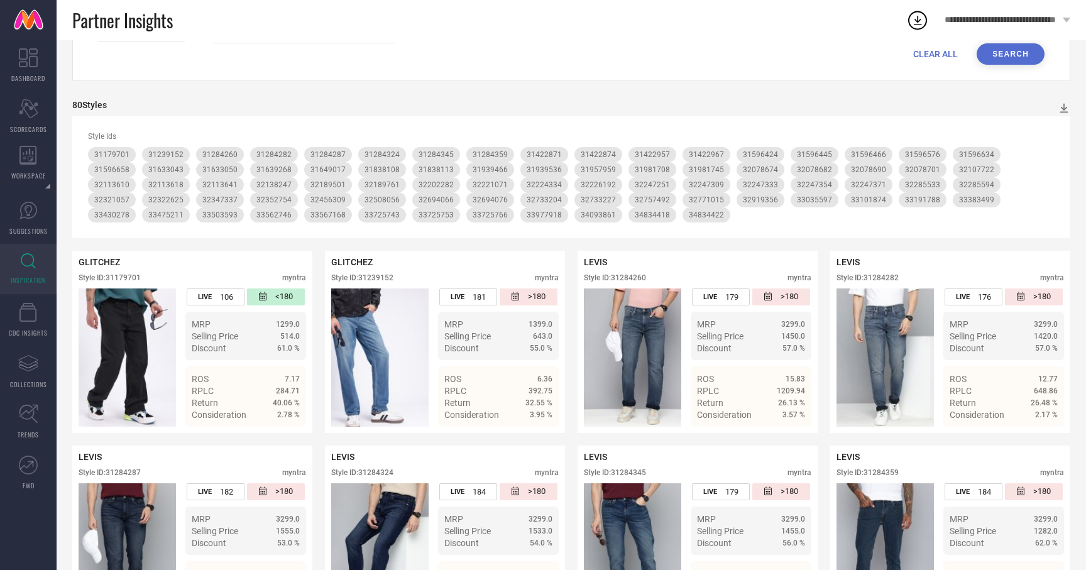
scroll to position [0, 0]
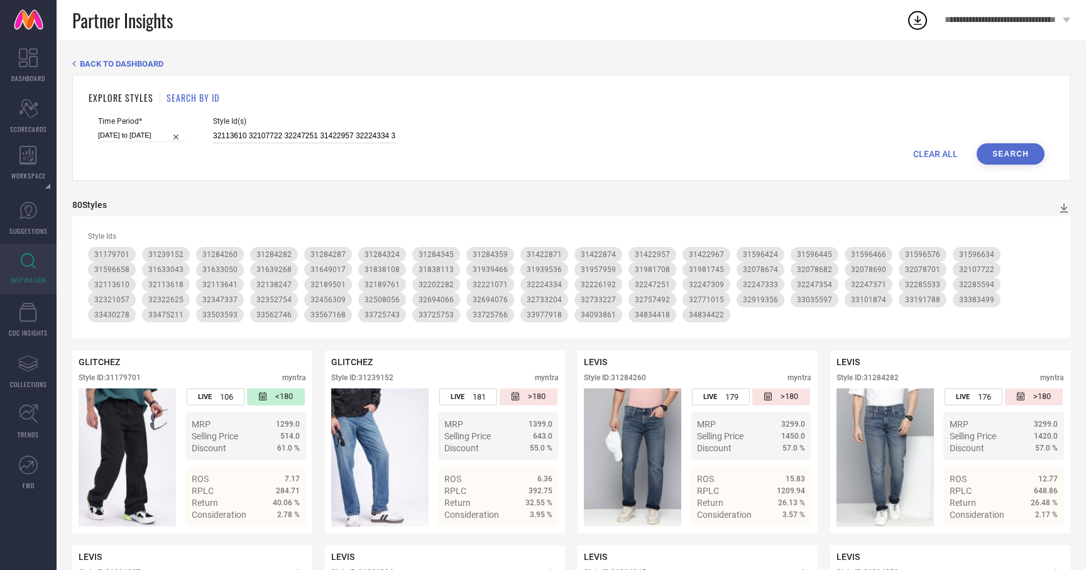
click at [287, 134] on input "32113610 32107722 32247251 31422957 32224334 33725766 31981708 32247371 3310187…" at bounding box center [304, 136] width 182 height 14
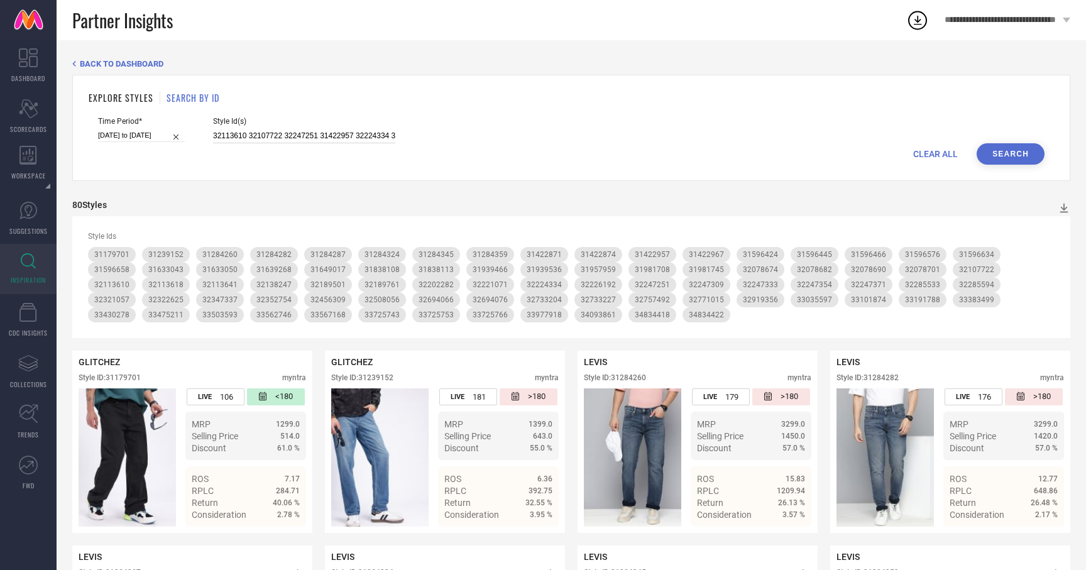
paste input "1939504 33503593 31366117 31596541 32694043 32140129 32349216 32321818 32323292…"
type input "31939504 33503593 31366117 31596541 32694043 32140129 32349216 32321818 3232329…"
click at [1017, 165] on div "EXPLORE STYLES SEARCH BY ID Time Period* 01-03-2025 to 31-08-2025 Style Id(s) 3…" at bounding box center [571, 128] width 998 height 106
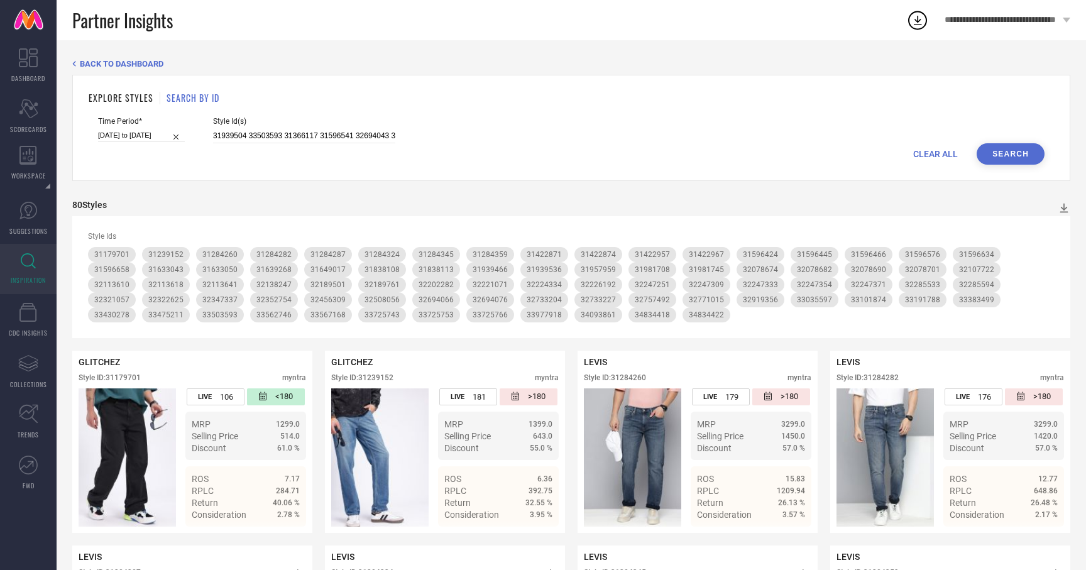
click at [1015, 156] on button "Search" at bounding box center [1010, 153] width 68 height 21
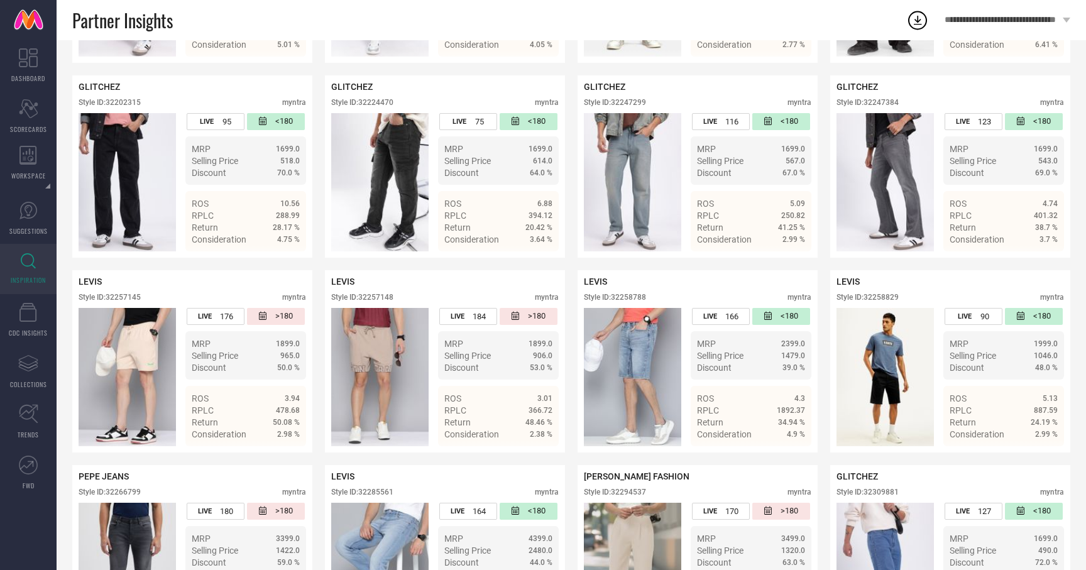
scroll to position [2225, 0]
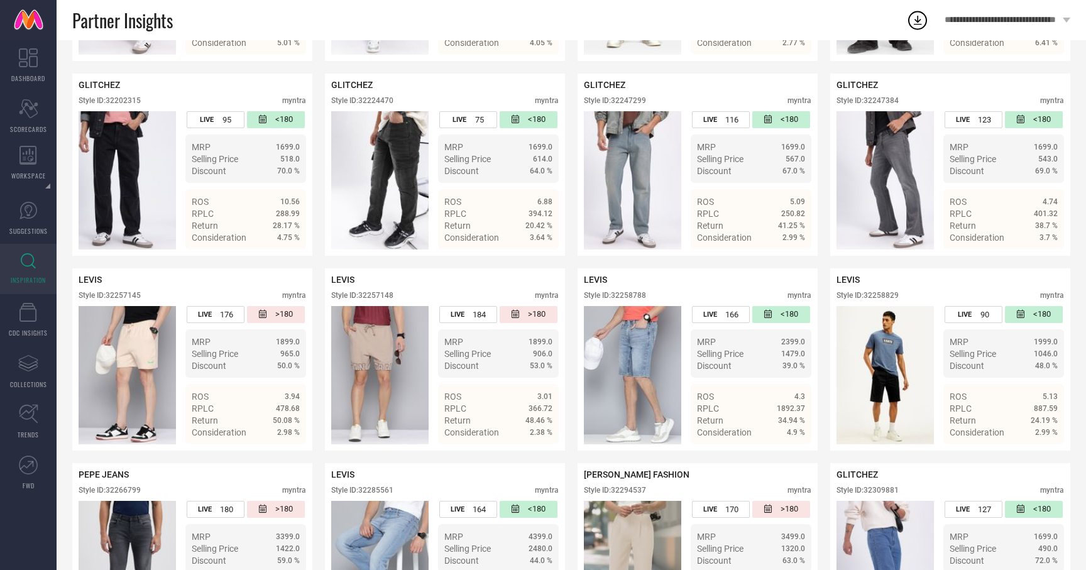
click at [820, 70] on div "GLITCHEZ Style ID: 31179666 myntra LIVE 89 <180 MRP 1299.0 Selling Price 519.0 …" at bounding box center [571, 165] width 998 height 4078
